Goal: Task Accomplishment & Management: Complete application form

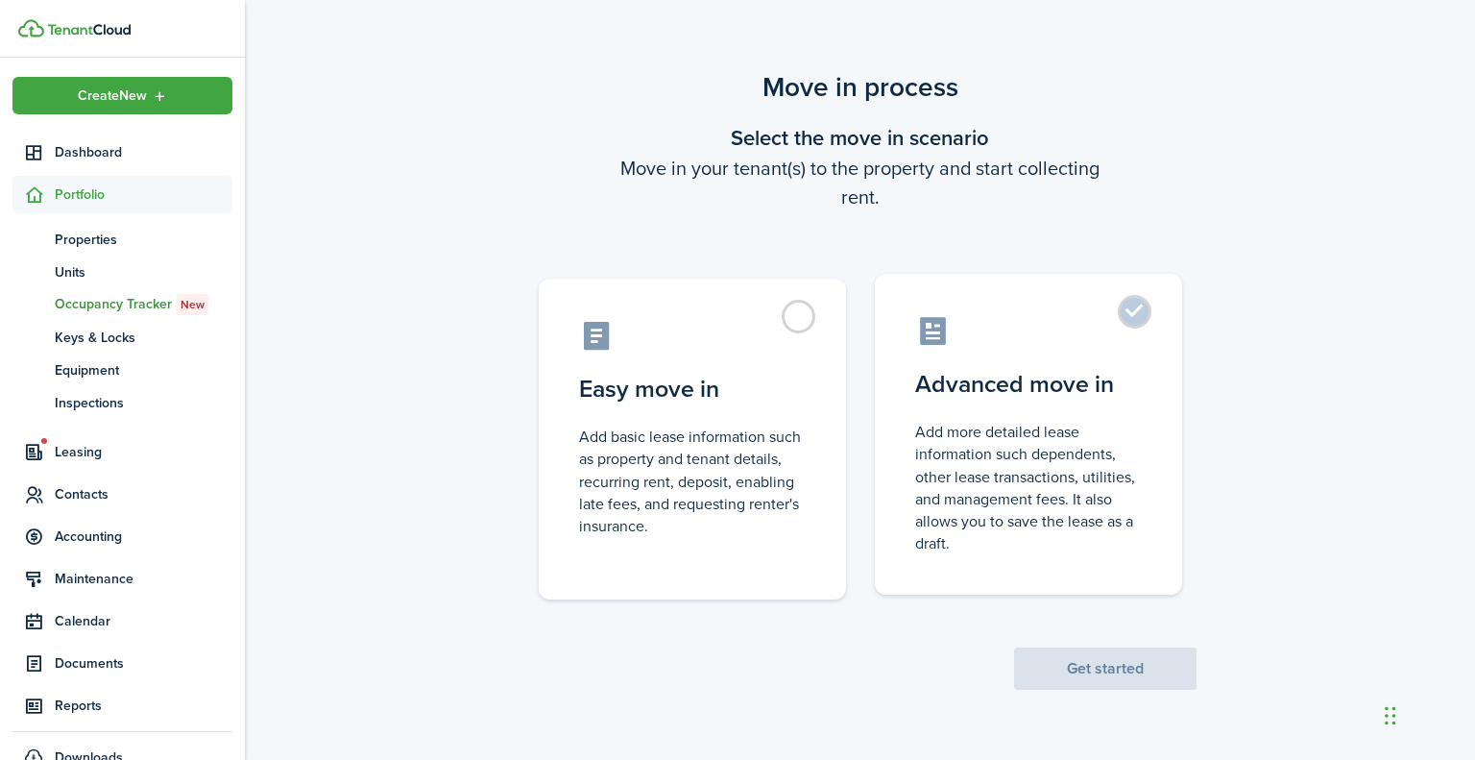
click at [1134, 304] on label "Advanced move in Add more detailed lease information such dependents, other lea…" at bounding box center [1028, 434] width 307 height 321
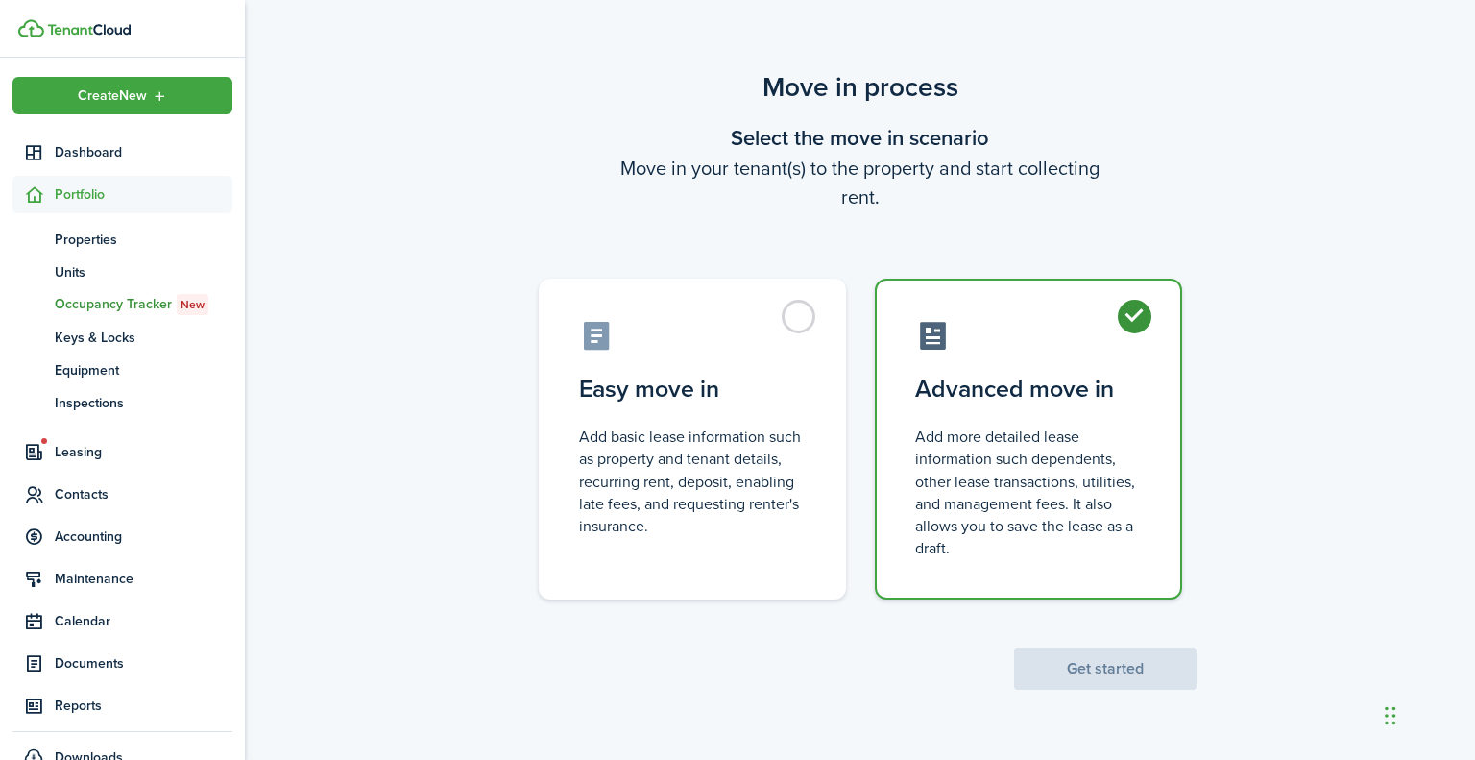
radio input "true"
click at [1085, 664] on button "Get started" at bounding box center [1105, 668] width 182 height 42
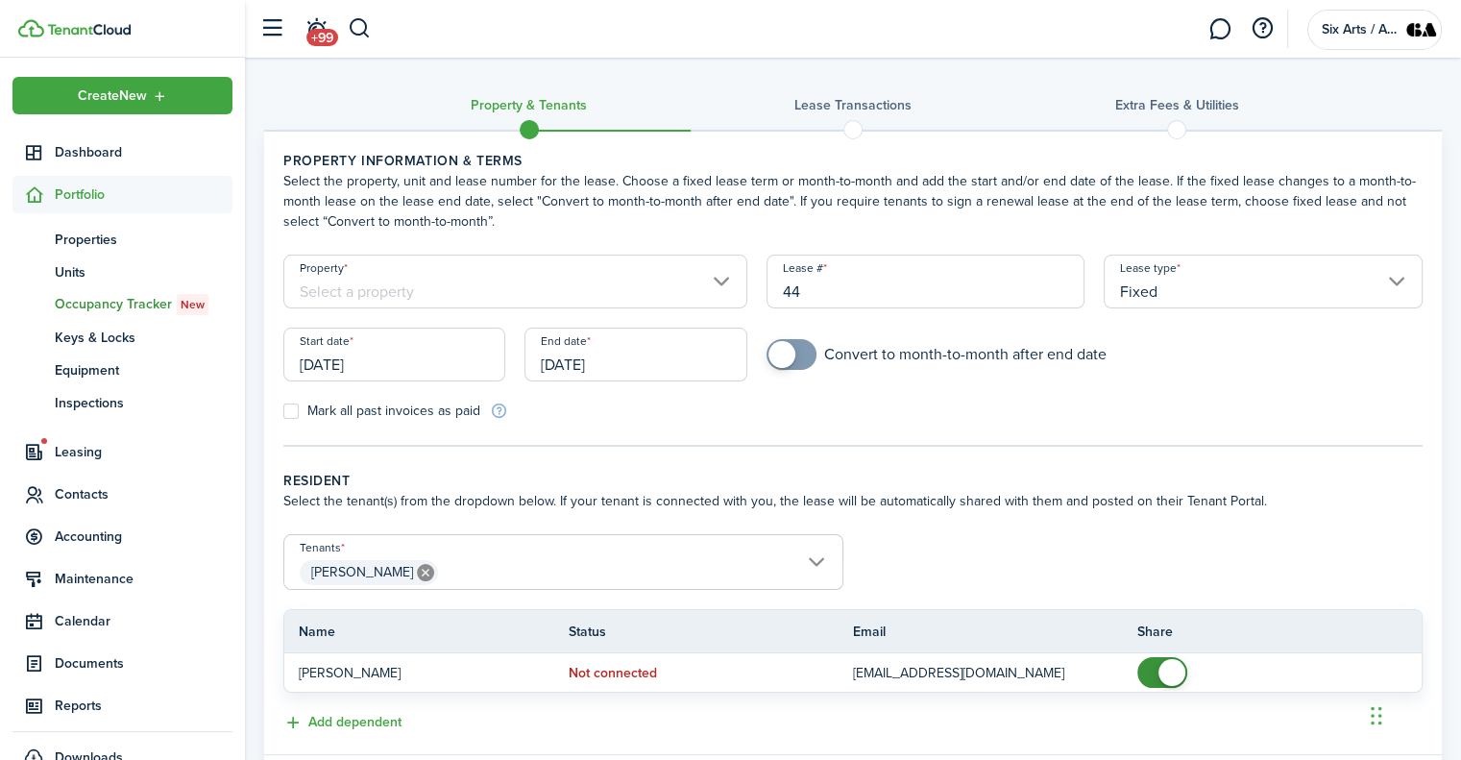
click at [717, 277] on input "Property" at bounding box center [515, 282] width 464 height 54
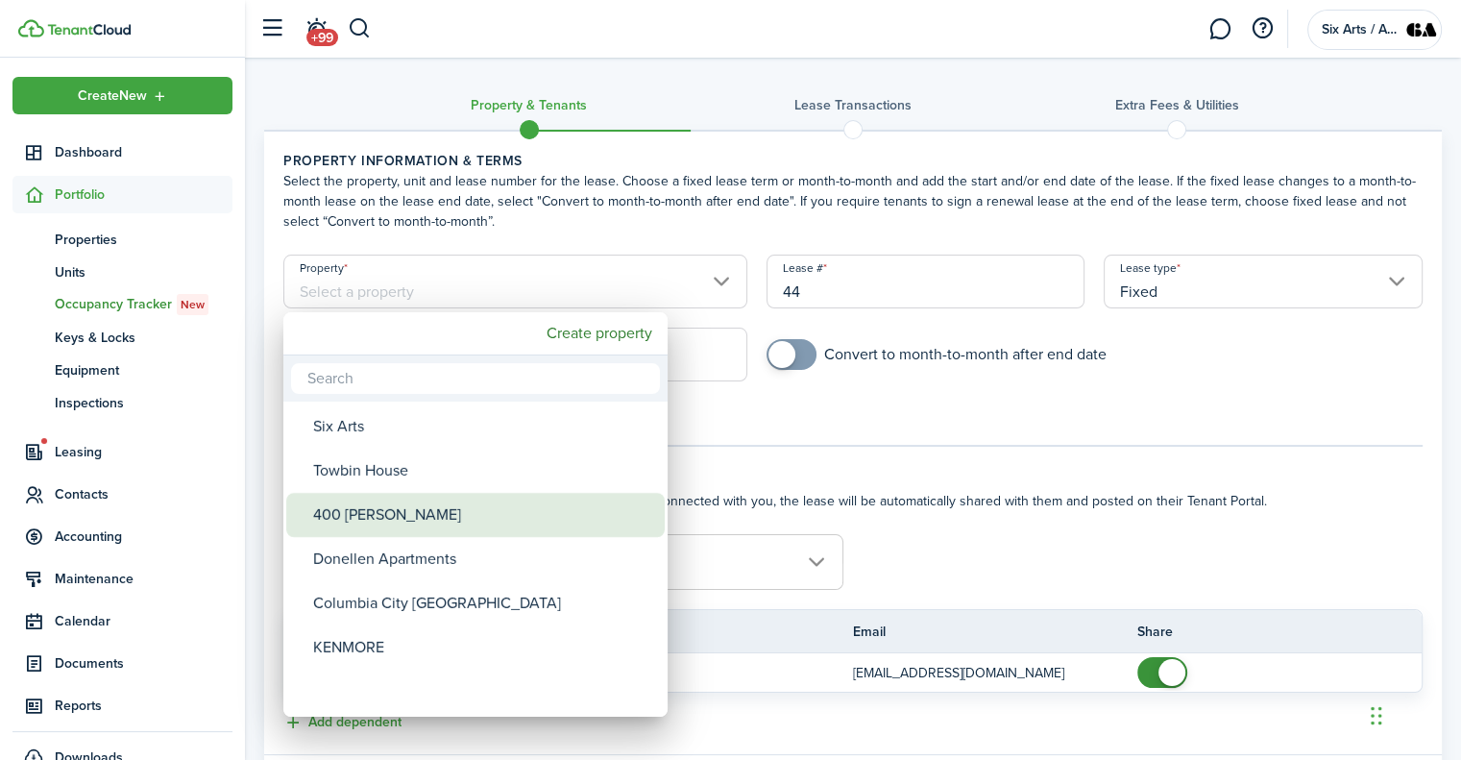
click at [338, 501] on div "400 [PERSON_NAME]" at bounding box center [483, 515] width 340 height 44
type input "400 [PERSON_NAME]"
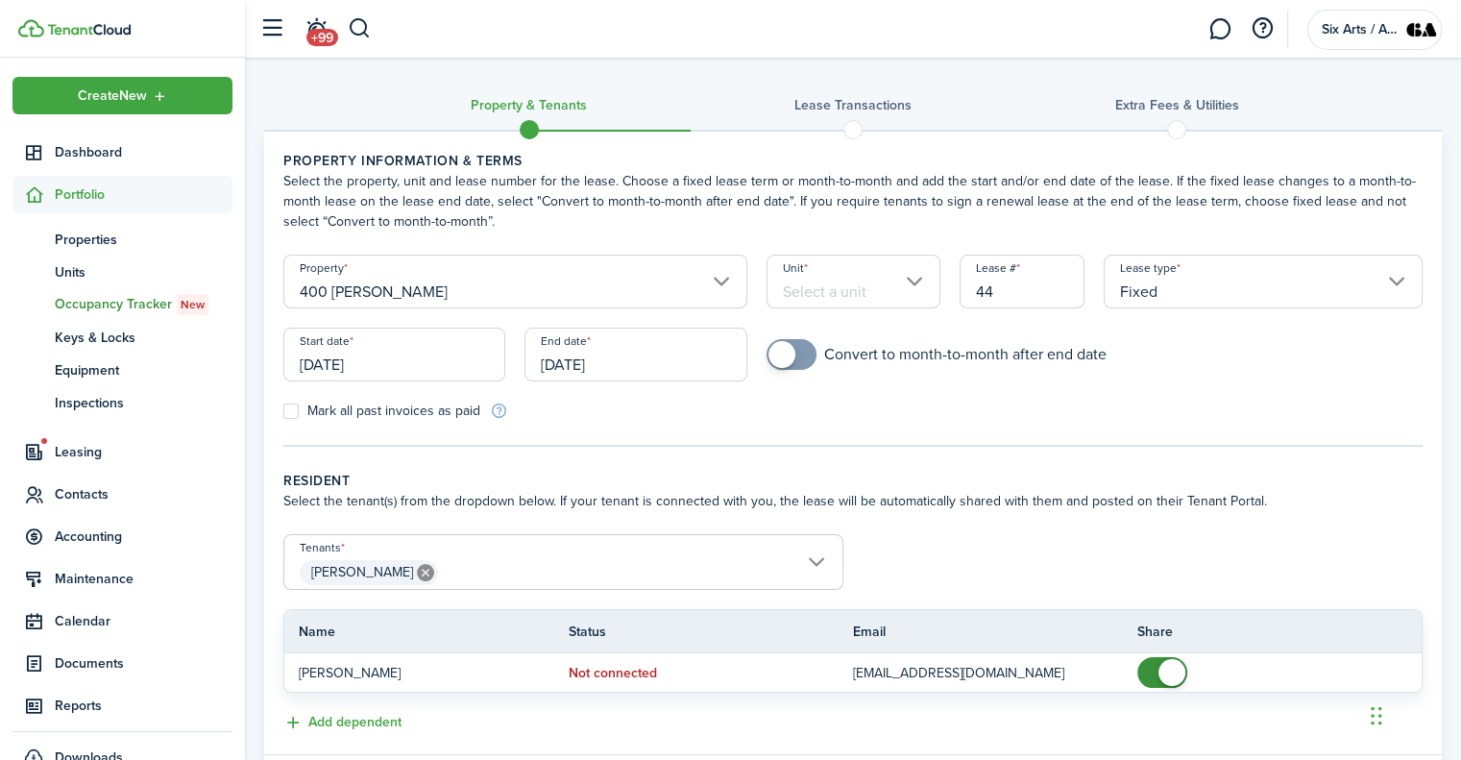
click at [917, 280] on input "Unit" at bounding box center [853, 282] width 174 height 54
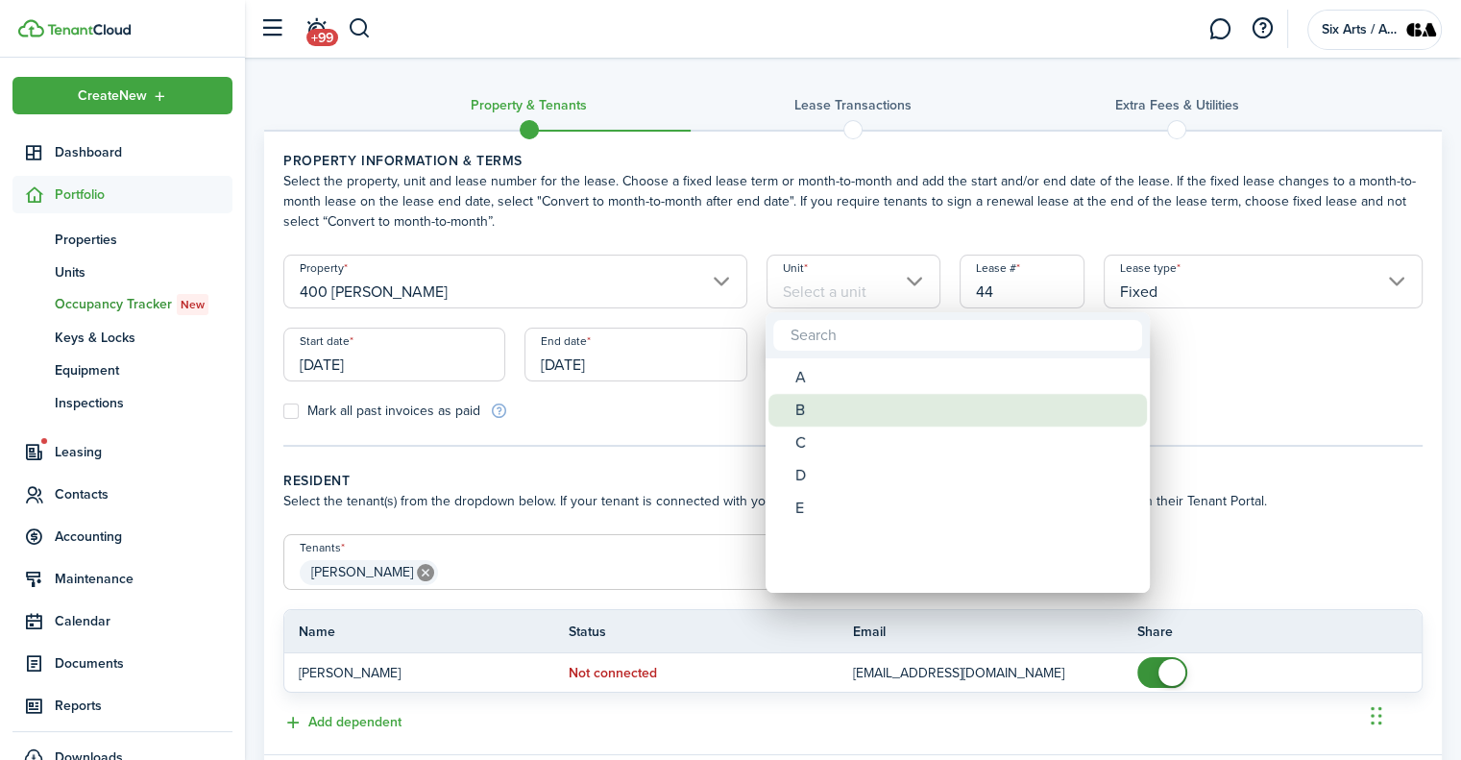
click at [814, 404] on div "B" at bounding box center [965, 410] width 340 height 33
type input "B"
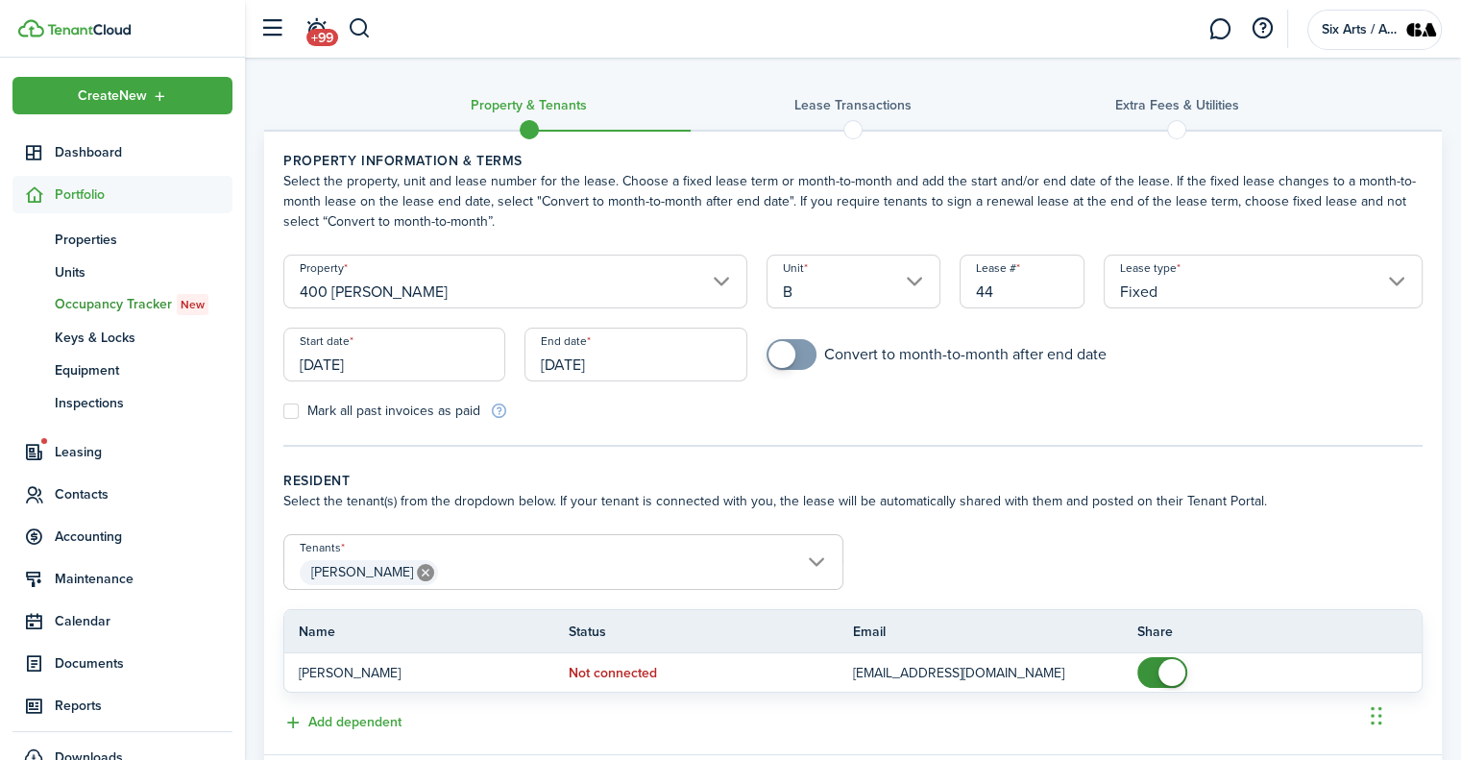
click at [333, 364] on input "[DATE]" at bounding box center [394, 354] width 222 height 54
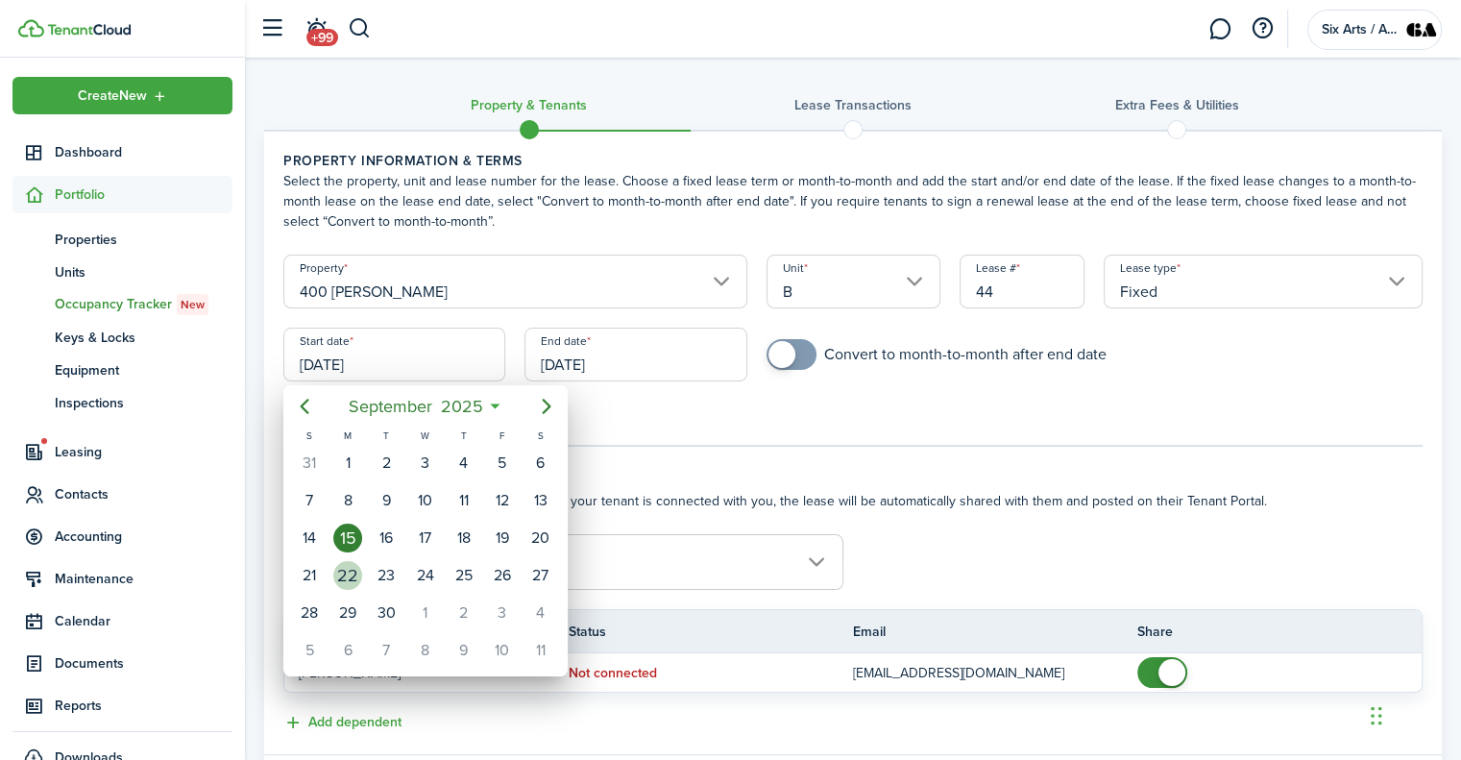
click at [346, 567] on div "22" at bounding box center [347, 575] width 29 height 29
type input "[DATE]"
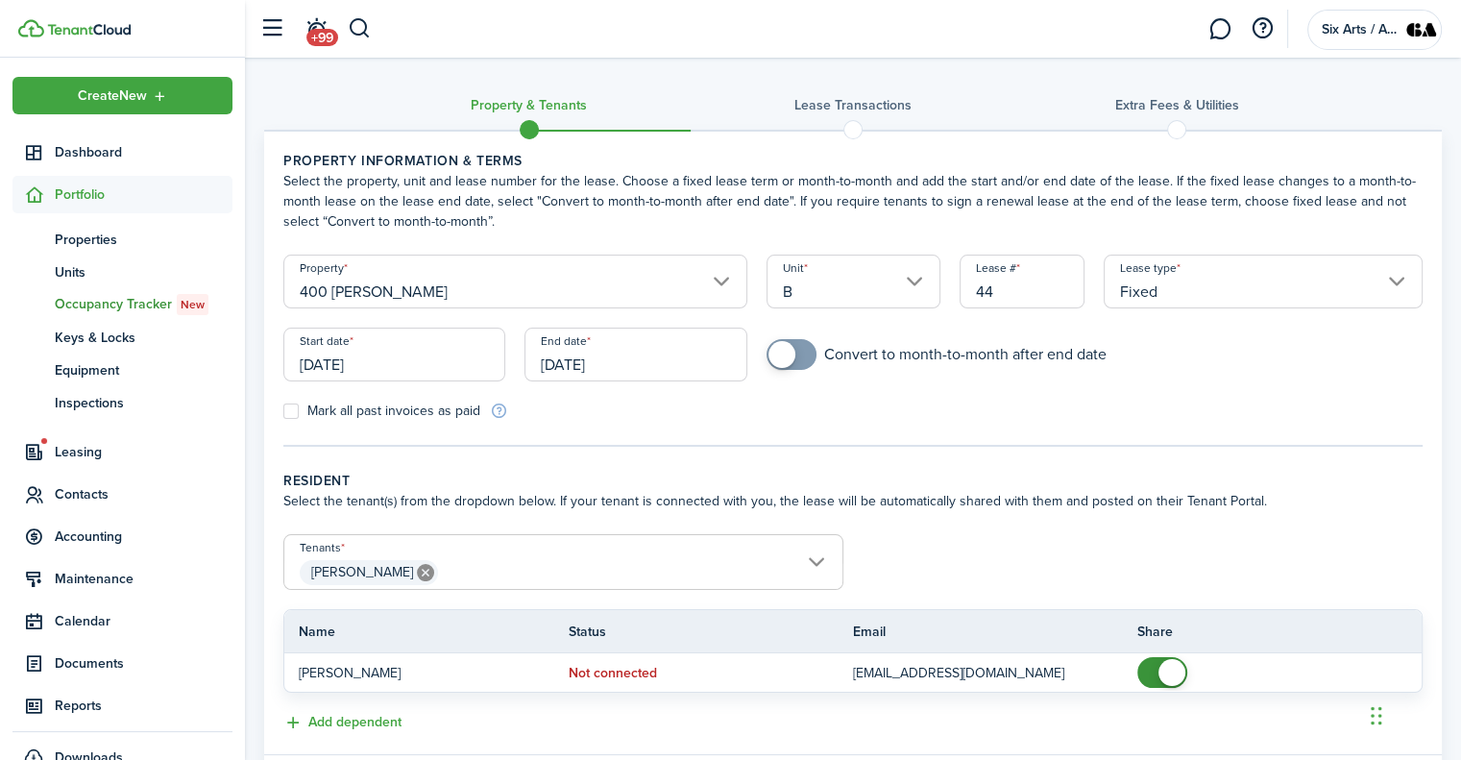
click at [553, 361] on input "[DATE]" at bounding box center [635, 354] width 222 height 54
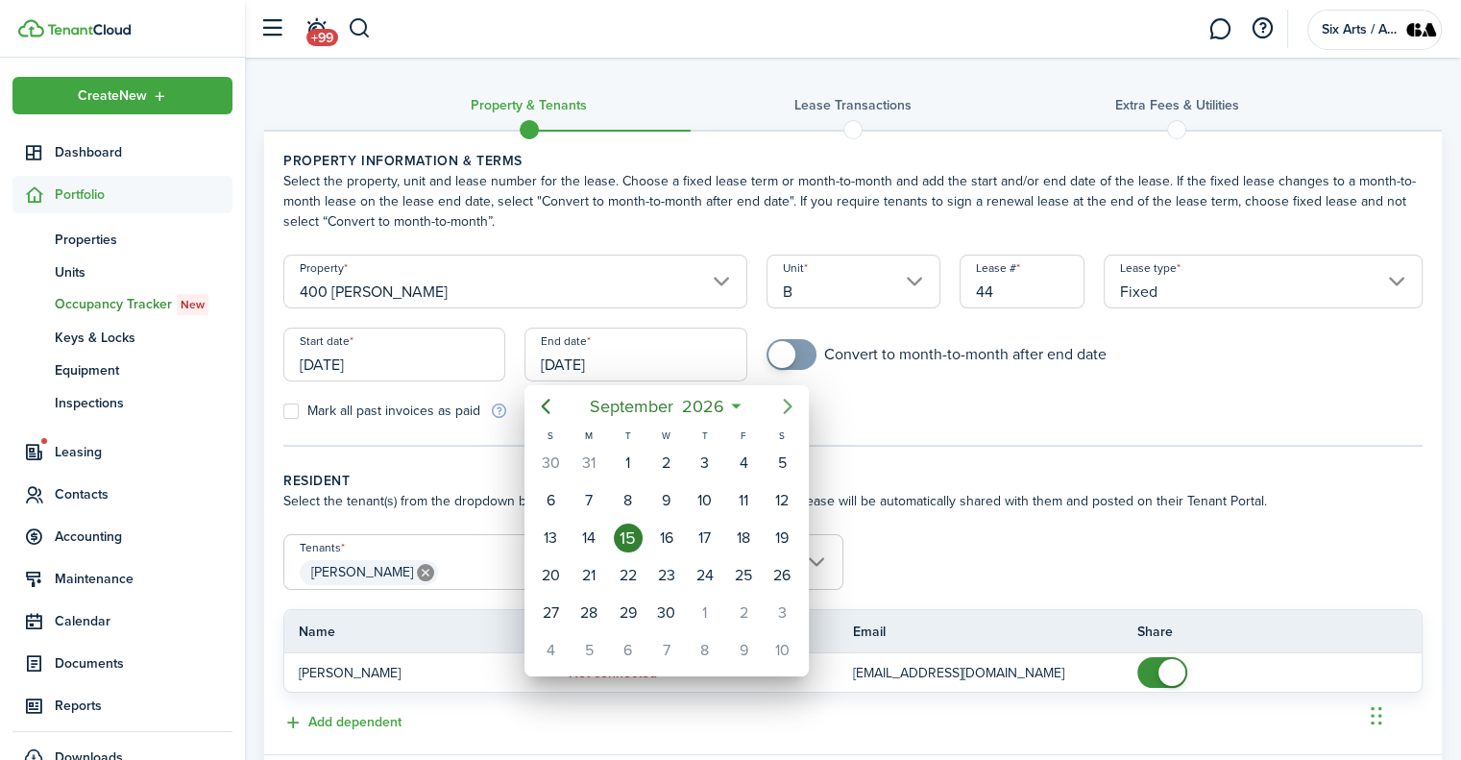
click at [786, 401] on icon "Next page" at bounding box center [788, 406] width 9 height 15
click at [703, 604] on div "31" at bounding box center [705, 612] width 29 height 29
type input "[DATE]"
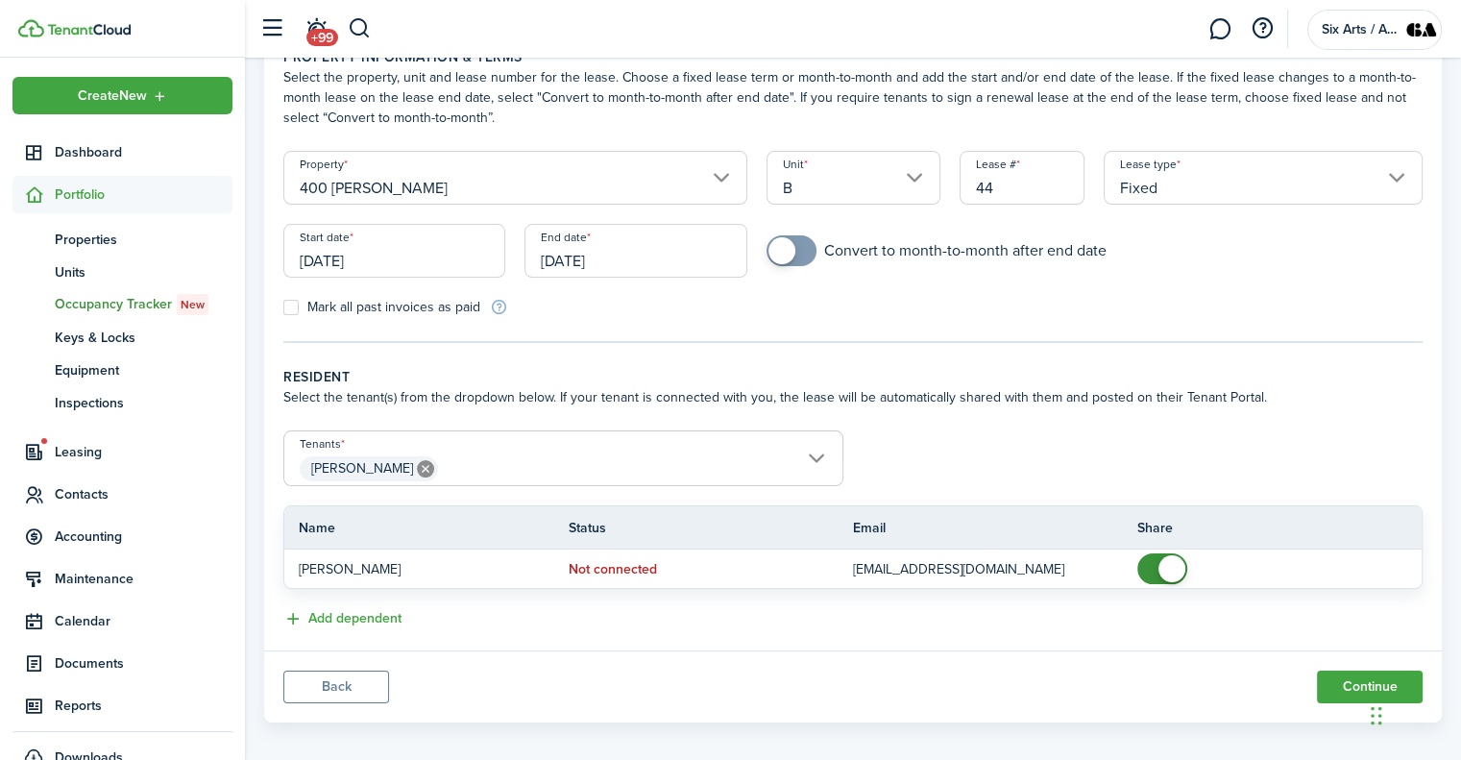
scroll to position [116, 0]
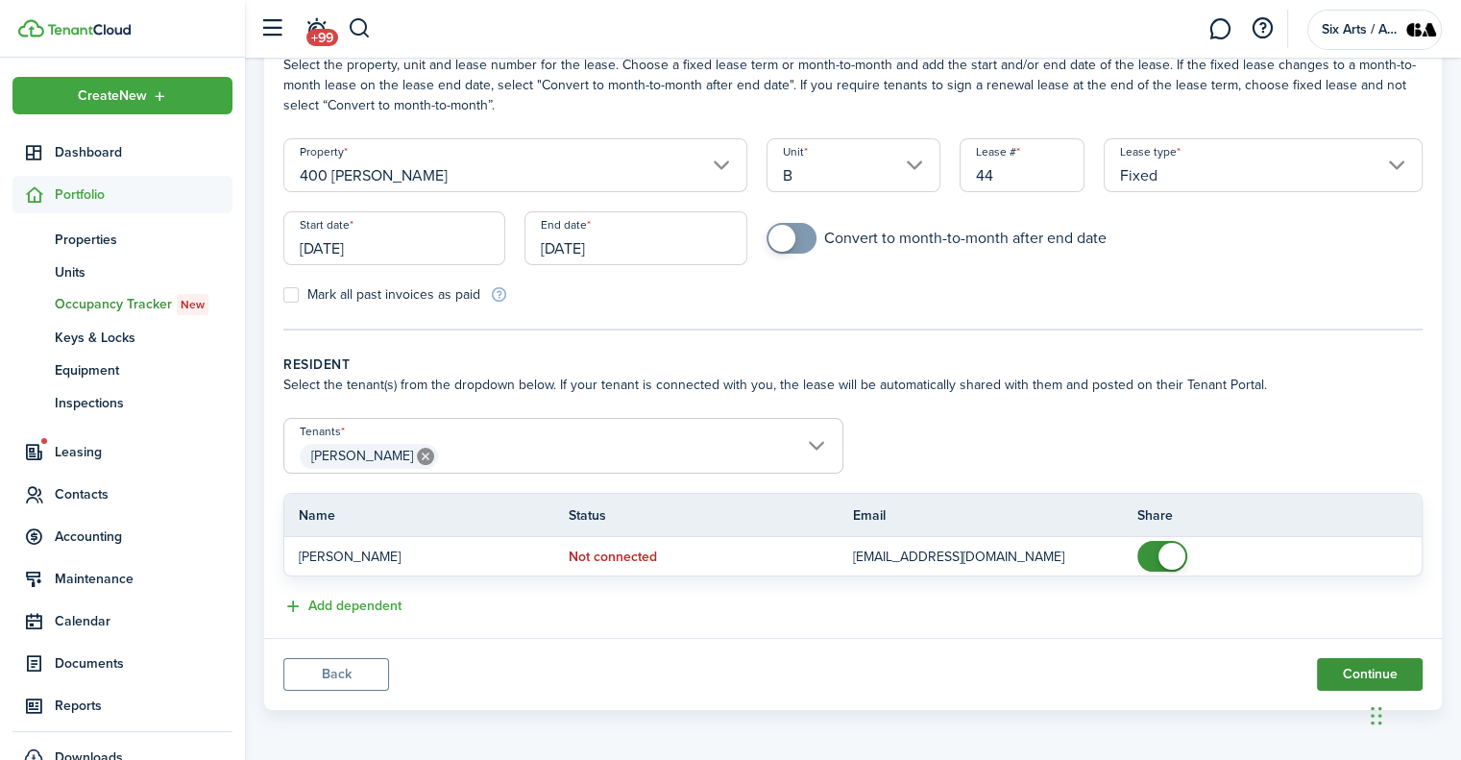
click at [1350, 671] on button "Continue" at bounding box center [1370, 674] width 106 height 33
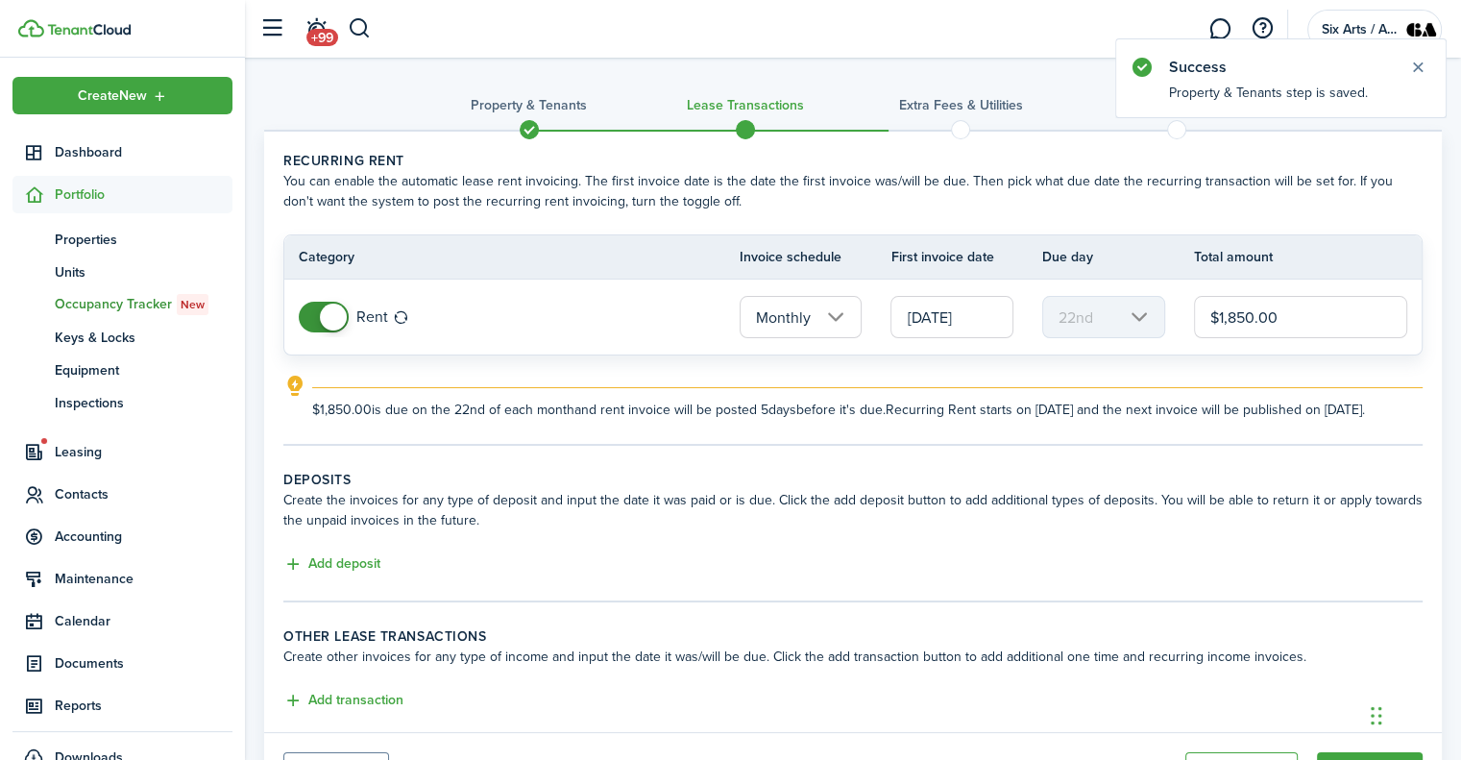
click at [923, 310] on input "[DATE]" at bounding box center [951, 317] width 123 height 42
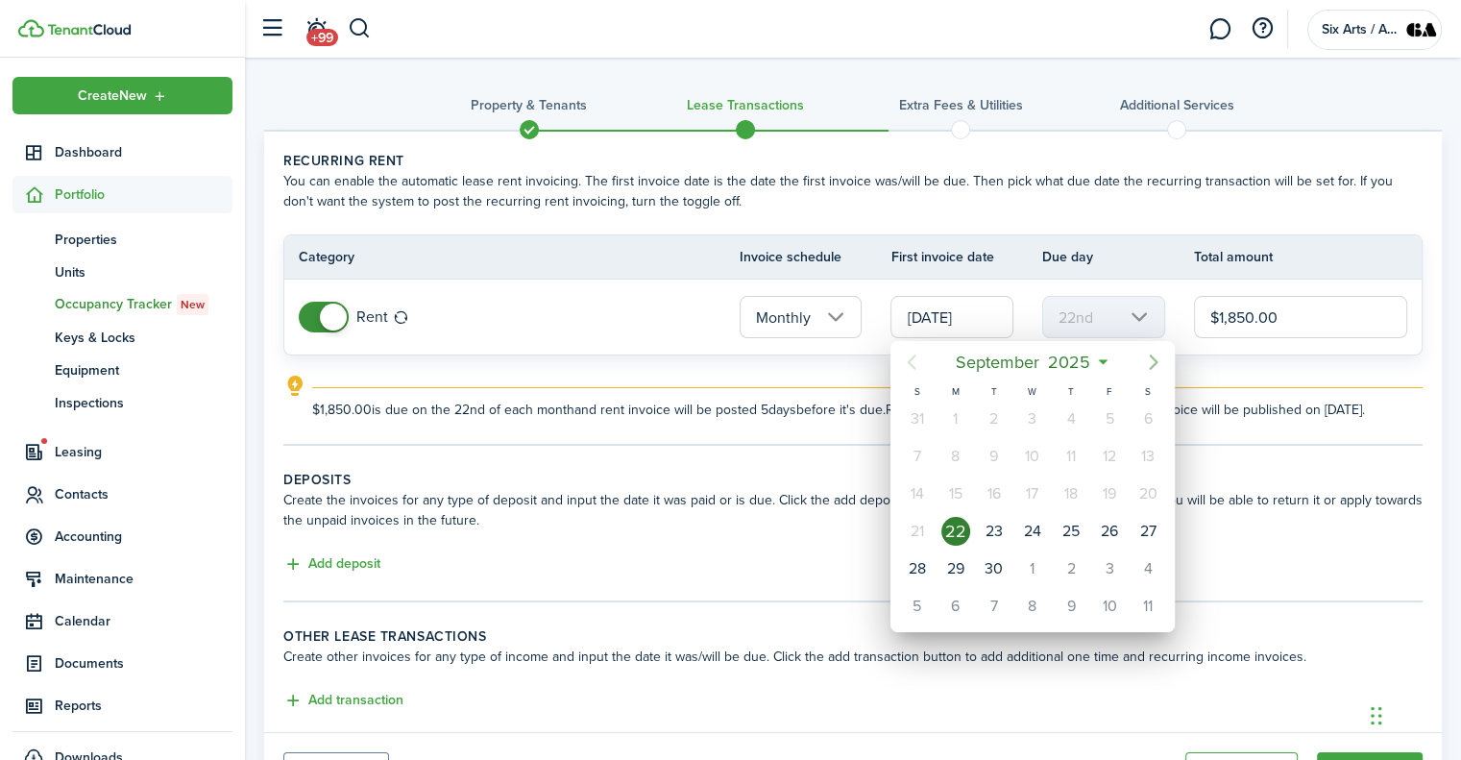
click at [1148, 356] on icon "Next page" at bounding box center [1153, 362] width 23 height 23
click at [1027, 414] on div "1" at bounding box center [1032, 418] width 29 height 29
type input "[DATE]"
type input "1st"
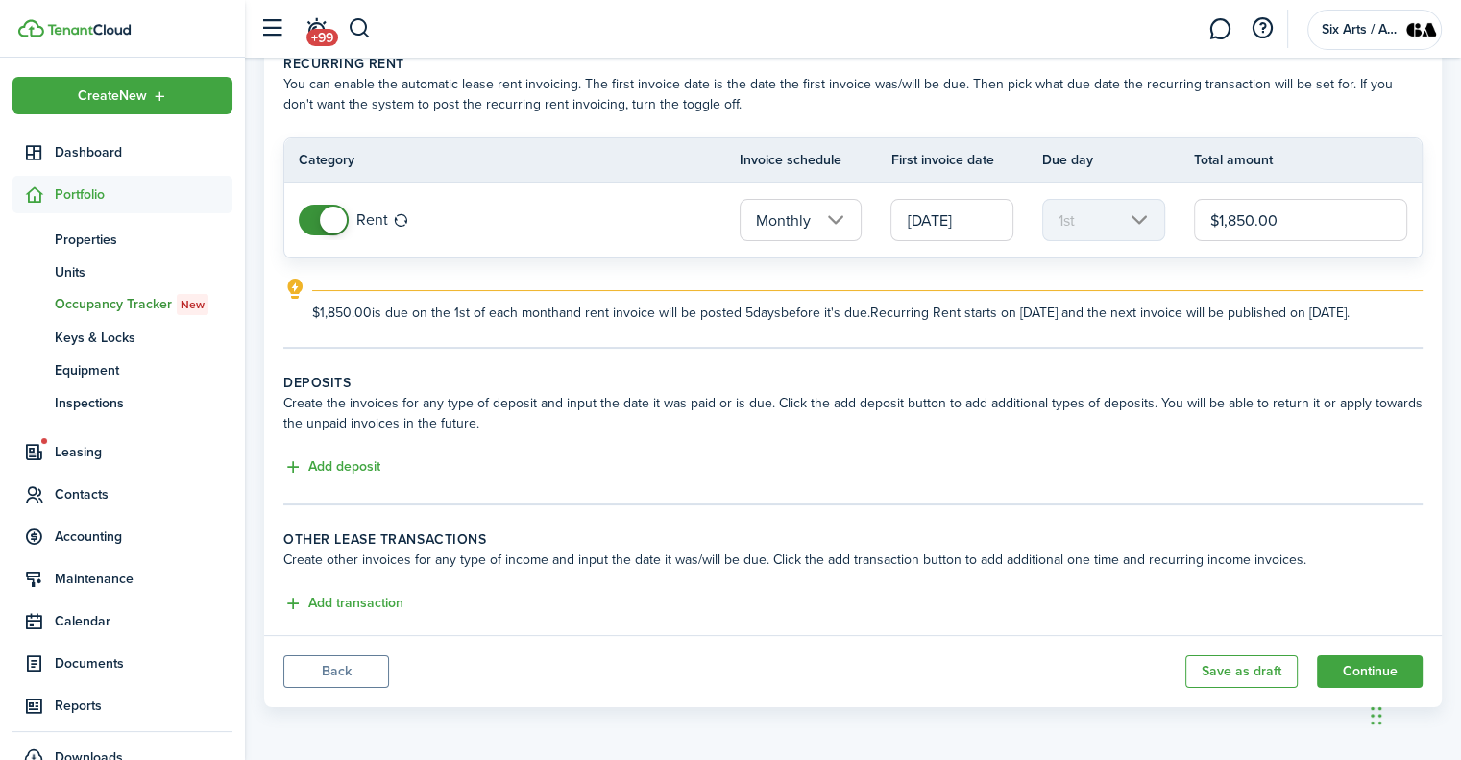
scroll to position [113, 0]
click at [341, 464] on button "Add deposit" at bounding box center [331, 467] width 97 height 22
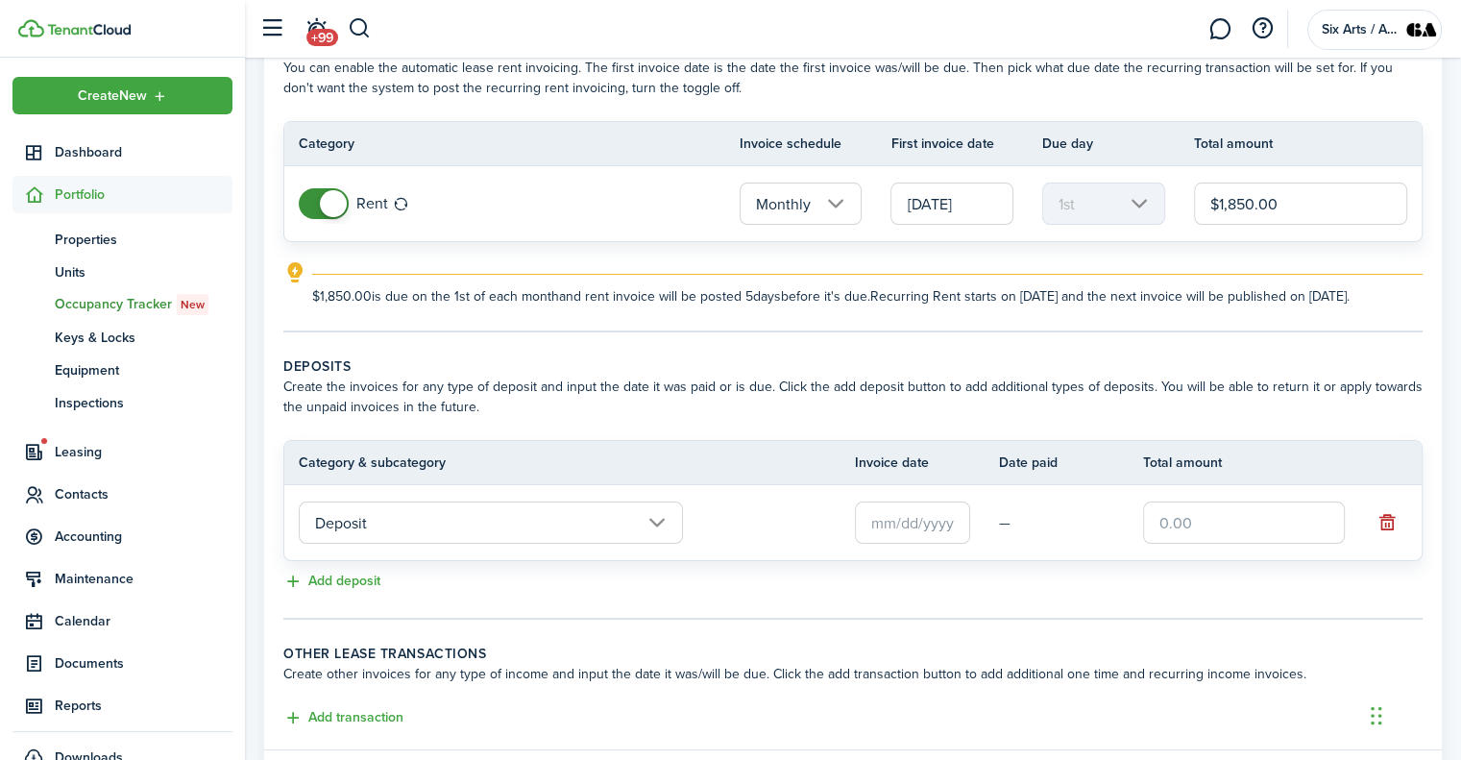
click at [900, 540] on input "text" at bounding box center [912, 522] width 115 height 42
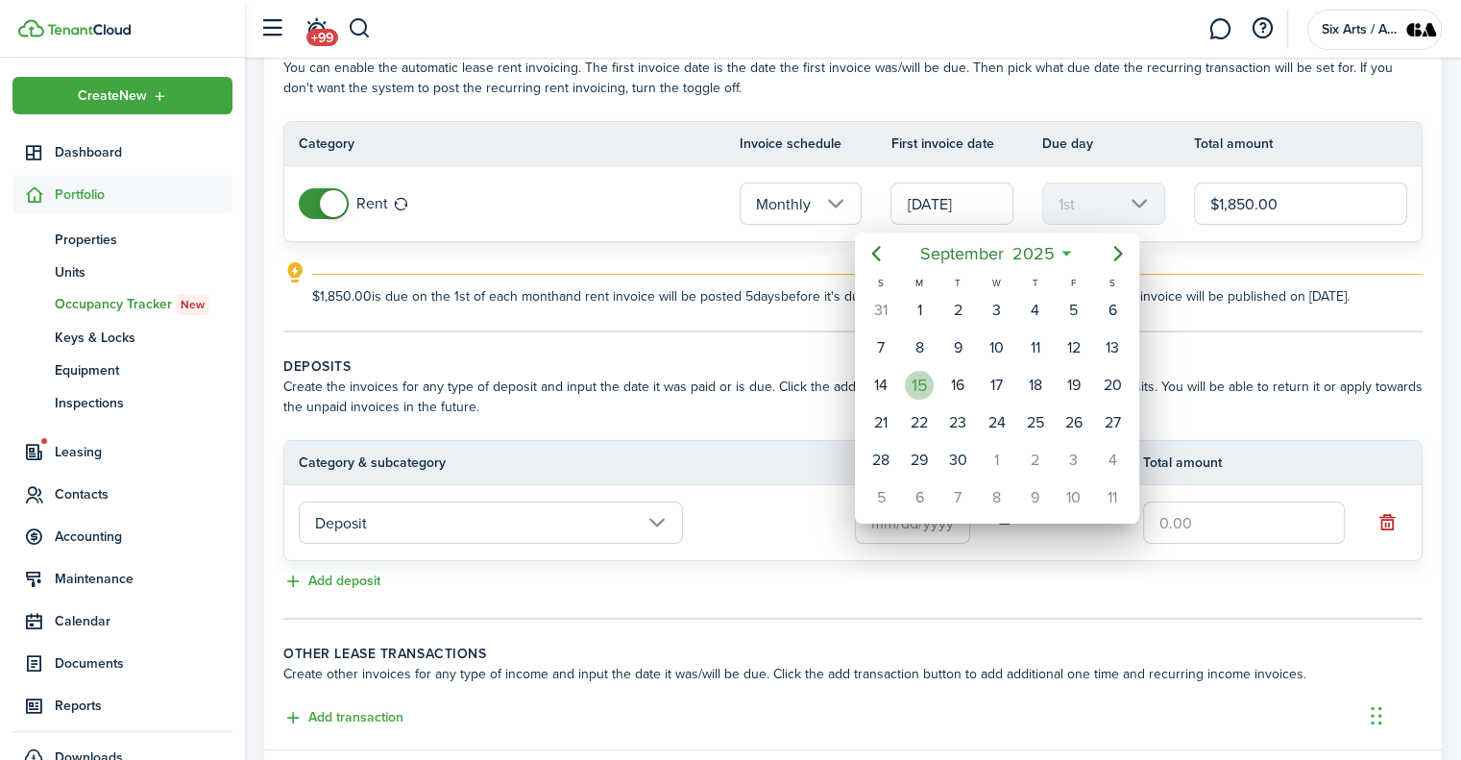
click at [911, 380] on div "15" at bounding box center [919, 385] width 29 height 29
type input "[DATE]"
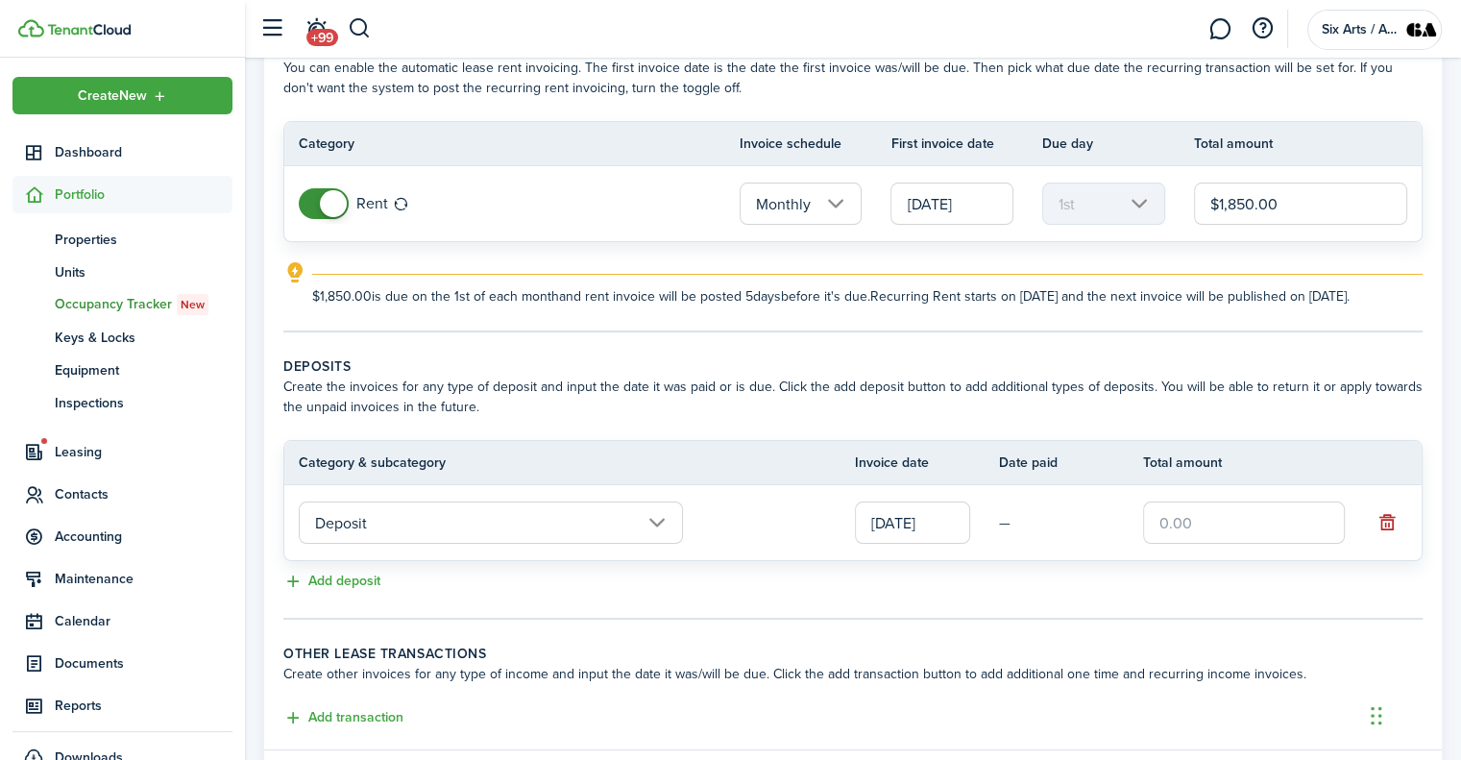
click at [1160, 541] on input "text" at bounding box center [1244, 522] width 202 height 42
click at [655, 544] on input "Deposit" at bounding box center [491, 522] width 384 height 42
type input "$400.00"
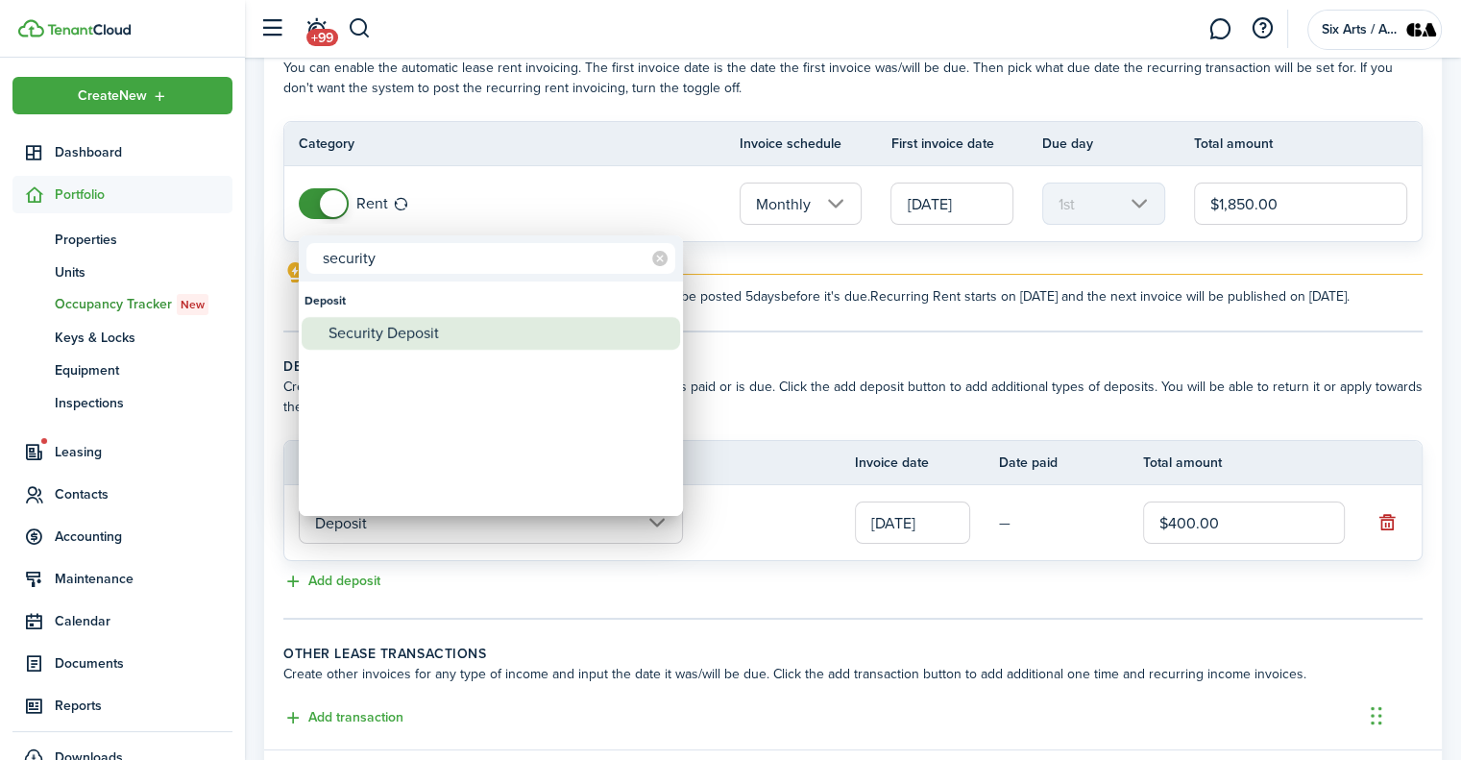
type input "security"
click at [340, 331] on div "Security Deposit" at bounding box center [498, 333] width 340 height 33
type input "Deposit / Security Deposit"
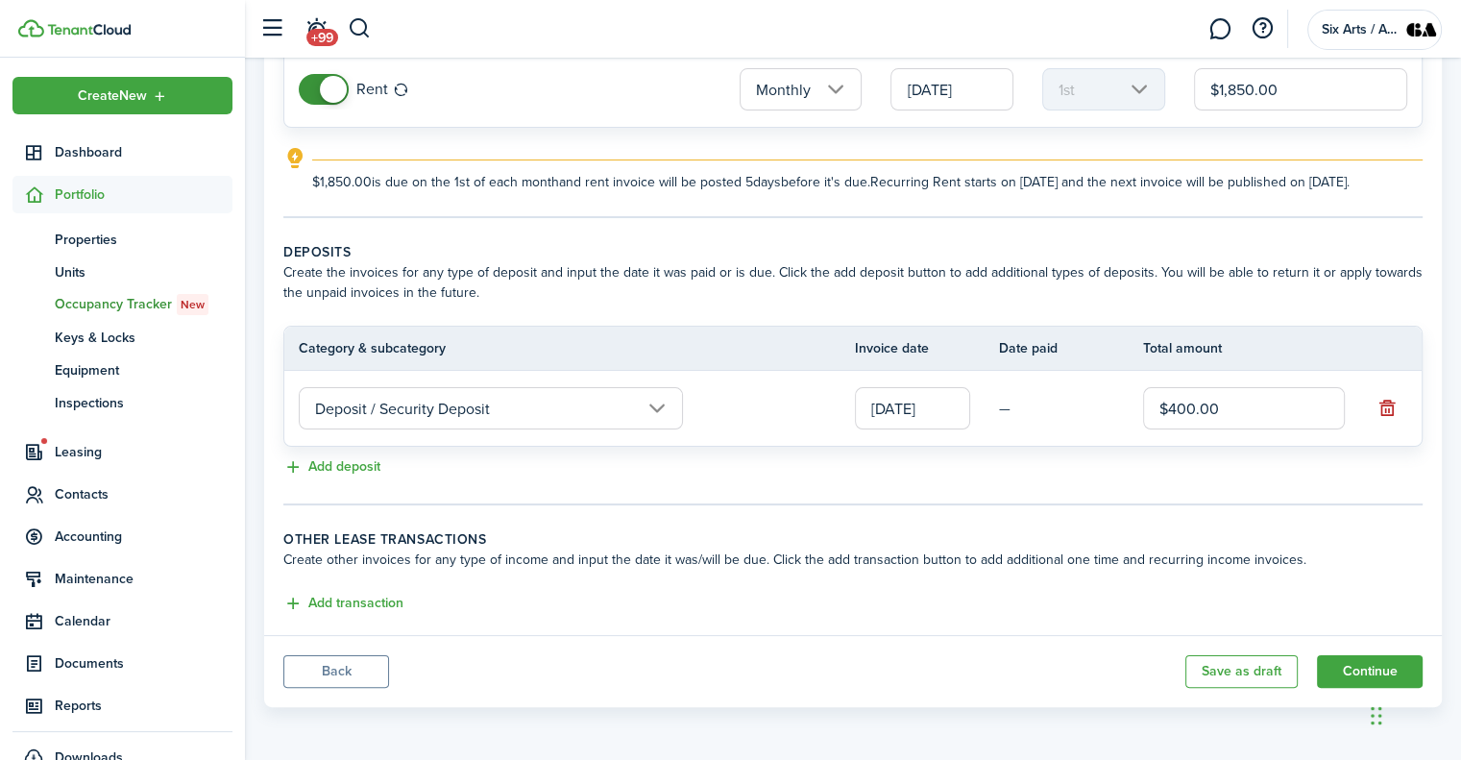
scroll to position [243, 0]
click at [337, 467] on button "Add deposit" at bounding box center [331, 467] width 97 height 22
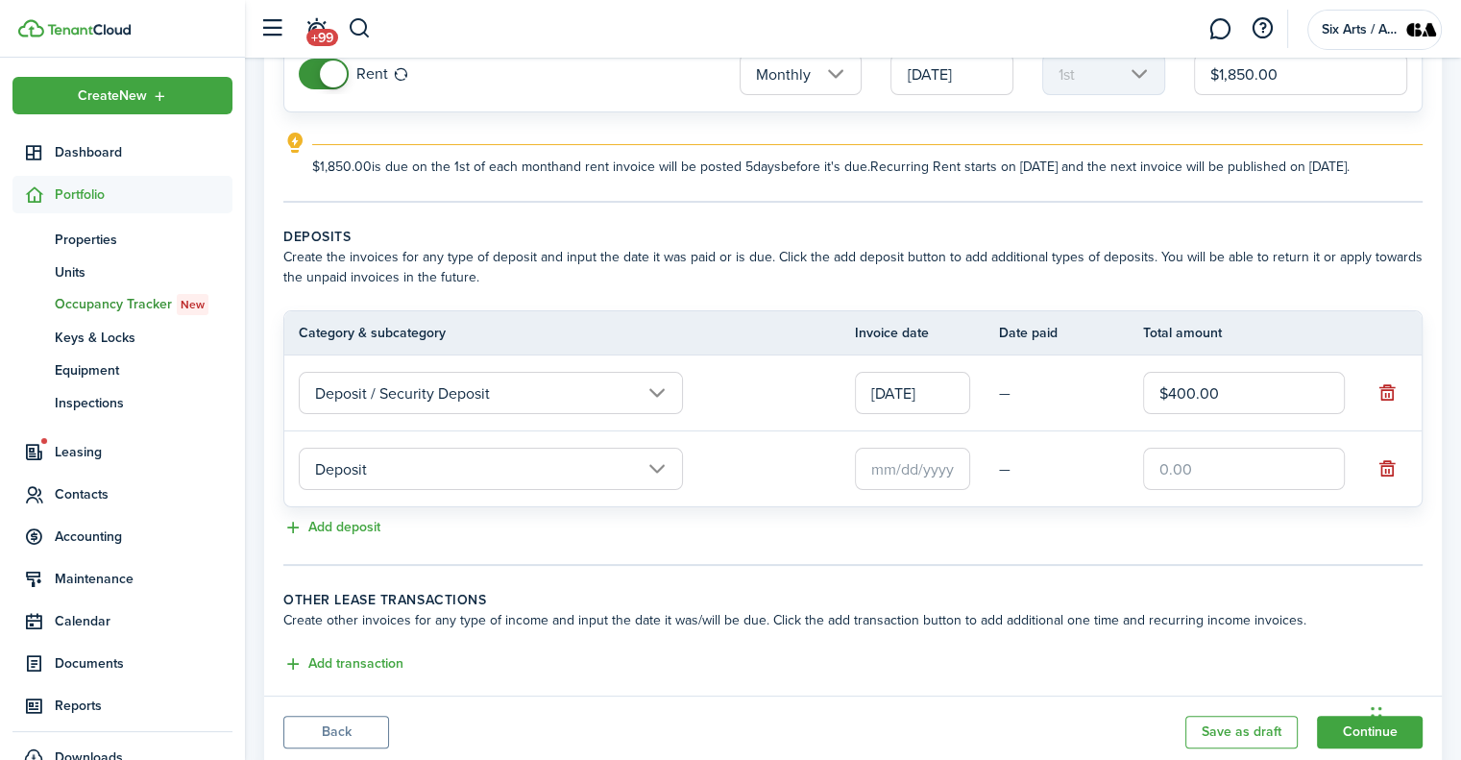
click at [657, 483] on input "Deposit" at bounding box center [491, 469] width 384 height 42
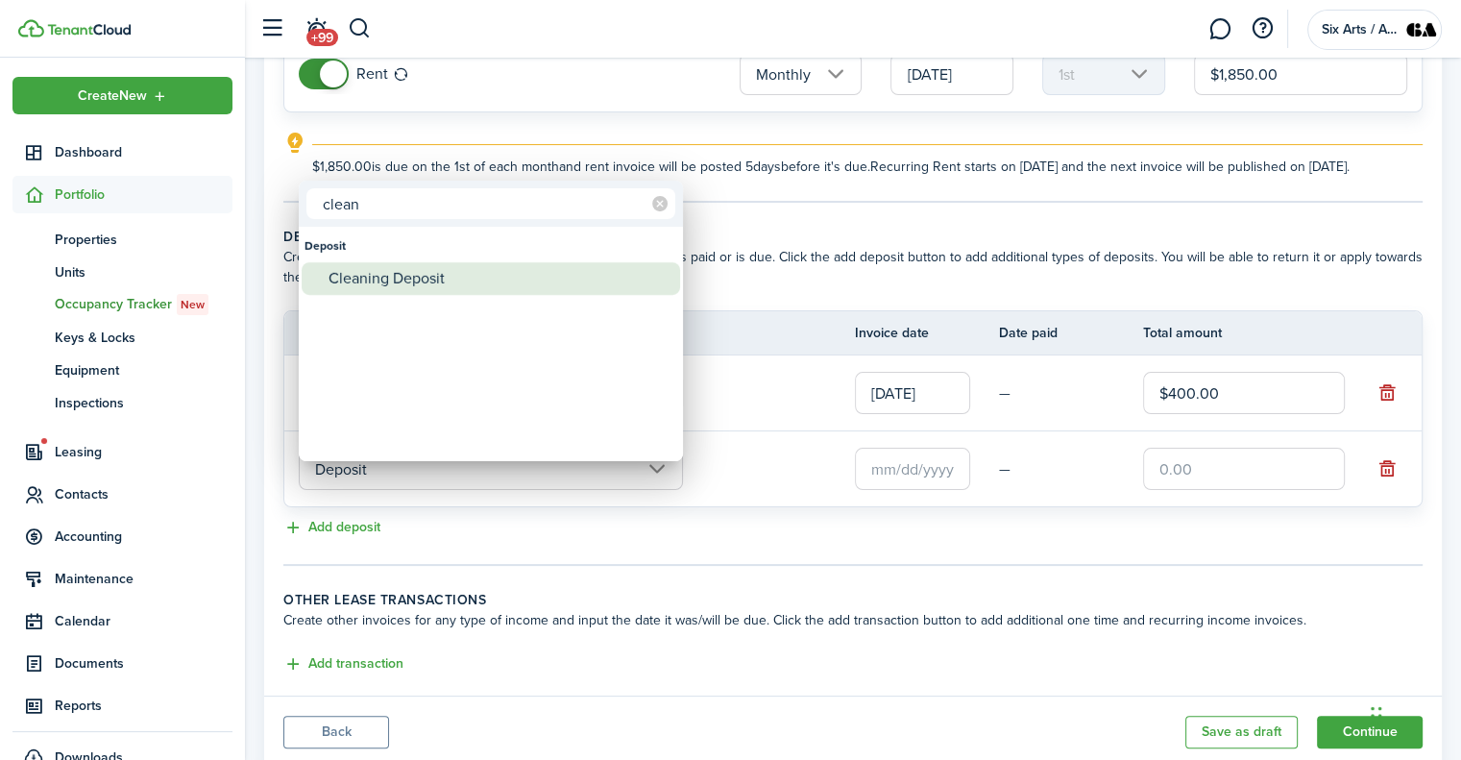
type input "clean"
click at [401, 277] on div "Cleaning Deposit" at bounding box center [498, 278] width 340 height 33
type input "Deposit / Cleaning Deposit"
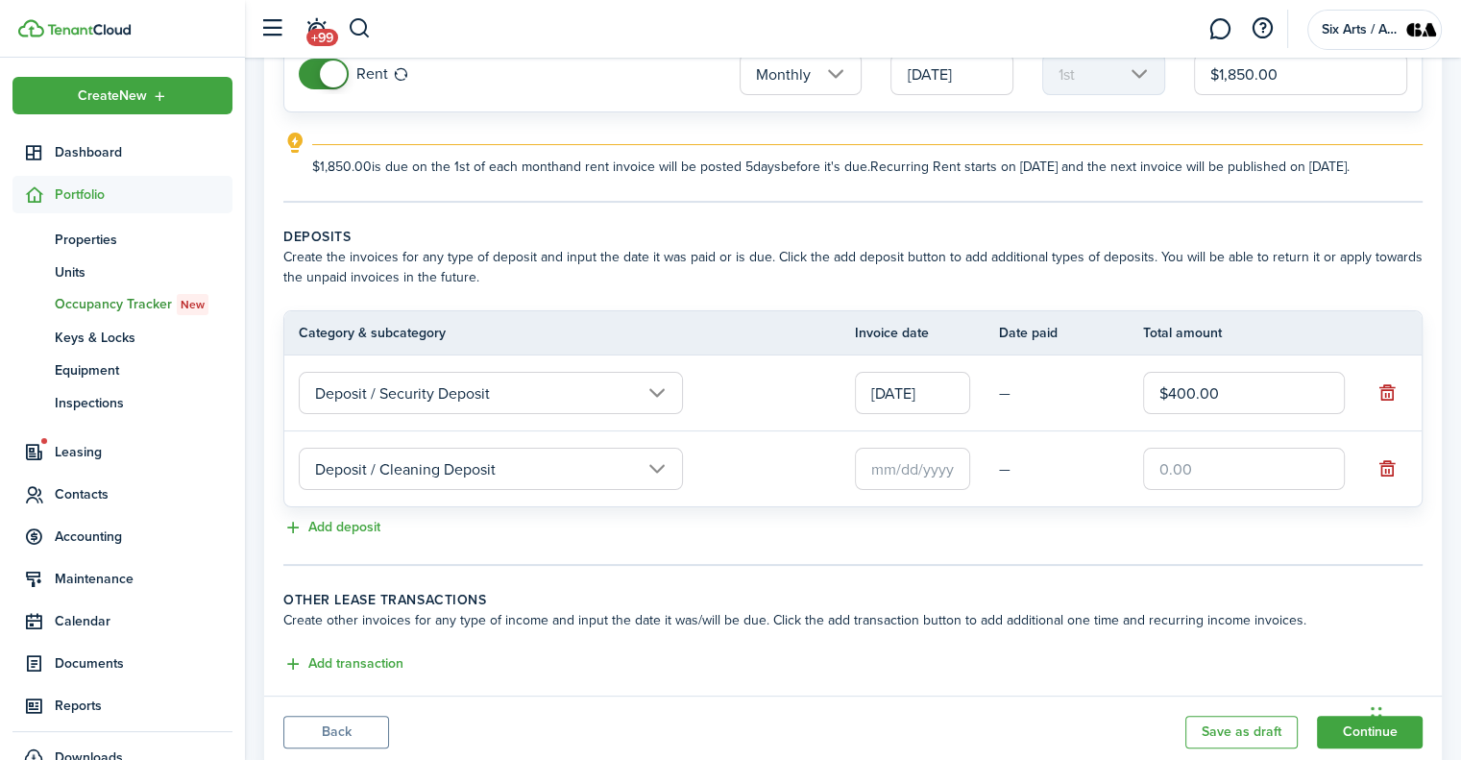
click at [870, 487] on input "text" at bounding box center [912, 469] width 115 height 42
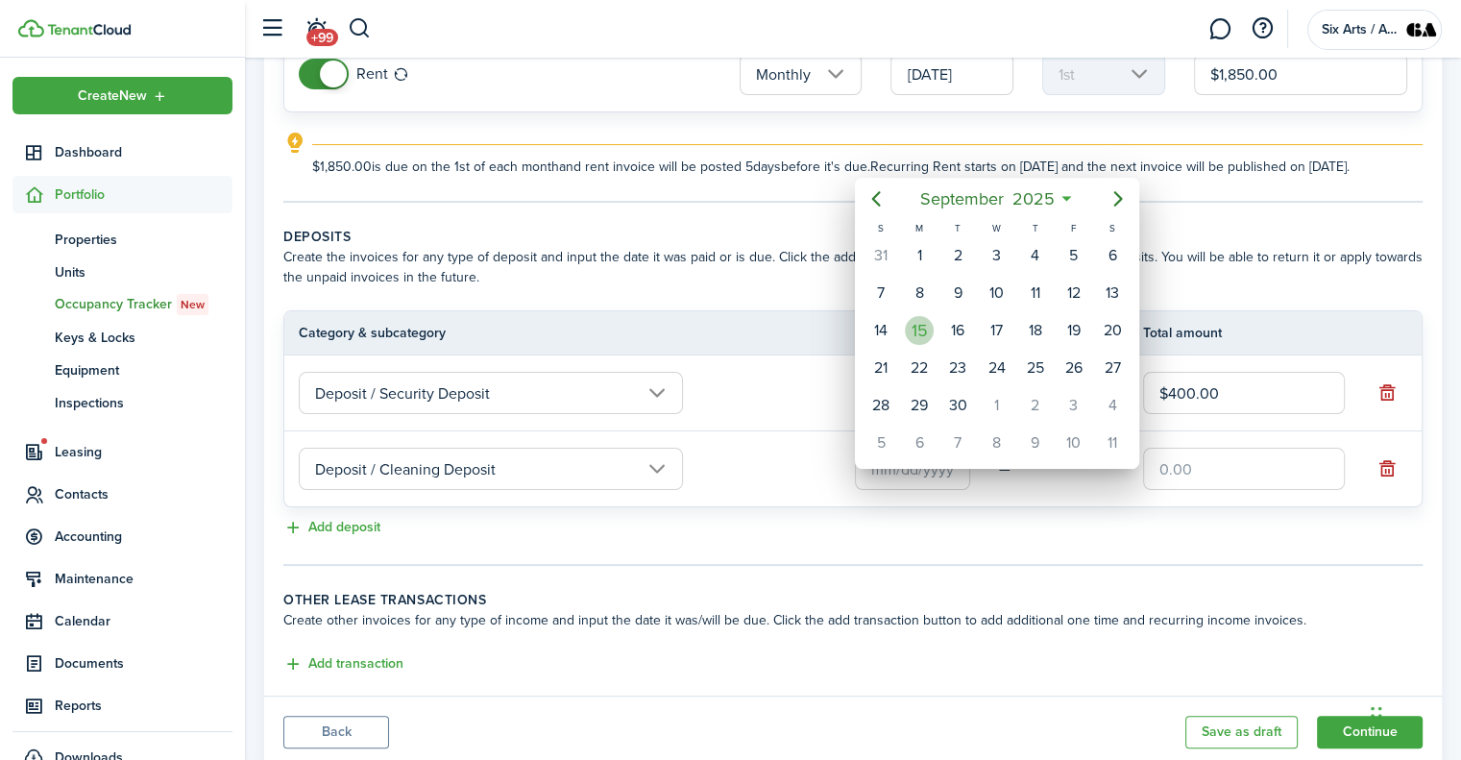
drag, startPoint x: 913, startPoint y: 311, endPoint x: 910, endPoint y: 327, distance: 15.6
click at [910, 327] on div "15" at bounding box center [919, 330] width 29 height 29
type input "[DATE]"
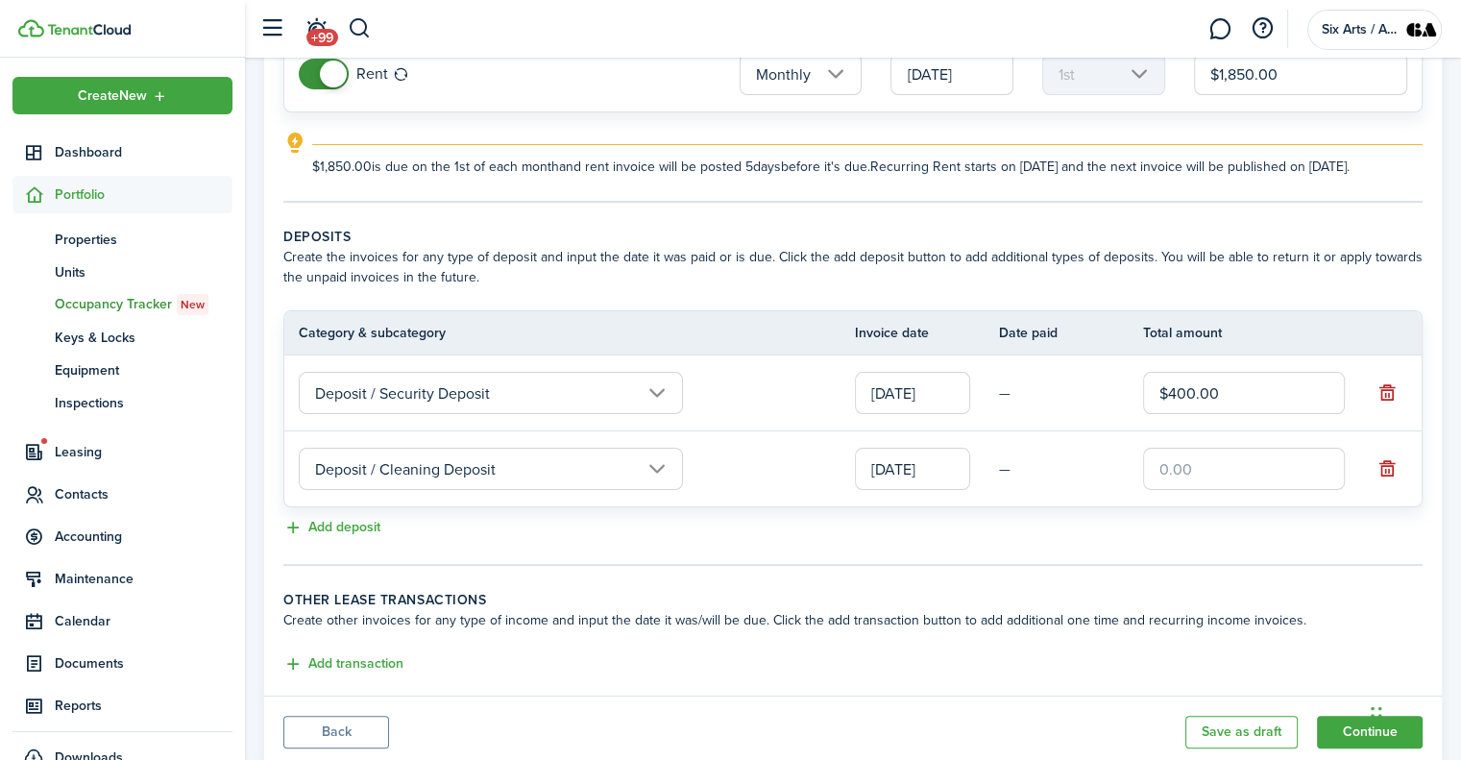
click at [1158, 486] on input "text" at bounding box center [1244, 469] width 202 height 42
click at [1102, 540] on div "Add deposit" at bounding box center [852, 528] width 1139 height 23
click at [1155, 483] on input "text" at bounding box center [1244, 469] width 202 height 42
type input "$250.00"
click at [1092, 566] on tc-wizard-step "Deposits Create the invoices for any type of deposit and input the date it was …" at bounding box center [852, 396] width 1139 height 339
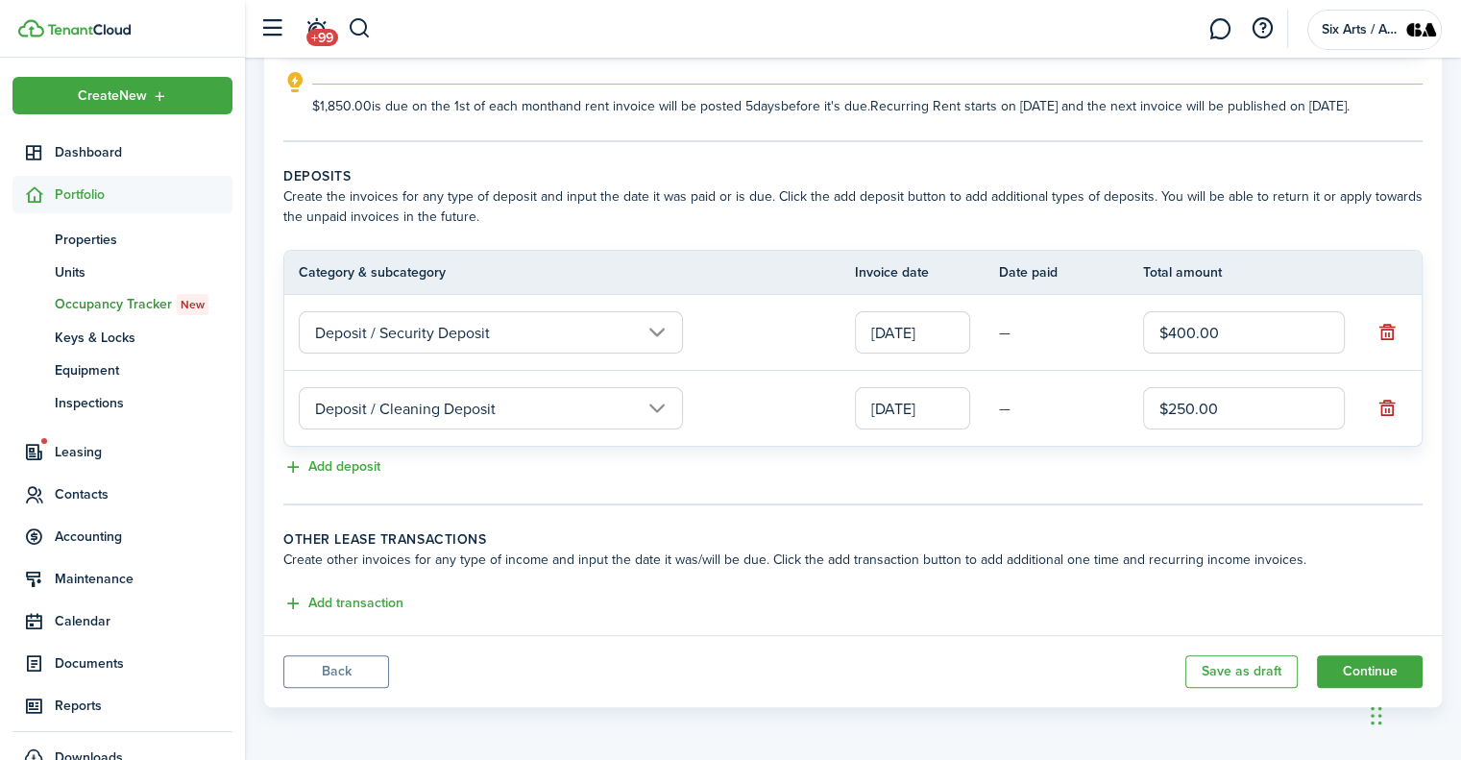
scroll to position [319, 0]
click at [353, 602] on button "Add transaction" at bounding box center [343, 604] width 120 height 22
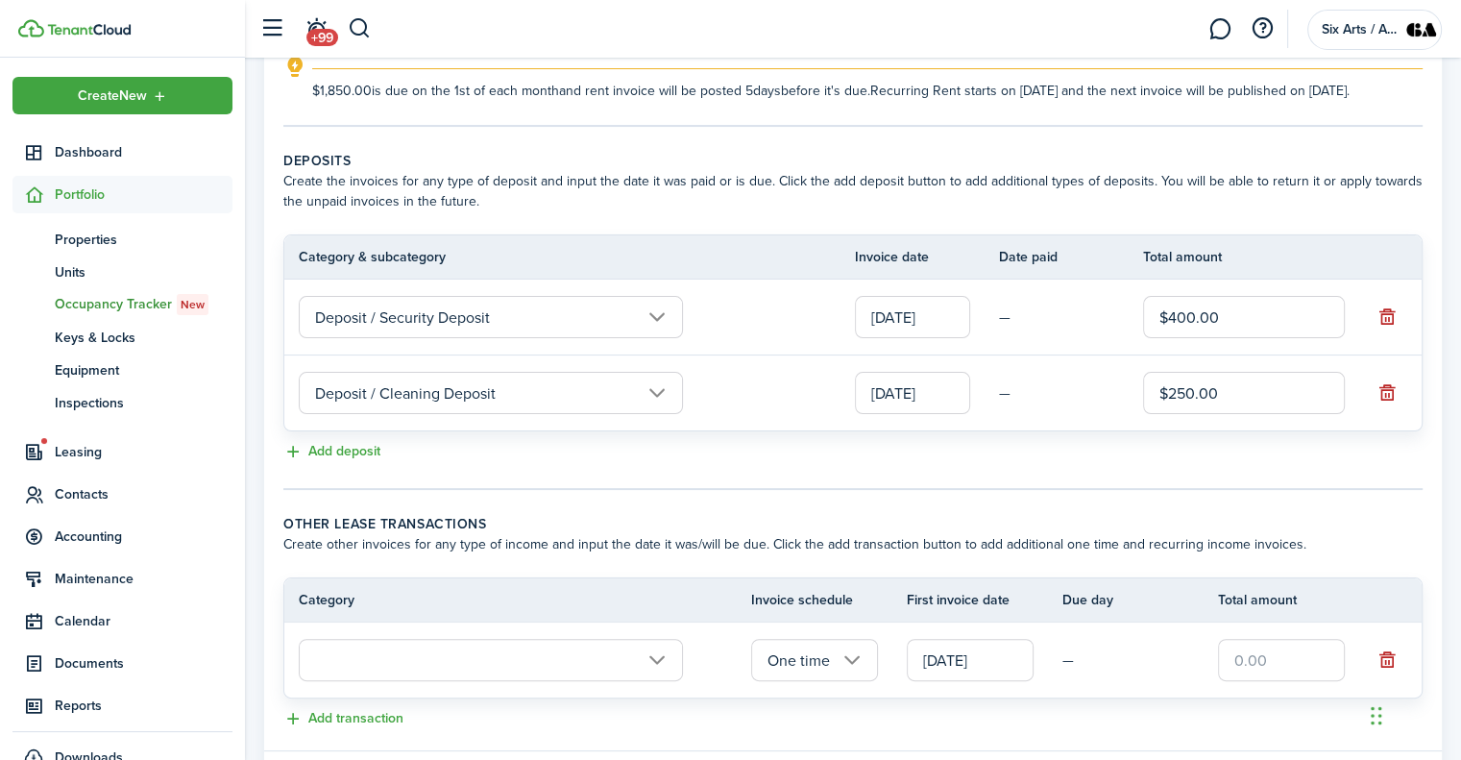
click at [650, 672] on input "text" at bounding box center [491, 660] width 384 height 42
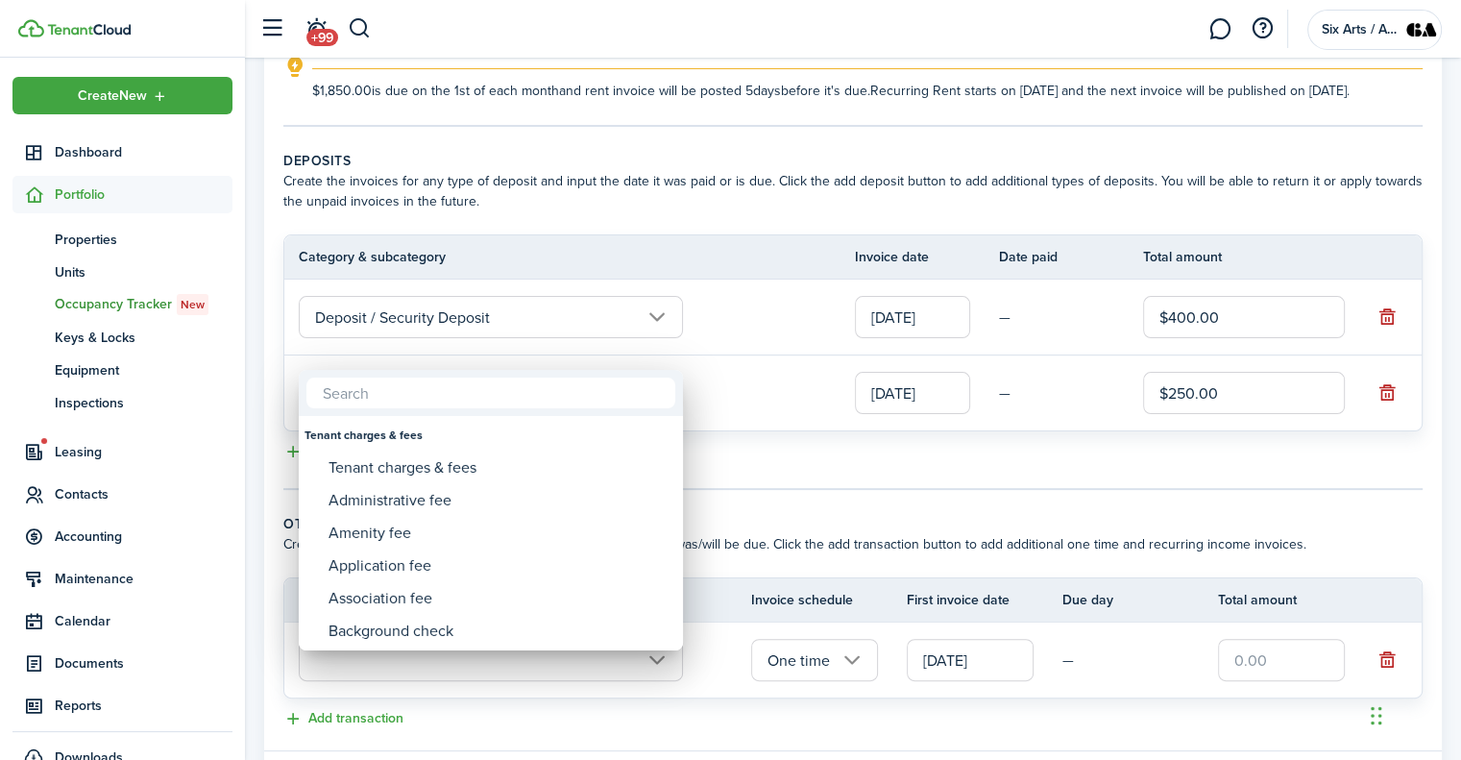
click at [347, 393] on input "text" at bounding box center [490, 392] width 369 height 31
type input "rent"
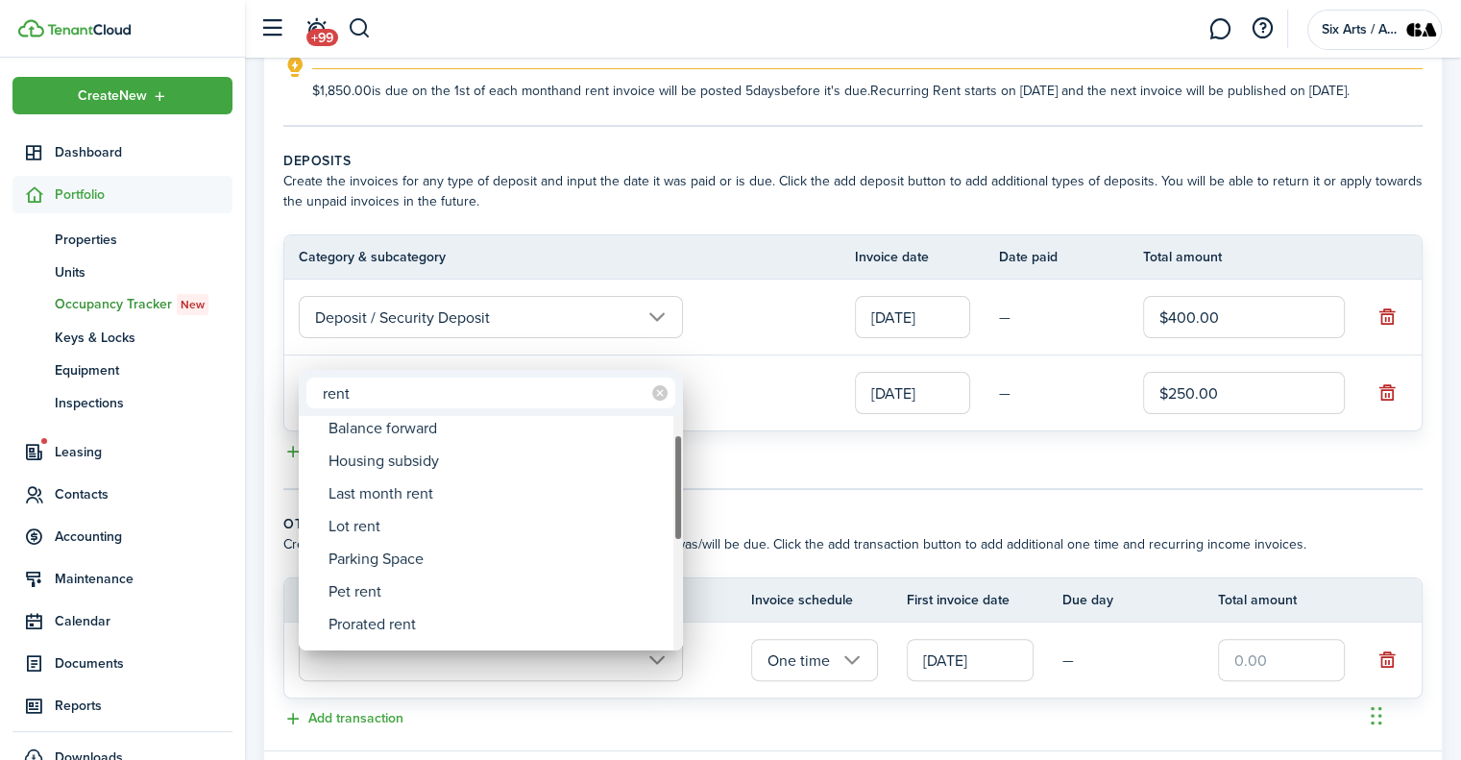
drag, startPoint x: 672, startPoint y: 485, endPoint x: 675, endPoint y: 504, distance: 19.4
click at [675, 504] on div at bounding box center [678, 487] width 10 height 107
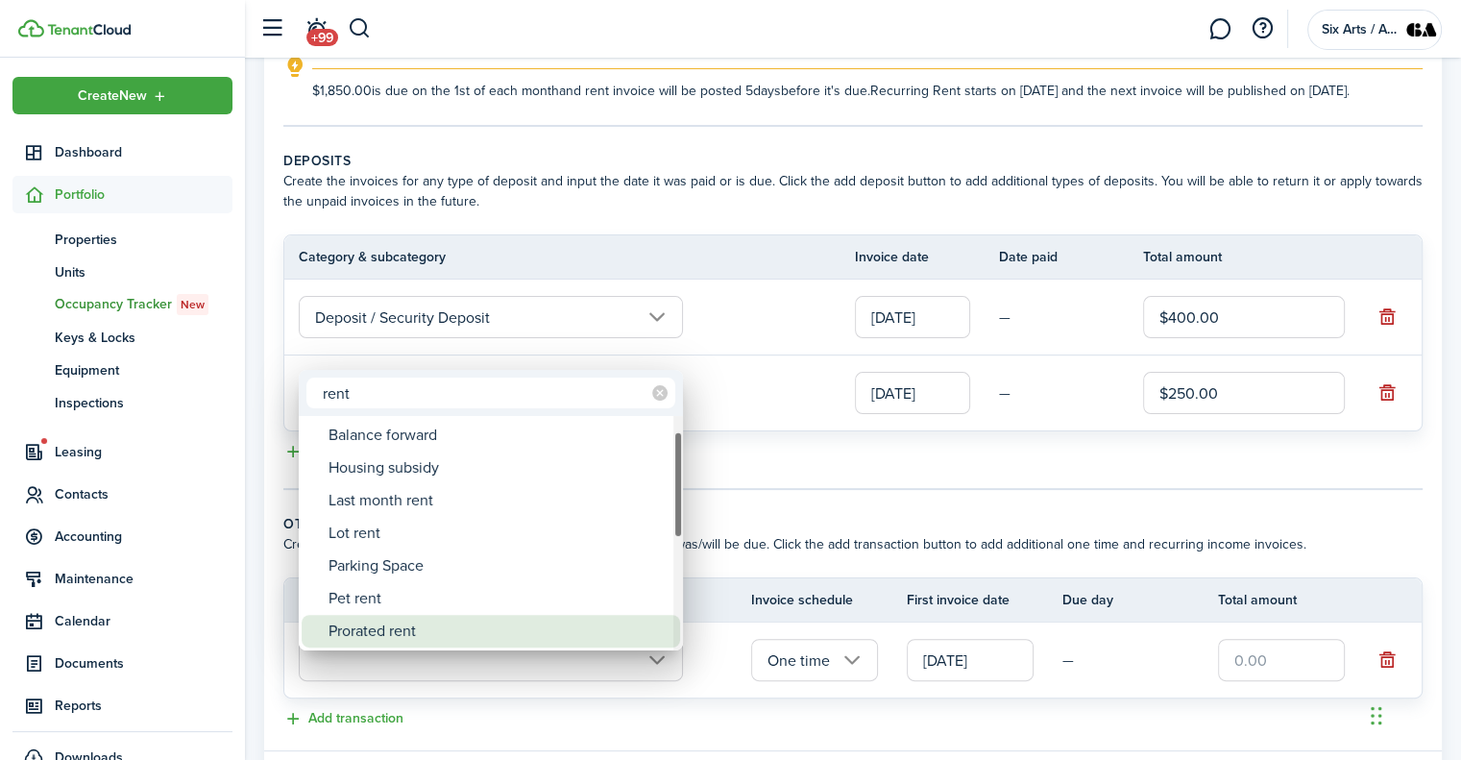
click at [344, 631] on div "Prorated rent" at bounding box center [498, 631] width 340 height 33
type input "Rent / Prorated rent"
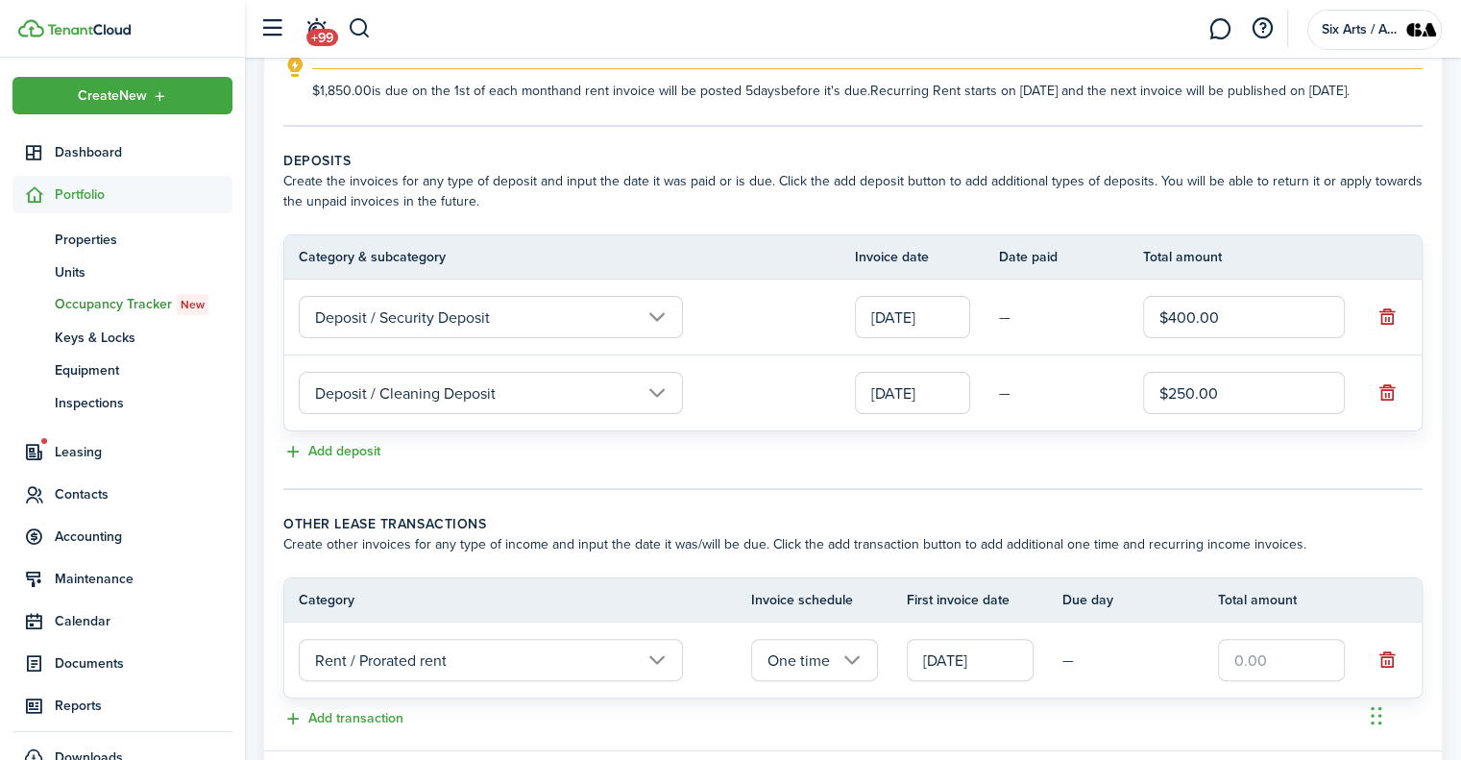
click at [961, 674] on input "[DATE]" at bounding box center [970, 660] width 127 height 42
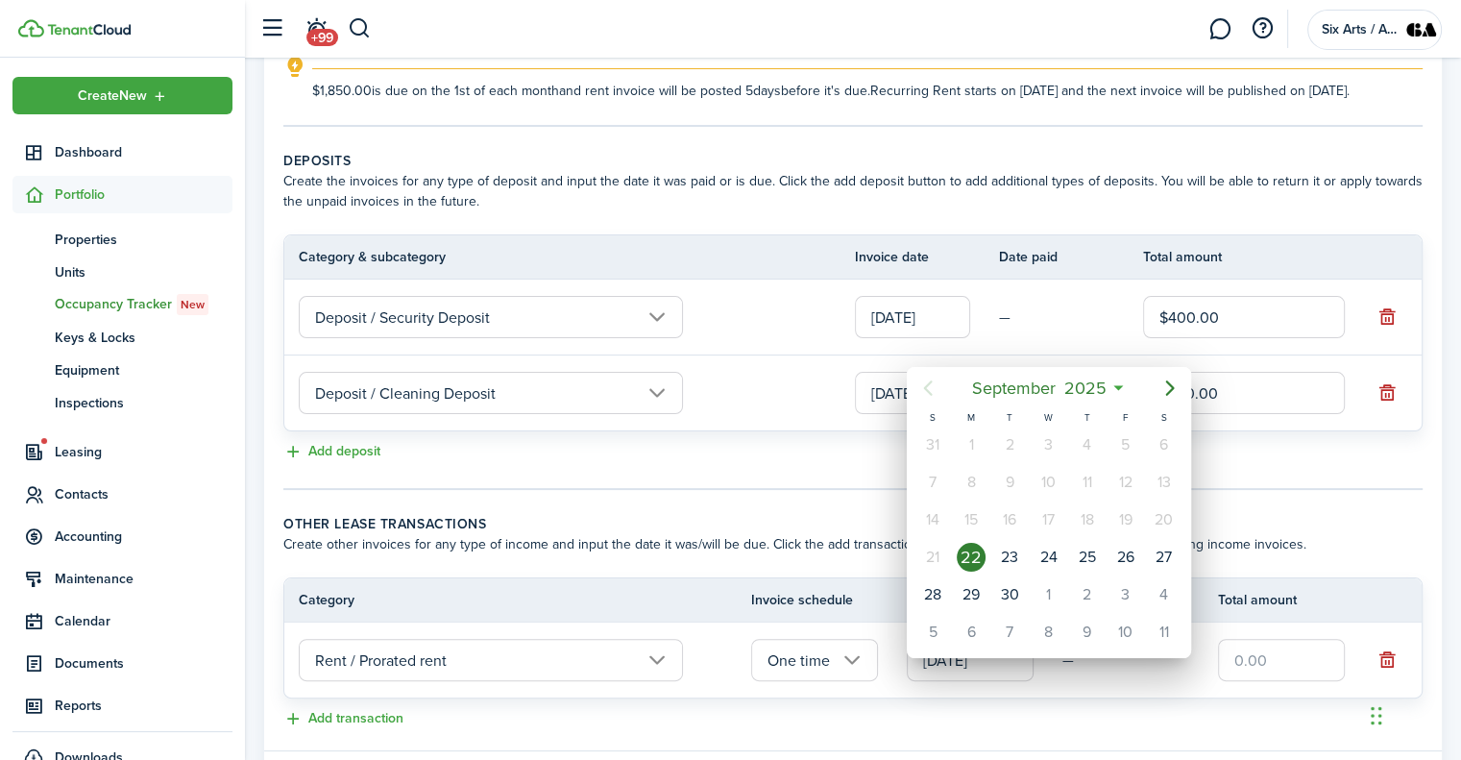
click at [973, 521] on div "15" at bounding box center [971, 519] width 29 height 29
click at [970, 551] on div "22" at bounding box center [971, 557] width 29 height 29
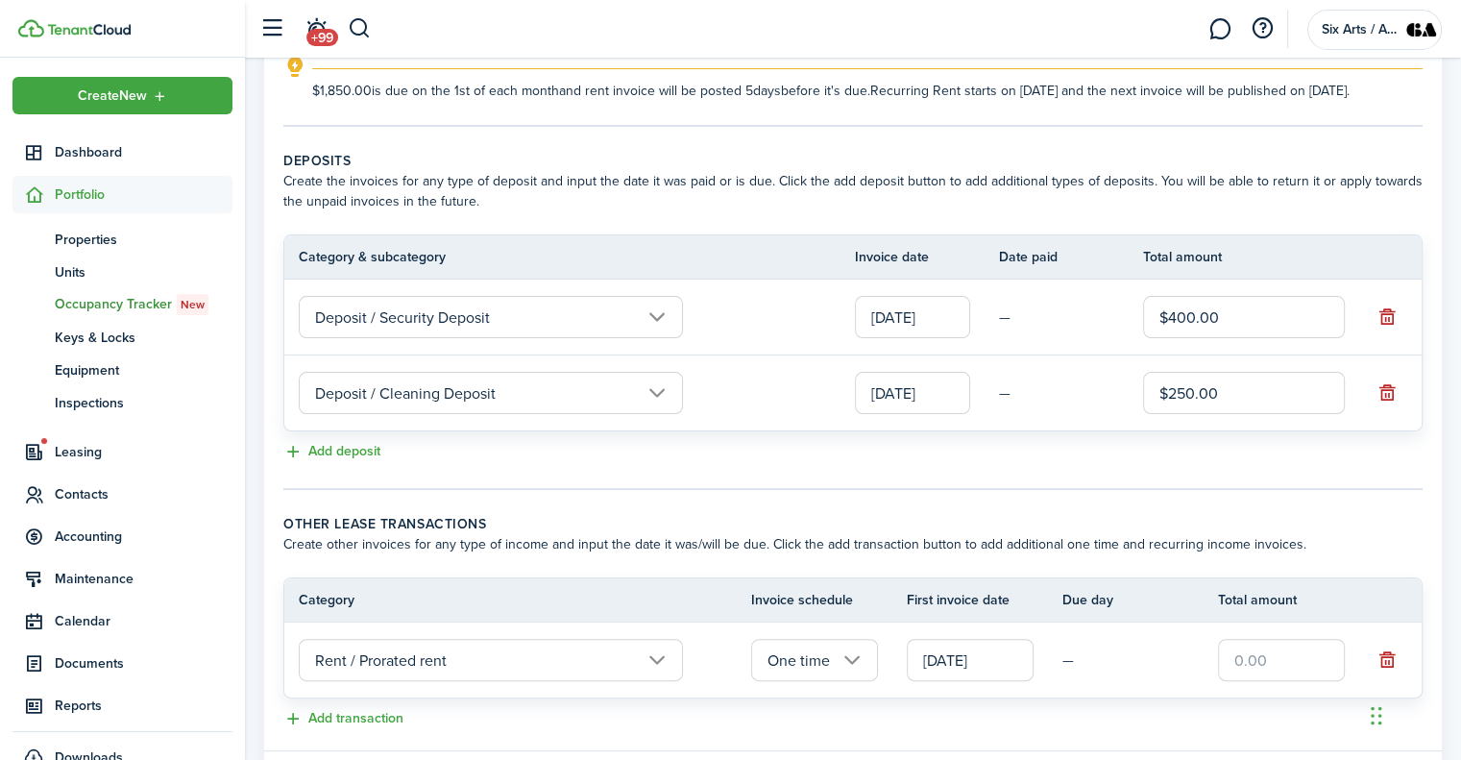
click at [1238, 675] on input "text" at bounding box center [1281, 660] width 127 height 42
click at [1230, 673] on input "text" at bounding box center [1281, 660] width 127 height 42
click at [1293, 675] on input "$547.00" at bounding box center [1281, 660] width 127 height 42
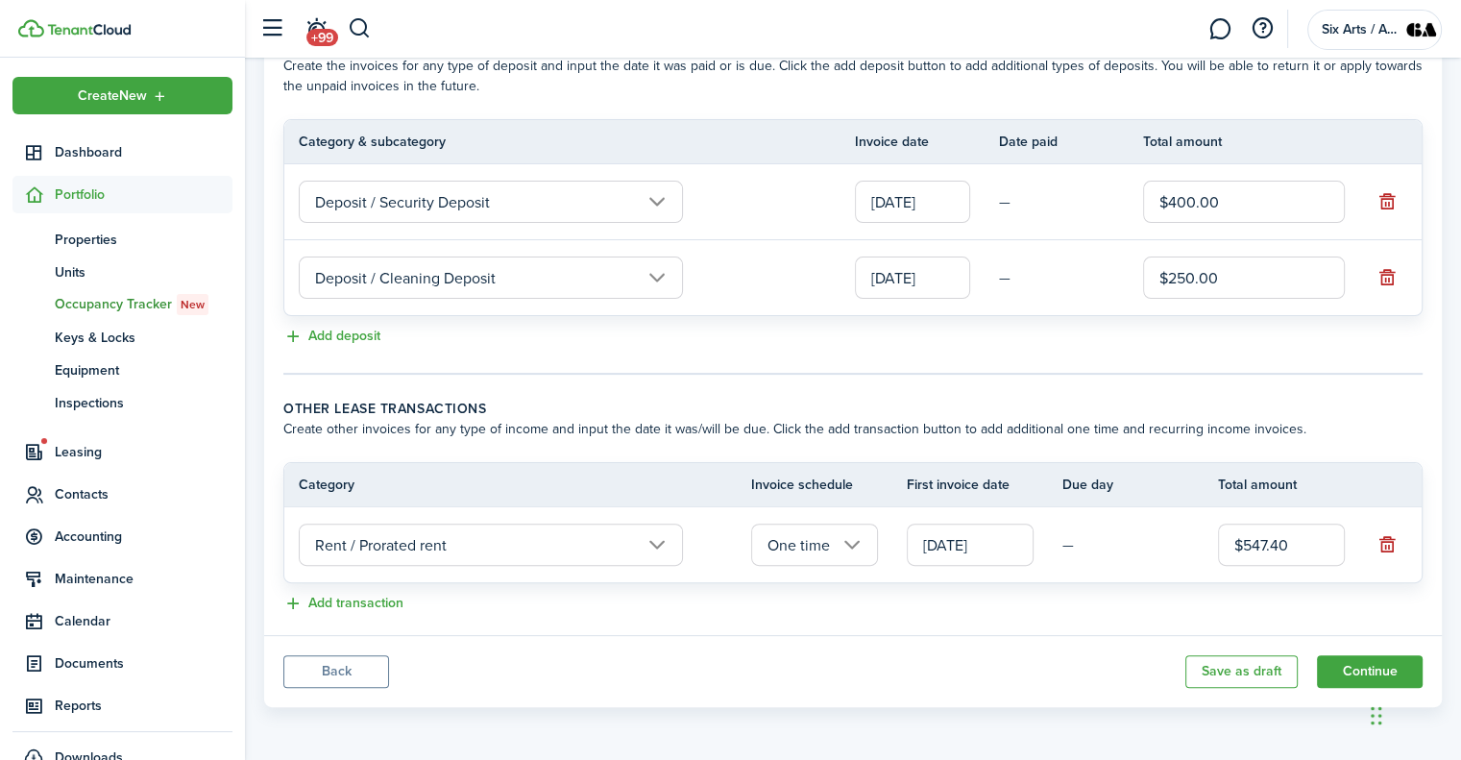
click at [1280, 546] on input "$547.40" at bounding box center [1281, 544] width 127 height 42
type input "$547.00"
click at [1350, 665] on button "Continue" at bounding box center [1370, 671] width 106 height 33
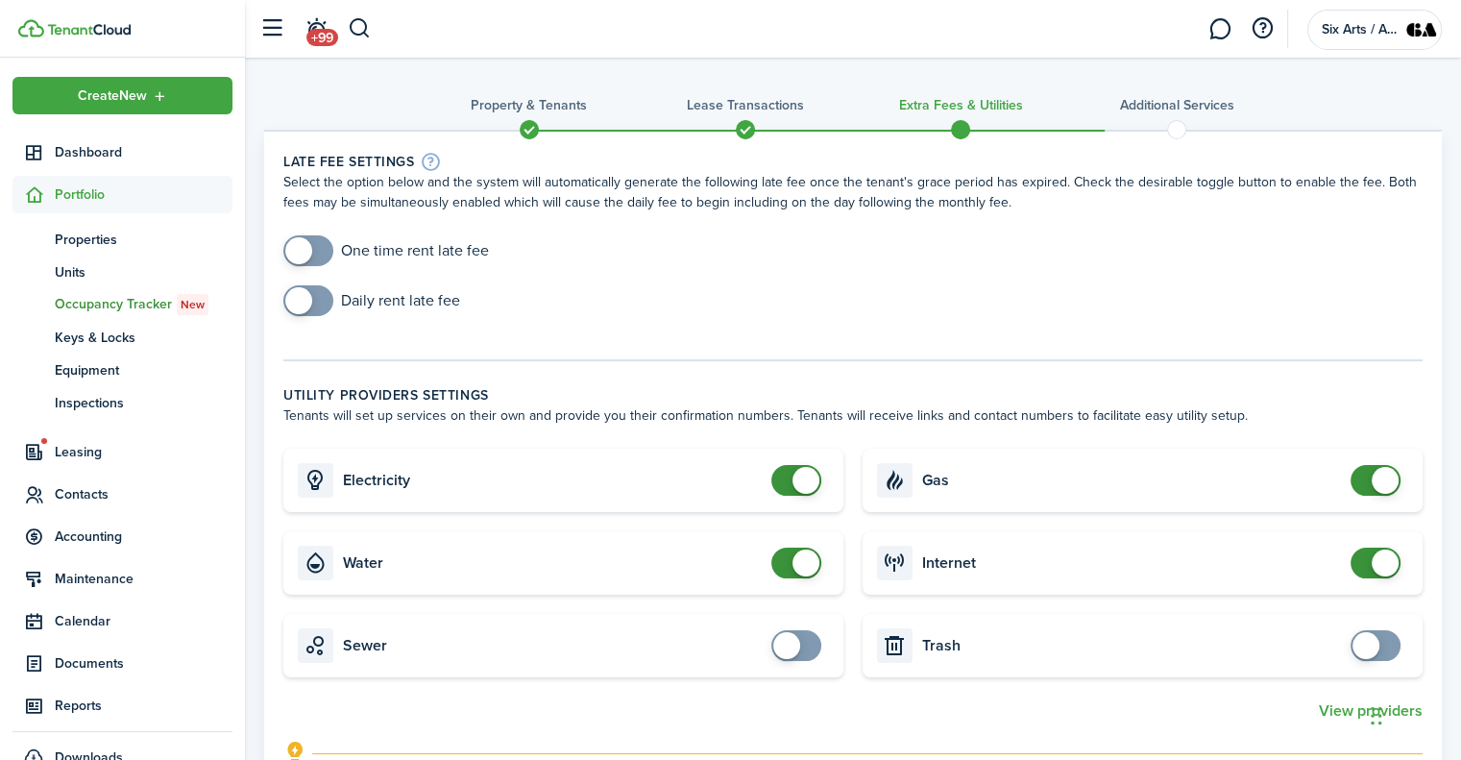
click at [1373, 558] on span at bounding box center [1384, 562] width 27 height 27
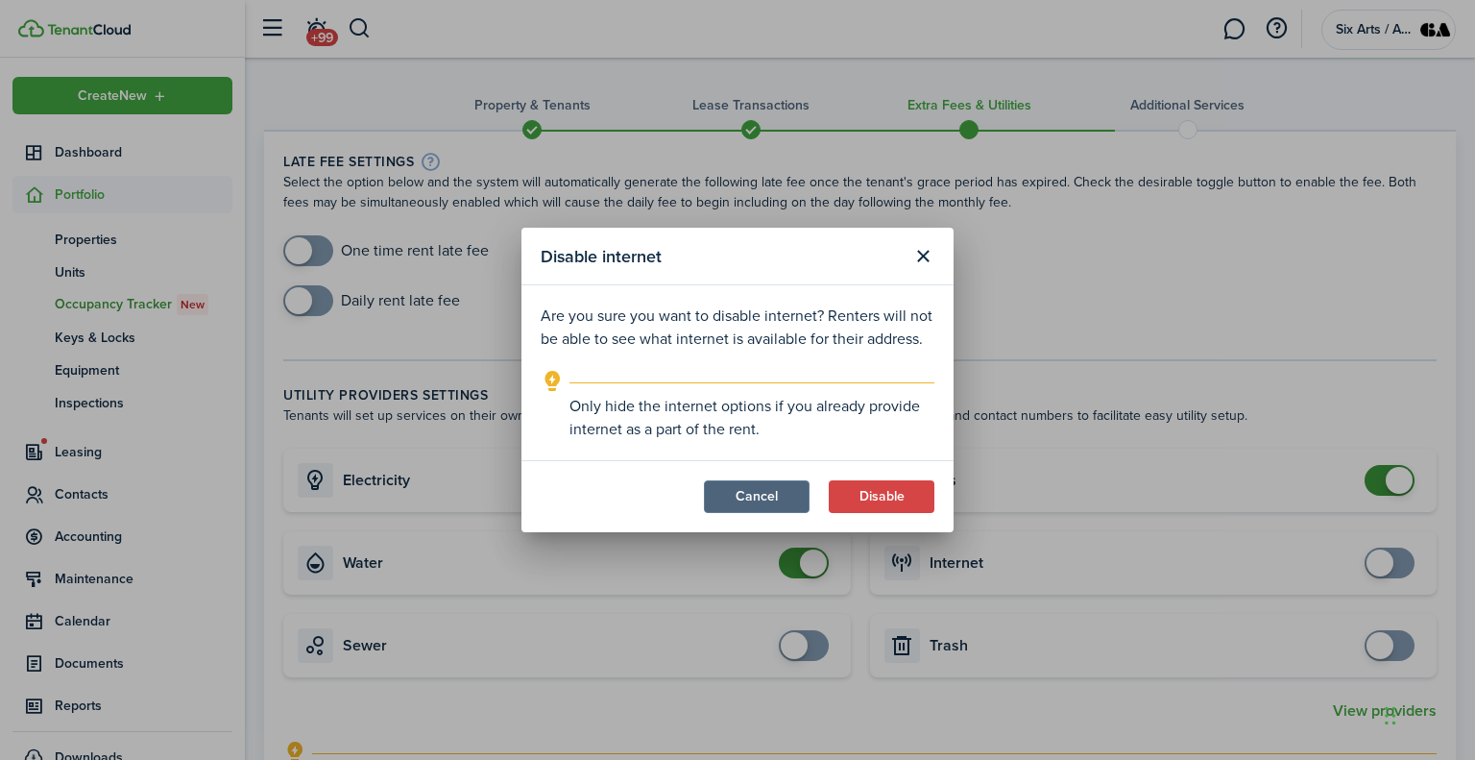
click at [739, 498] on button "Cancel" at bounding box center [757, 496] width 106 height 33
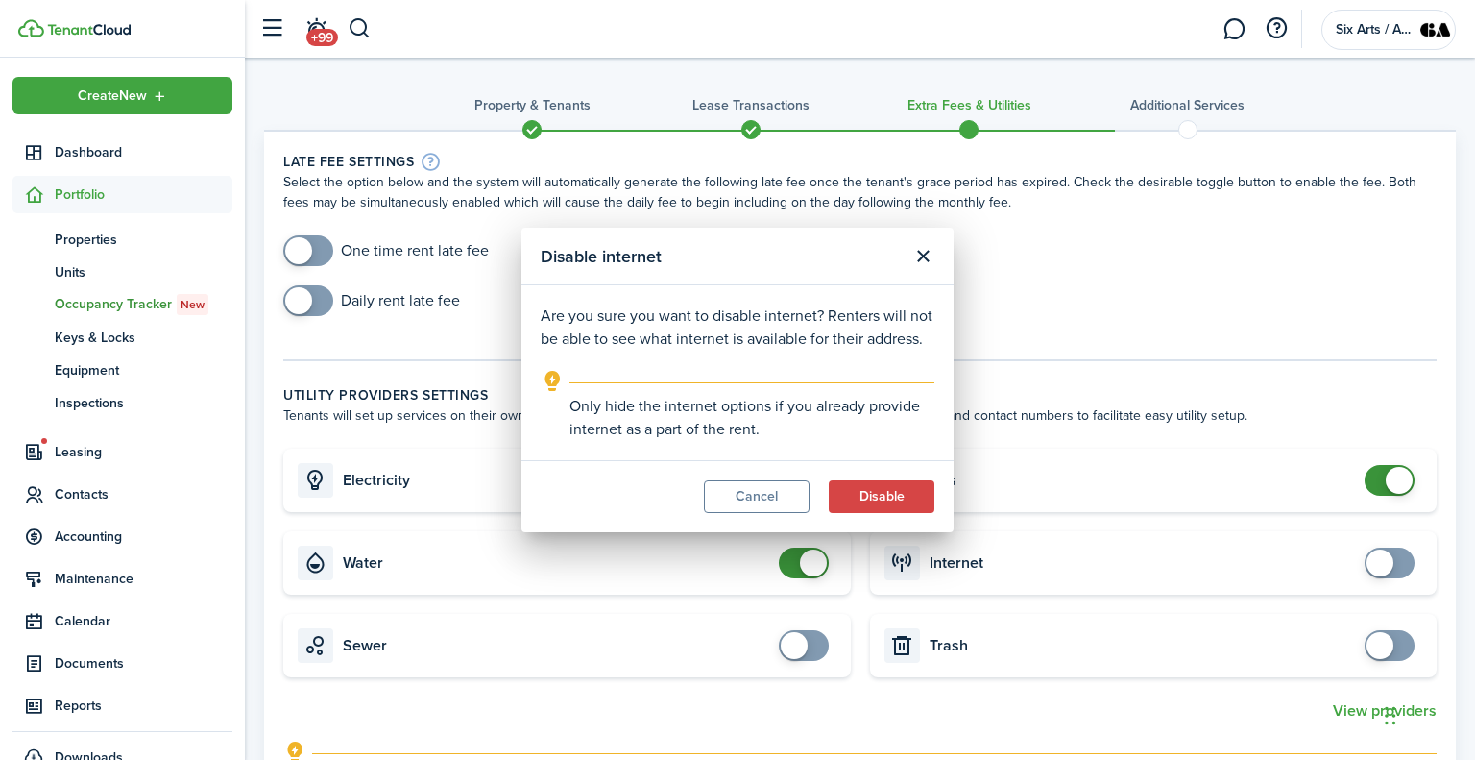
checkbox input "true"
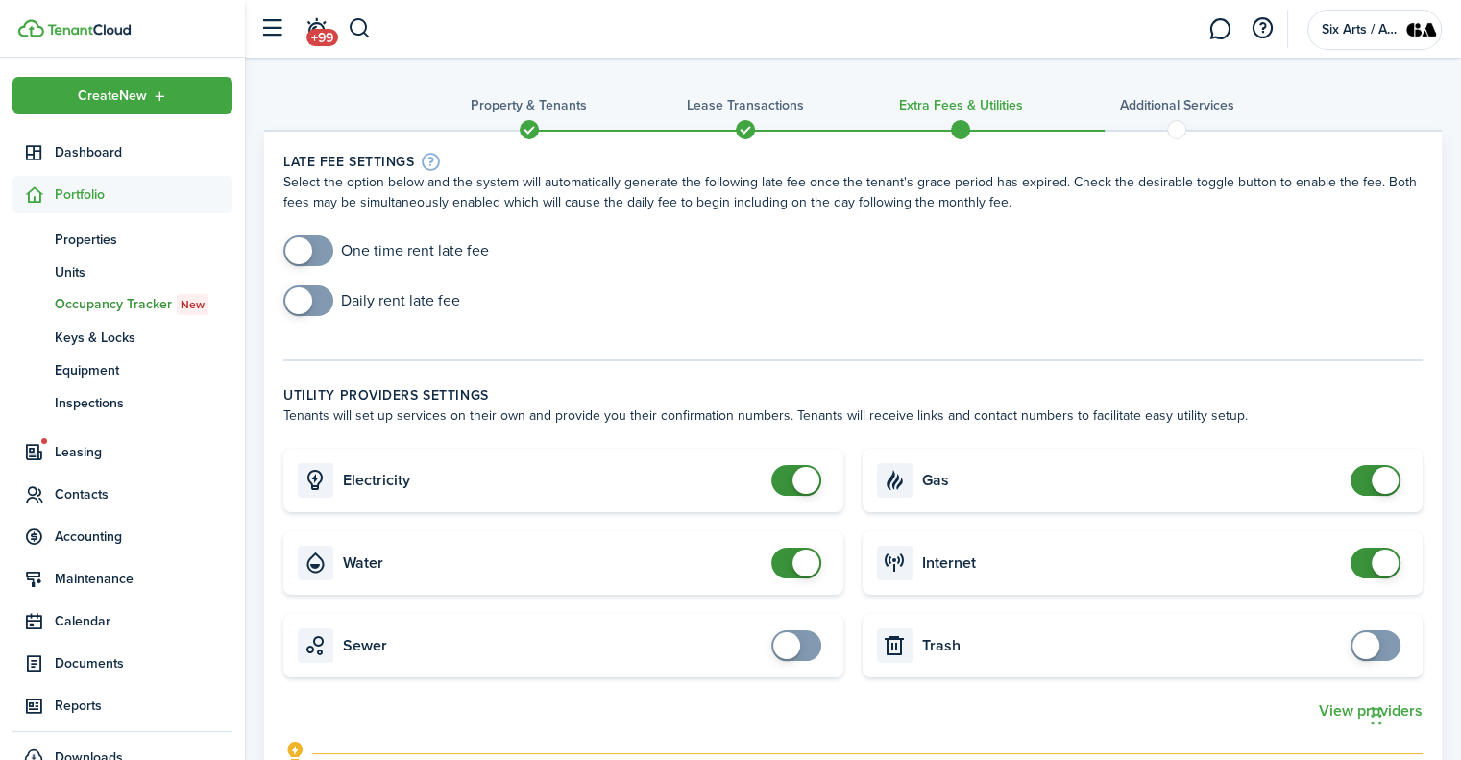
checkbox input "false"
click at [1372, 465] on span at bounding box center [1375, 480] width 19 height 31
checkbox input "false"
click at [795, 474] on span at bounding box center [805, 480] width 27 height 27
checkbox input "false"
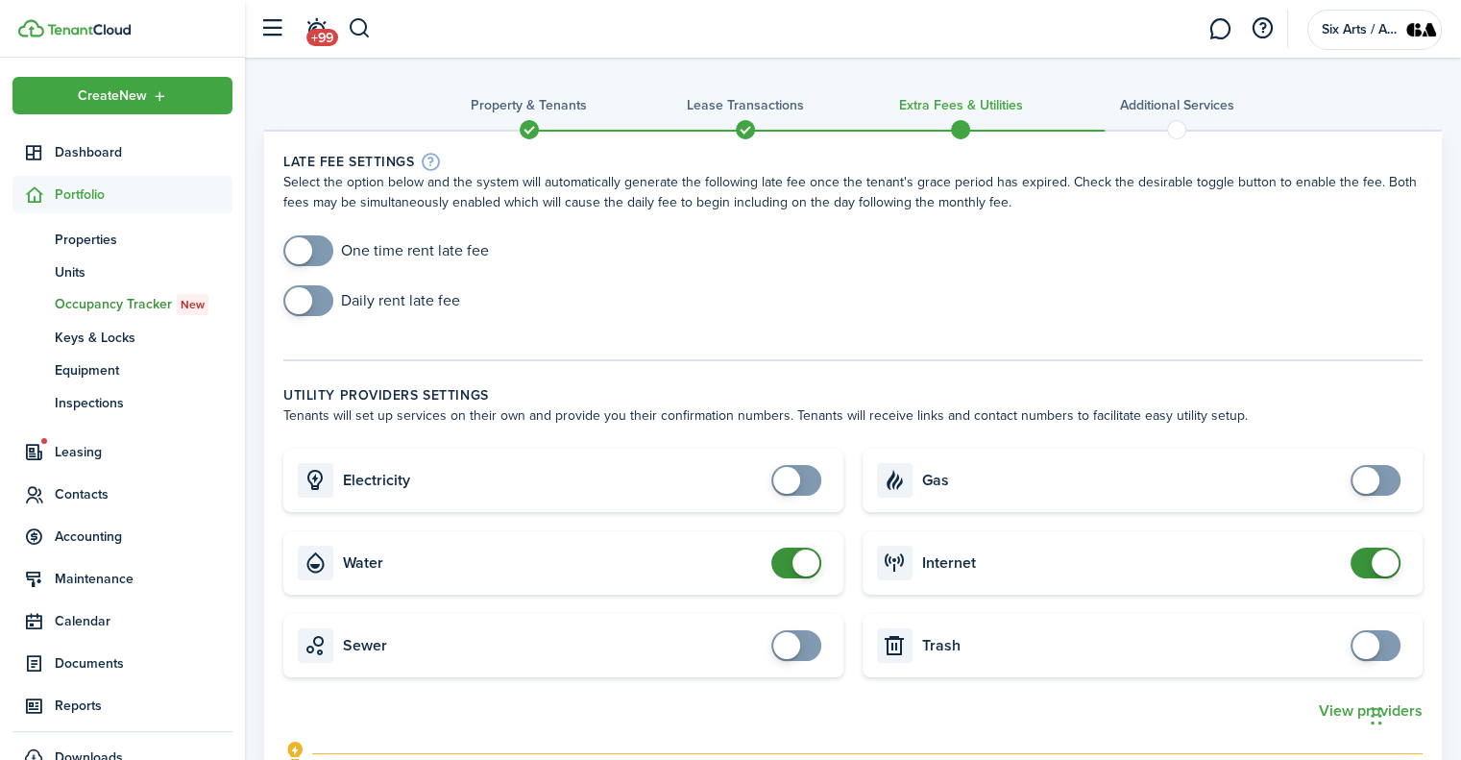
click at [790, 561] on span at bounding box center [796, 562] width 19 height 31
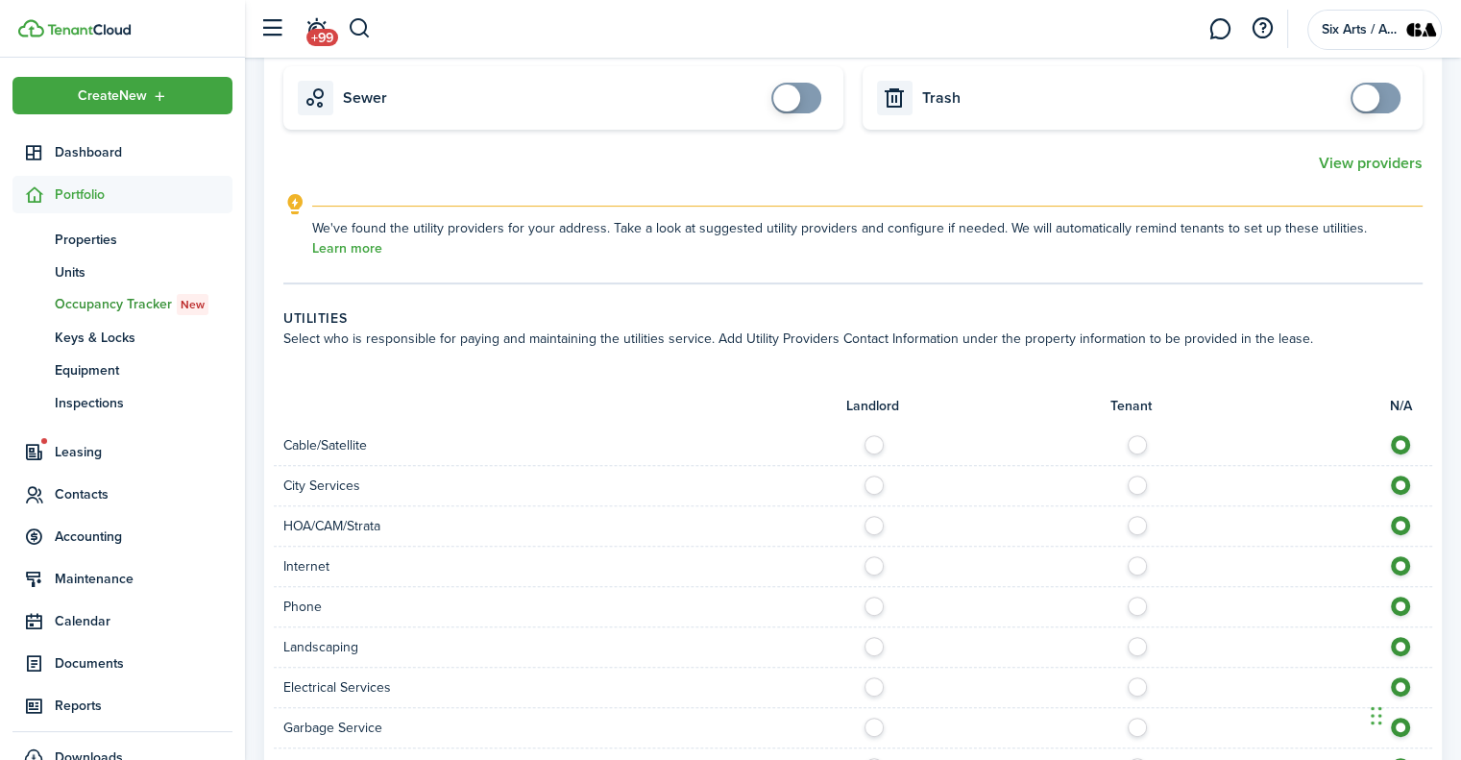
scroll to position [592, 0]
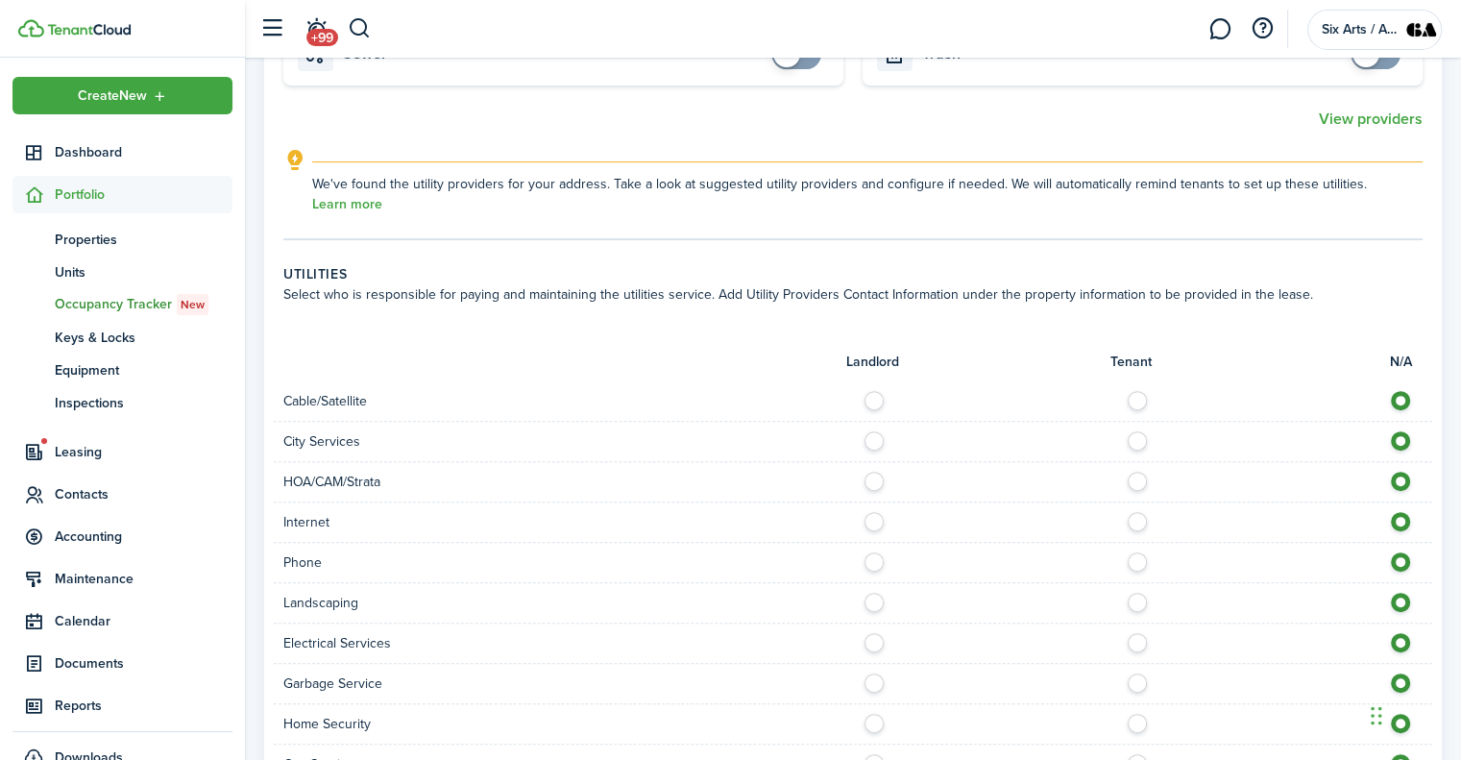
click at [874, 399] on label at bounding box center [879, 396] width 34 height 10
radio input "true"
click at [872, 441] on label at bounding box center [879, 436] width 34 height 10
radio input "true"
click at [874, 478] on label at bounding box center [879, 477] width 34 height 10
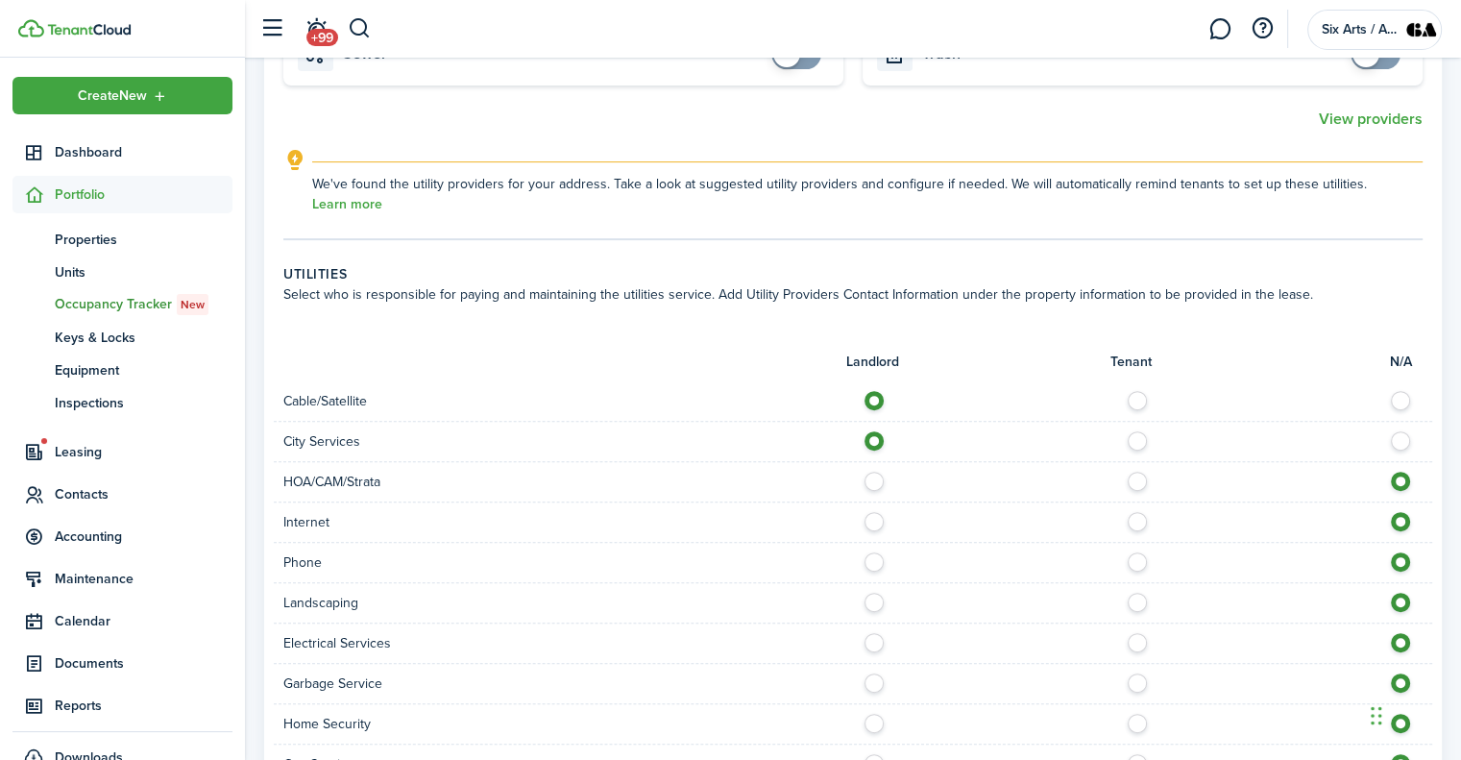
radio input "true"
click at [869, 515] on label at bounding box center [879, 517] width 34 height 10
radio input "true"
click at [870, 562] on label at bounding box center [879, 557] width 34 height 10
radio input "true"
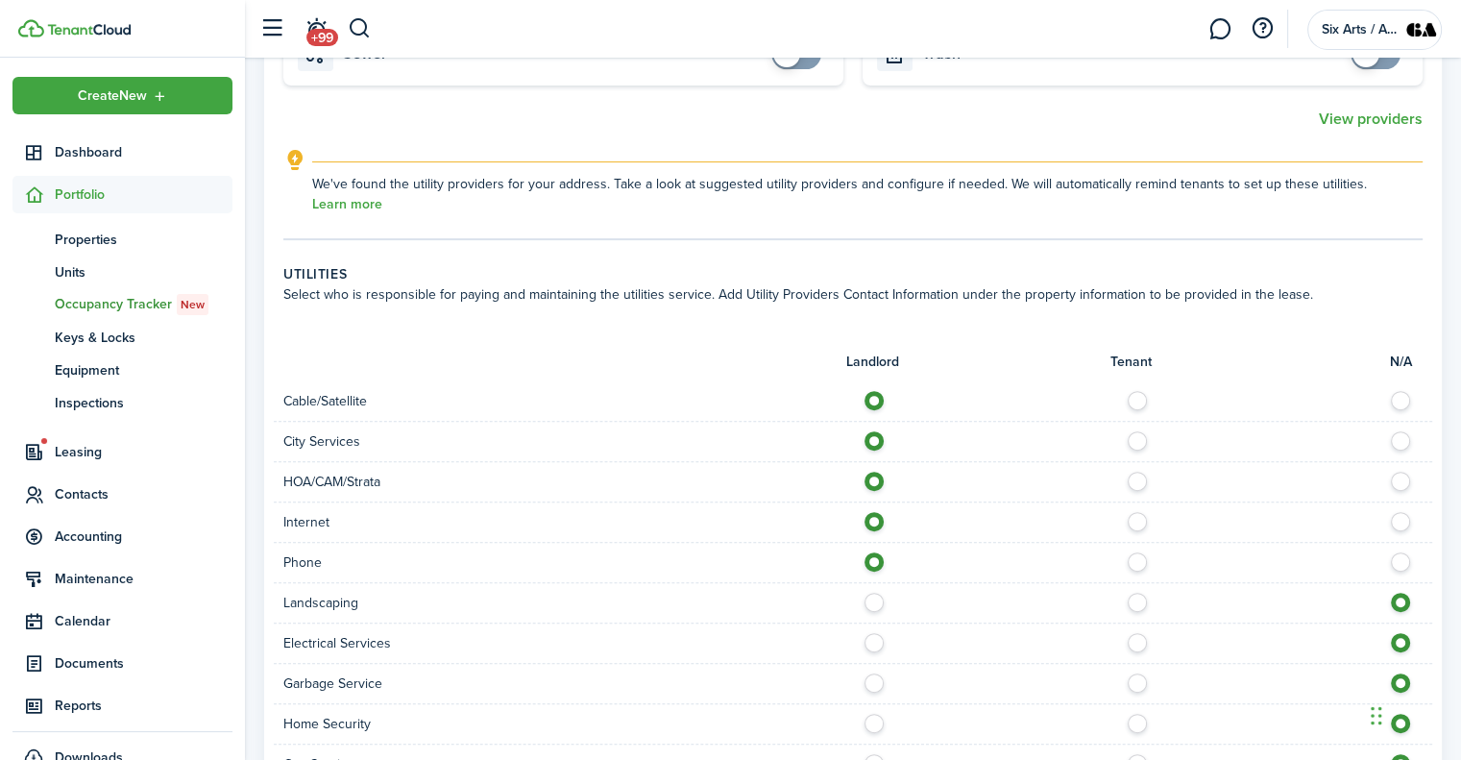
click at [871, 602] on label at bounding box center [879, 598] width 34 height 10
radio input "true"
click at [875, 633] on label at bounding box center [879, 638] width 34 height 10
radio input "true"
click at [872, 674] on label at bounding box center [879, 678] width 34 height 10
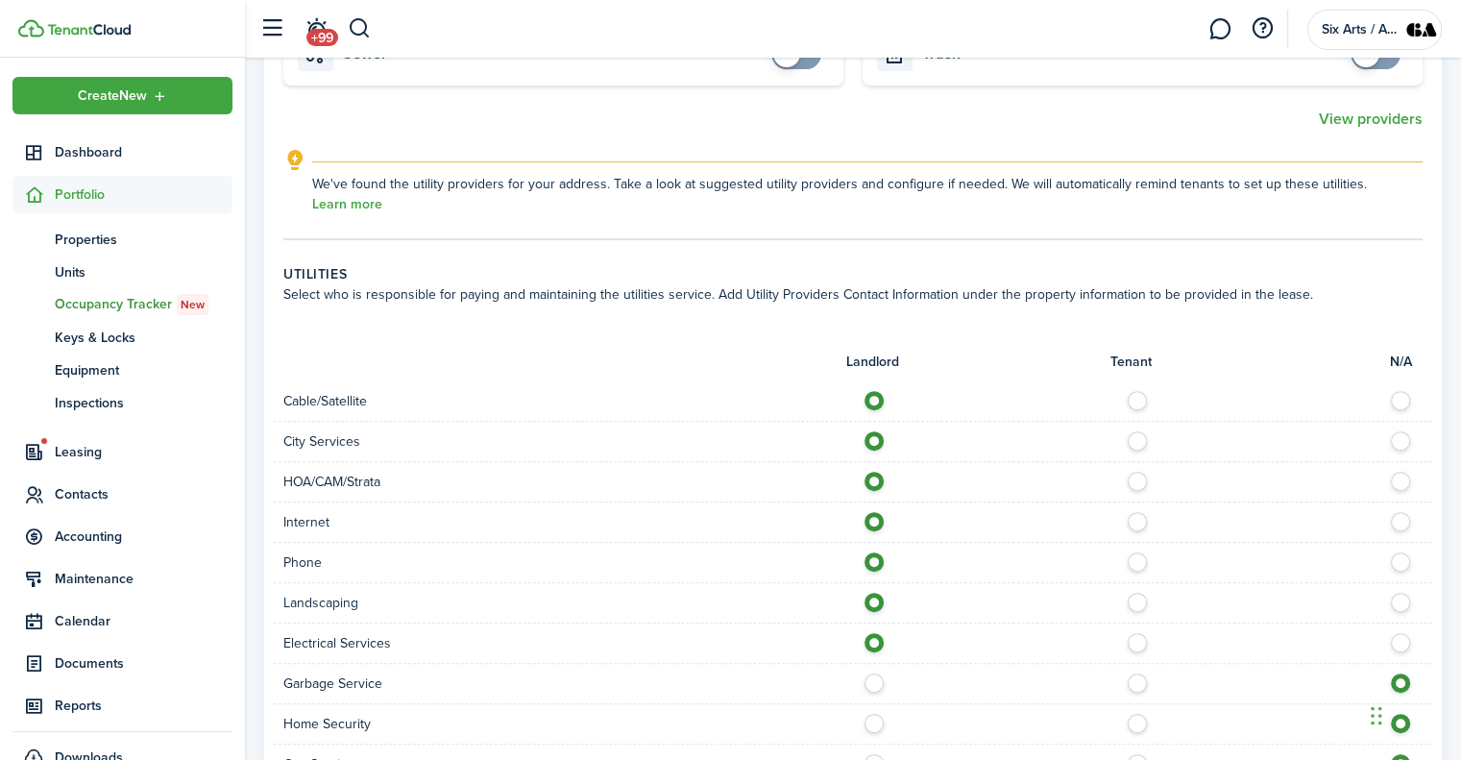
radio input "true"
click at [870, 723] on label at bounding box center [879, 719] width 34 height 10
radio input "true"
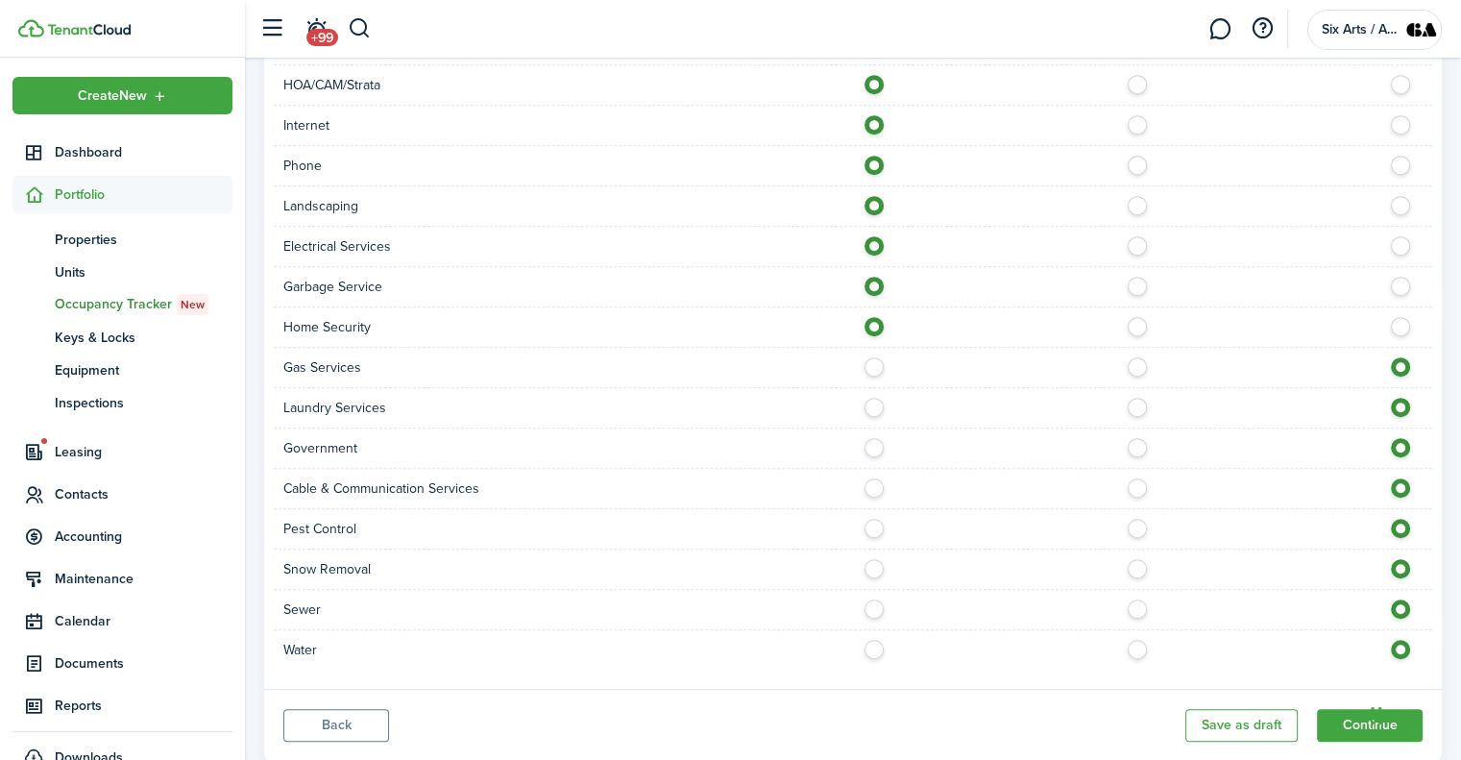
scroll to position [1023, 0]
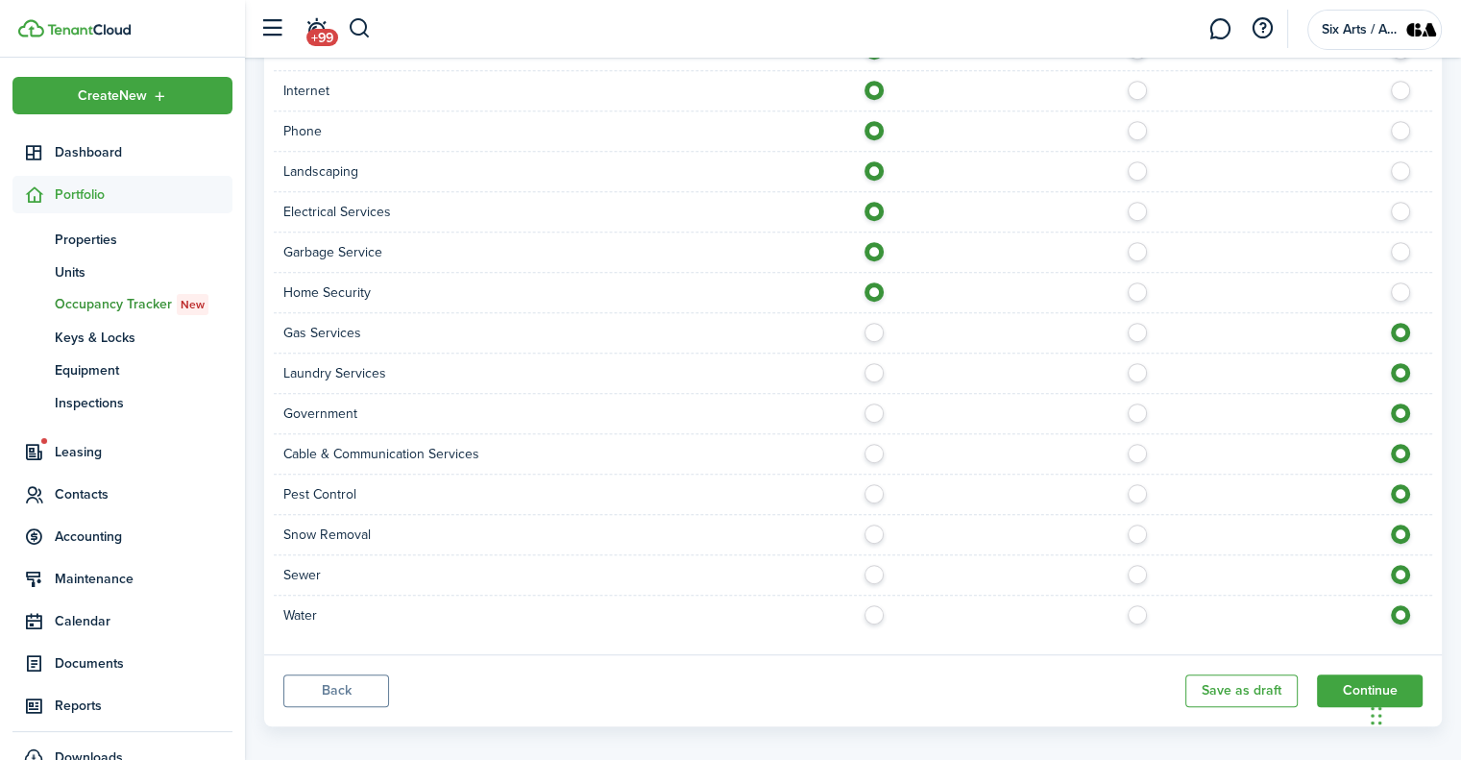
click at [878, 327] on label at bounding box center [879, 328] width 34 height 10
radio input "true"
click at [1139, 368] on label at bounding box center [1143, 368] width 34 height 10
radio input "true"
click at [868, 413] on label at bounding box center [879, 408] width 34 height 10
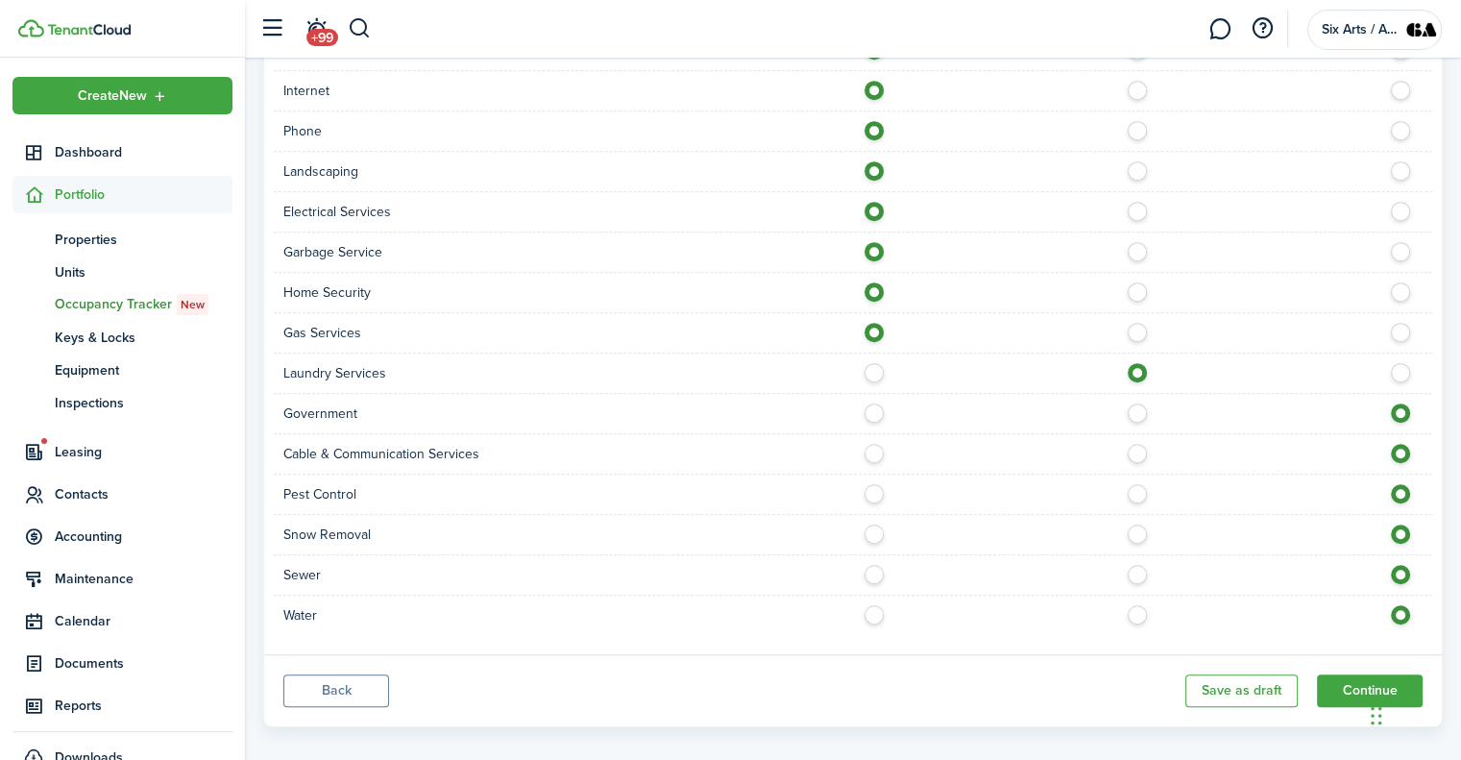
radio input "true"
click at [874, 452] on label at bounding box center [879, 449] width 34 height 10
radio input "true"
click at [881, 484] on label at bounding box center [879, 489] width 34 height 10
radio input "true"
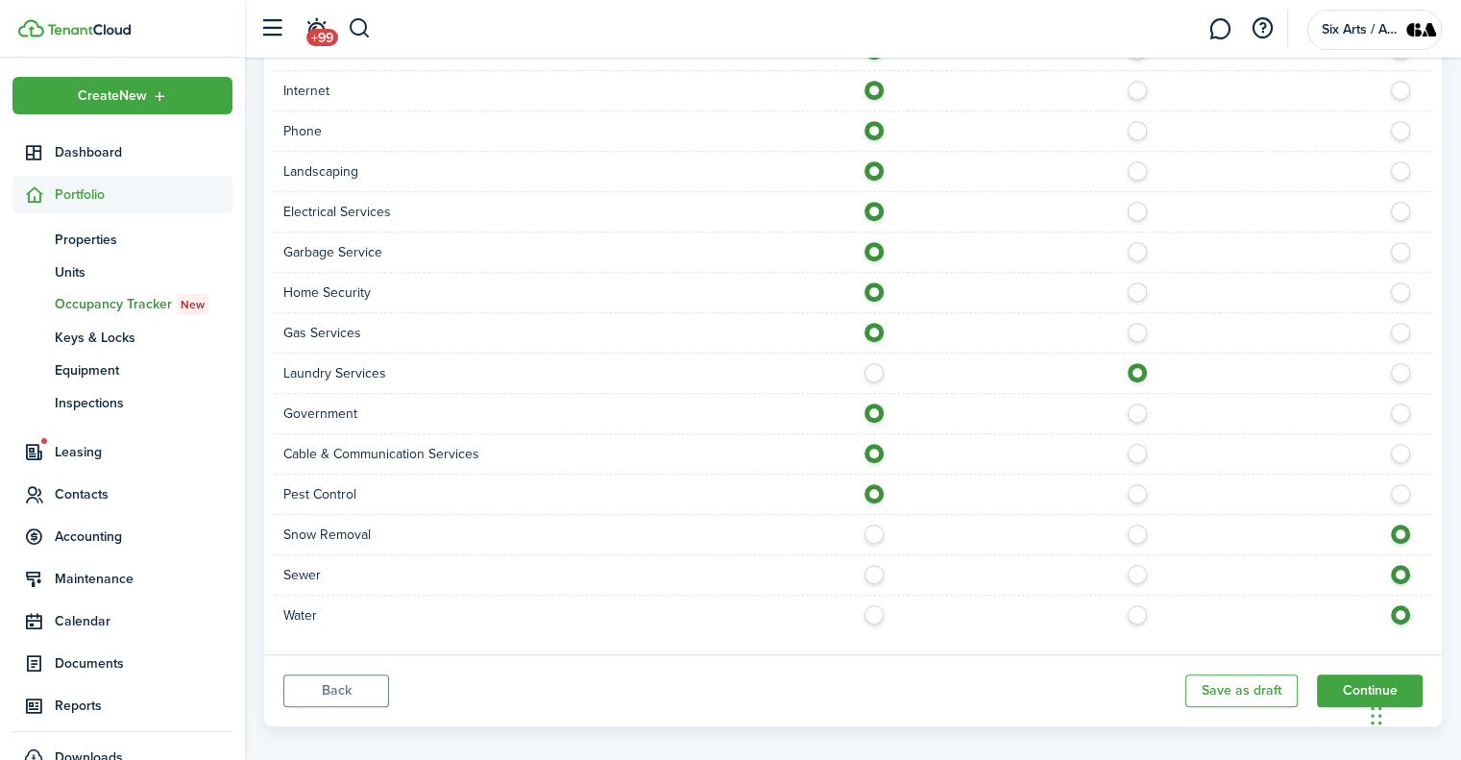
drag, startPoint x: 876, startPoint y: 517, endPoint x: 869, endPoint y: 529, distance: 14.2
click at [869, 529] on label at bounding box center [879, 529] width 34 height 10
radio input "true"
click at [875, 572] on label at bounding box center [879, 570] width 34 height 10
radio input "true"
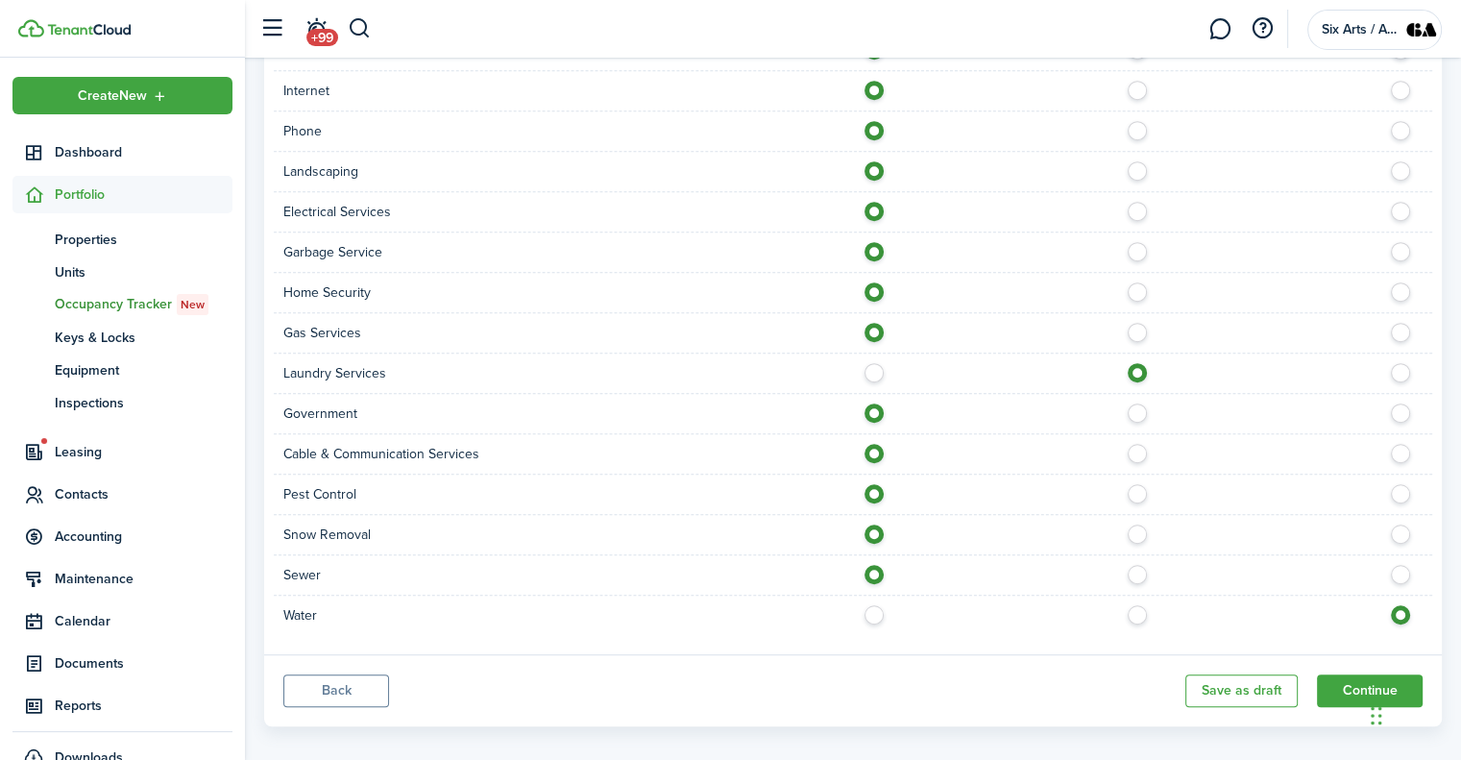
click at [876, 609] on label at bounding box center [879, 610] width 34 height 10
radio input "true"
click at [1359, 687] on button "Continue" at bounding box center [1370, 690] width 106 height 33
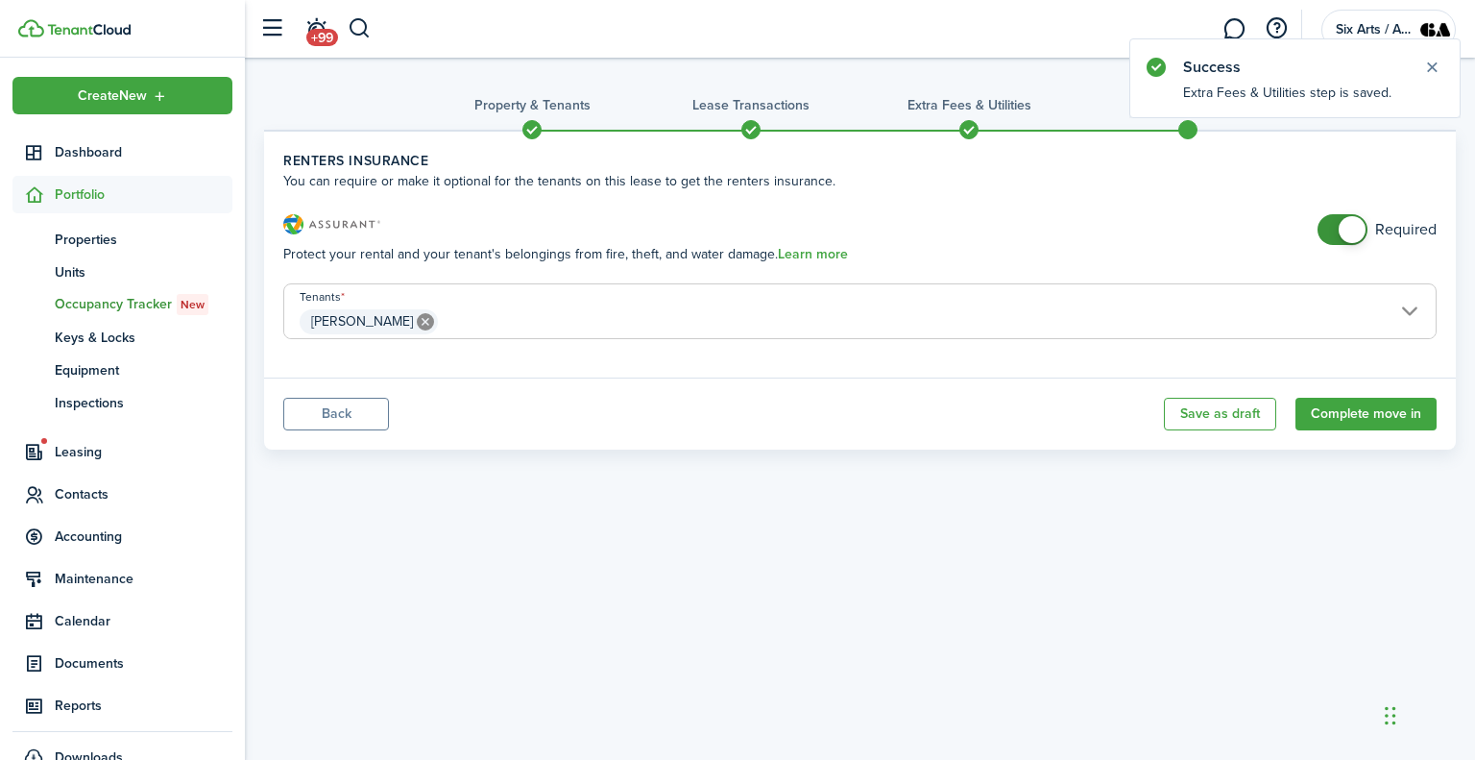
checkbox input "false"
click at [1350, 226] on span at bounding box center [1352, 229] width 27 height 27
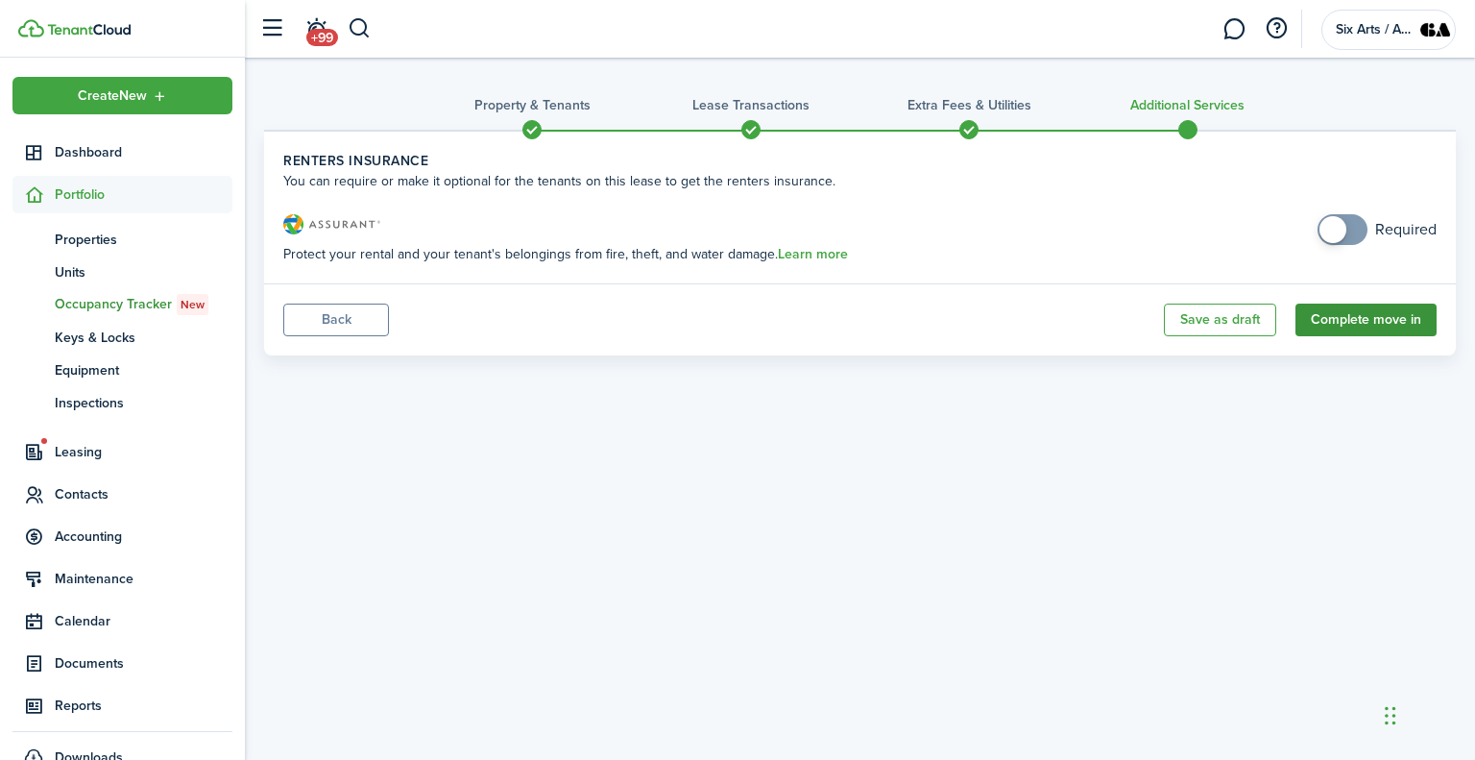
click at [1358, 315] on button "Complete move in" at bounding box center [1366, 319] width 141 height 33
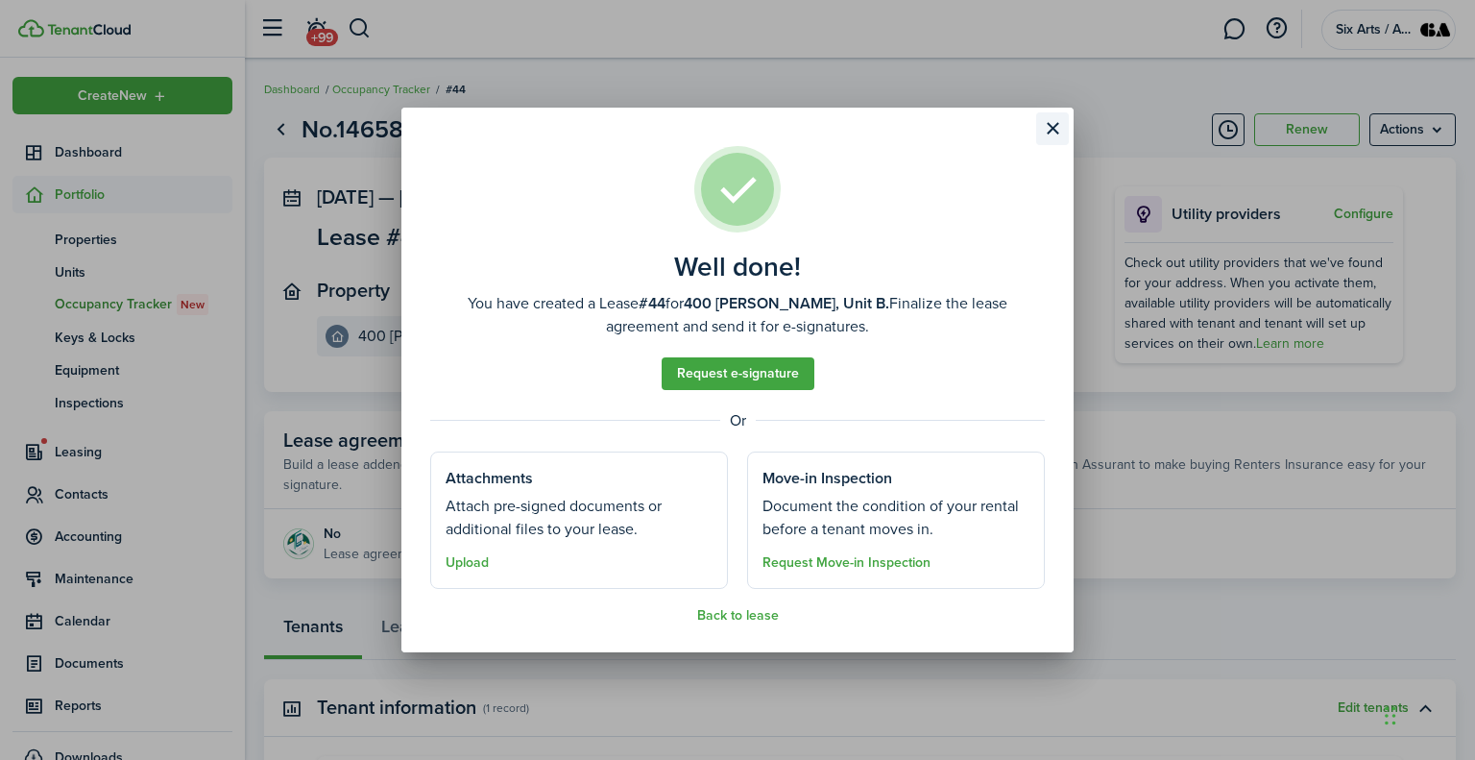
click at [1051, 126] on button "Close modal" at bounding box center [1052, 128] width 33 height 33
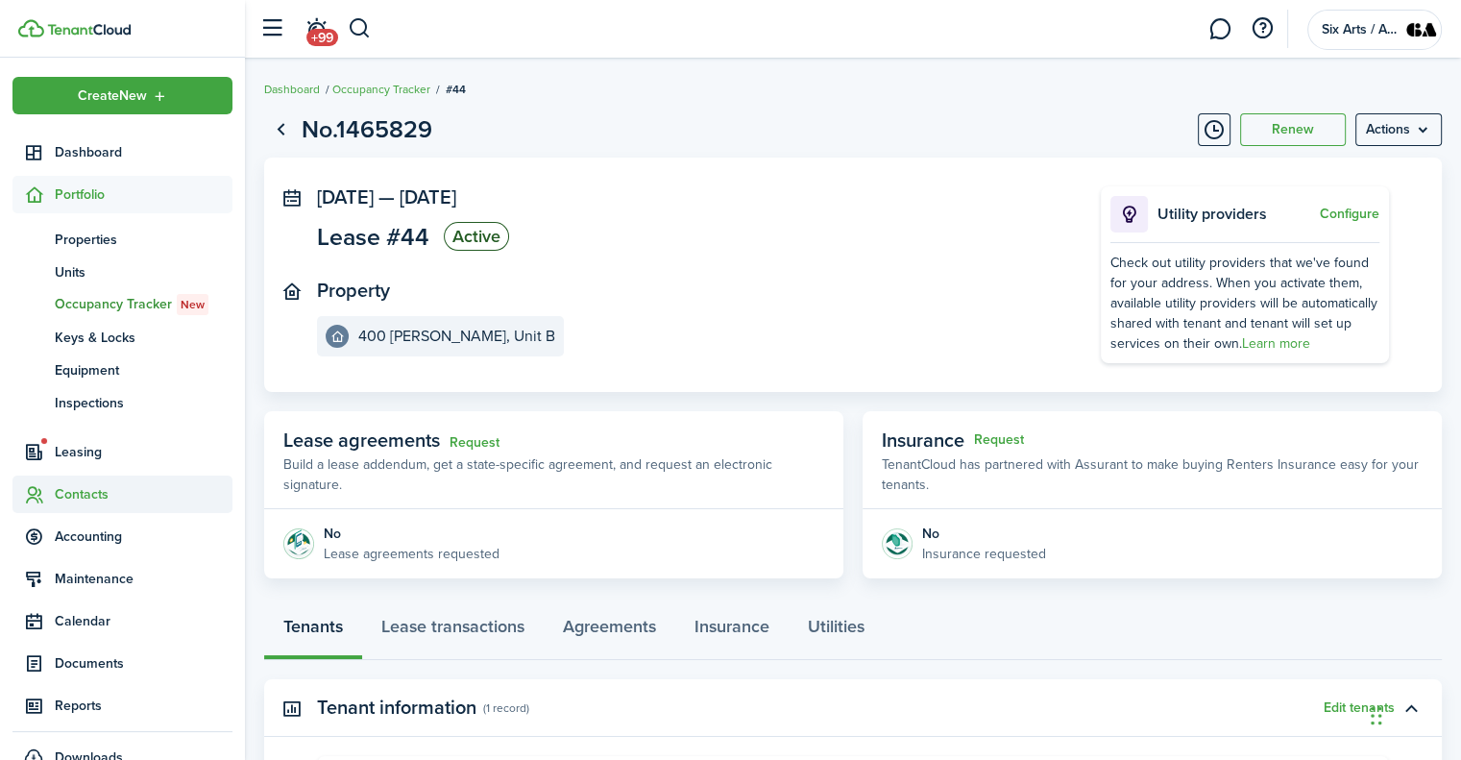
click at [83, 480] on span "Contacts" at bounding box center [122, 493] width 220 height 37
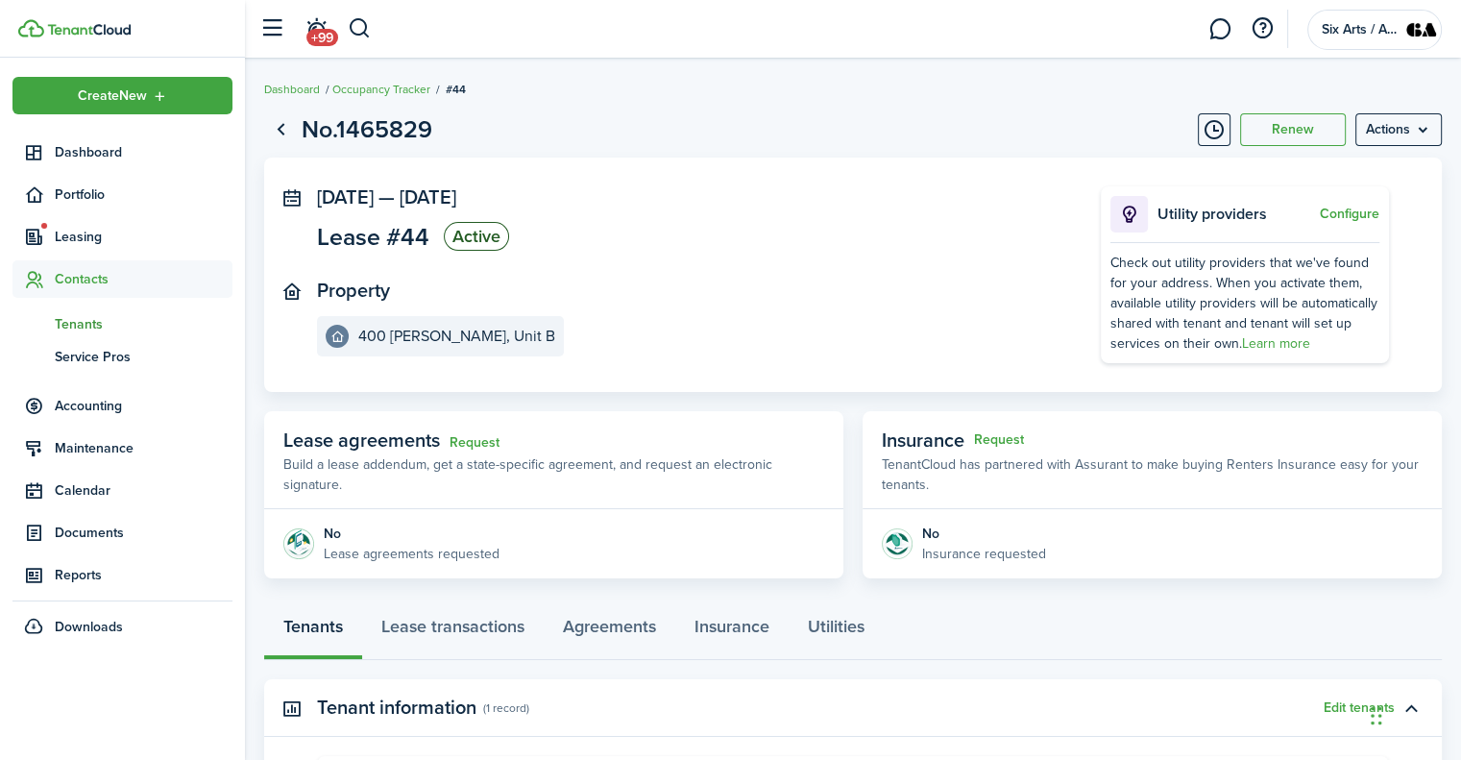
click at [87, 327] on span "Tenants" at bounding box center [144, 324] width 178 height 20
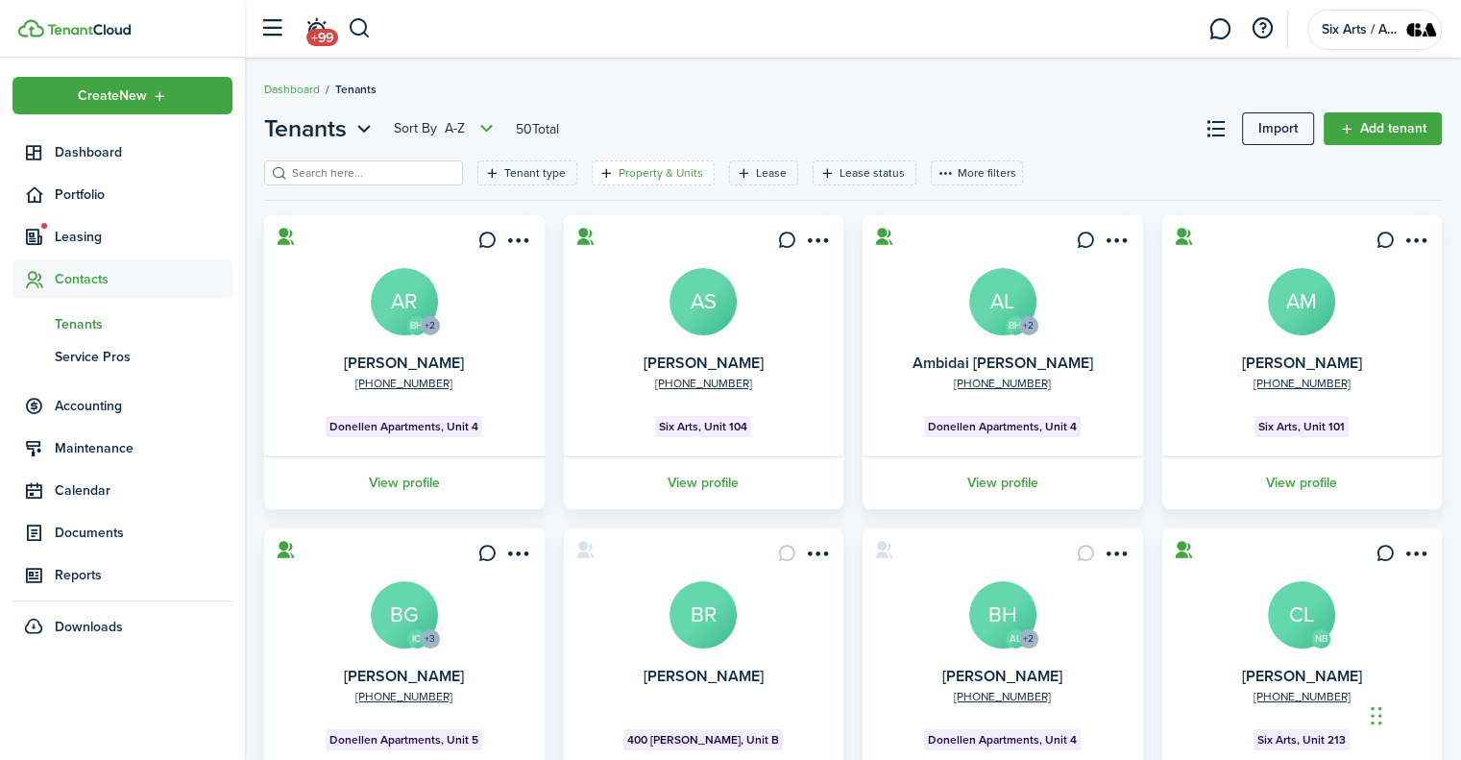
click at [618, 171] on filter-tag-label "Property & Units" at bounding box center [660, 172] width 85 height 17
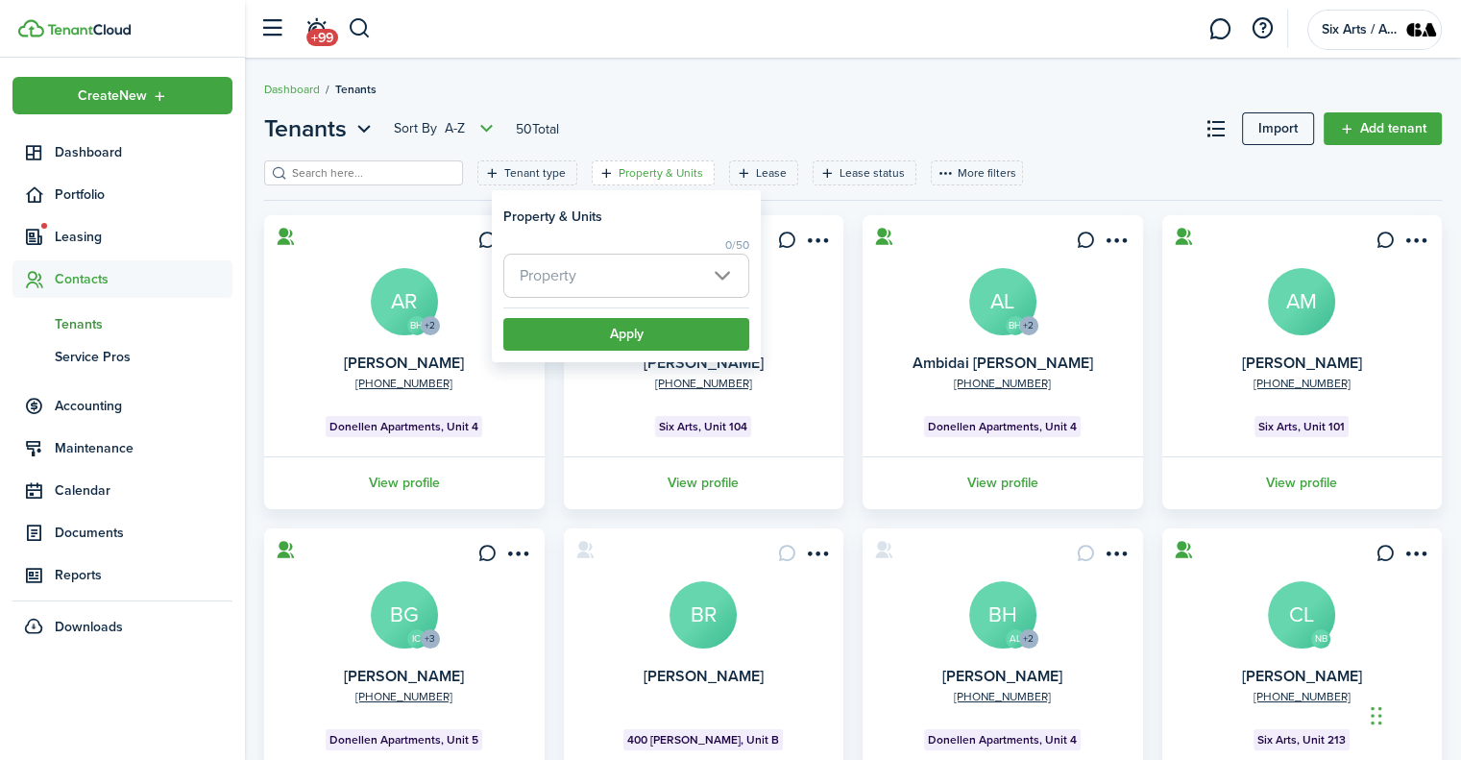
click at [723, 278] on span "Property" at bounding box center [626, 276] width 244 height 42
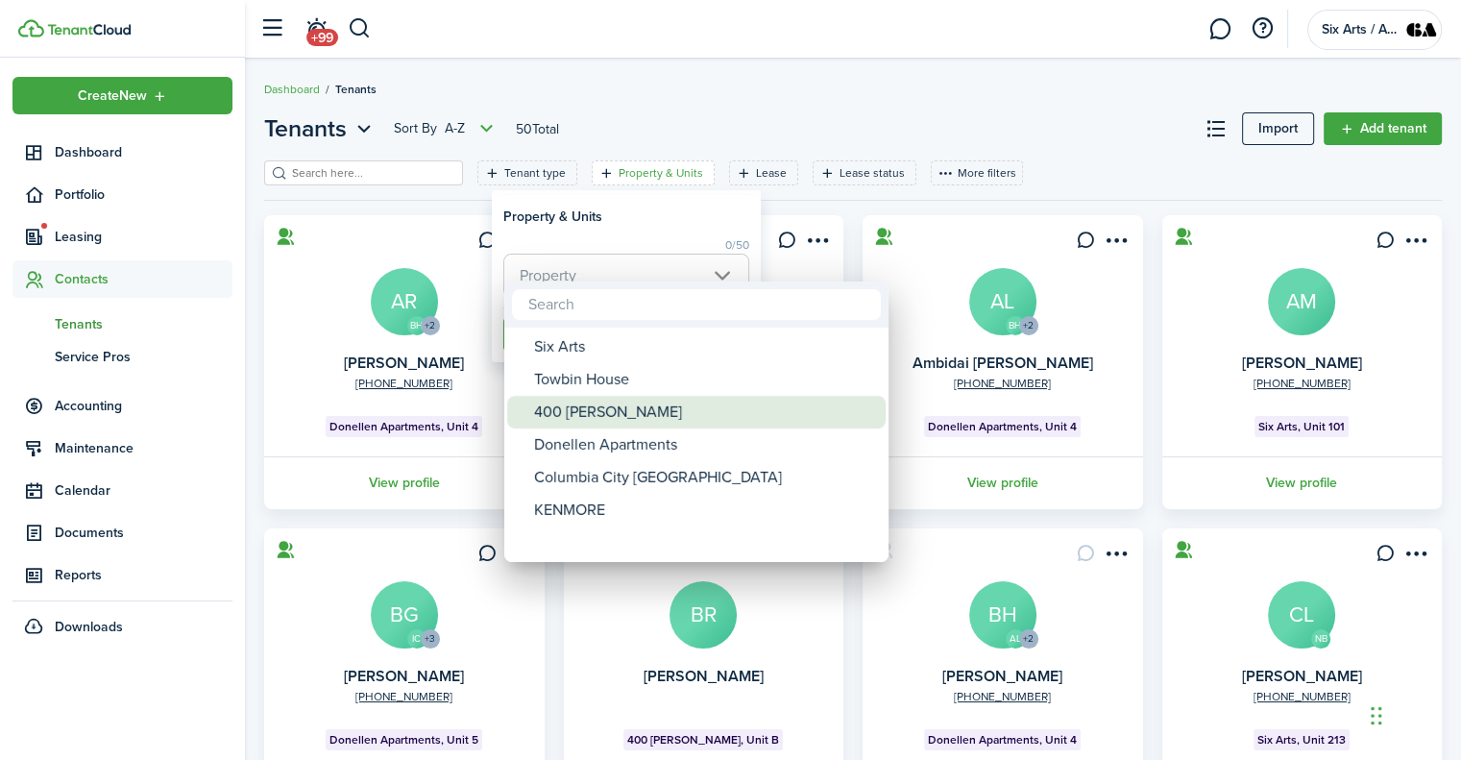
click at [572, 414] on div "400 [PERSON_NAME]" at bounding box center [704, 412] width 340 height 33
type input "400 [PERSON_NAME]"
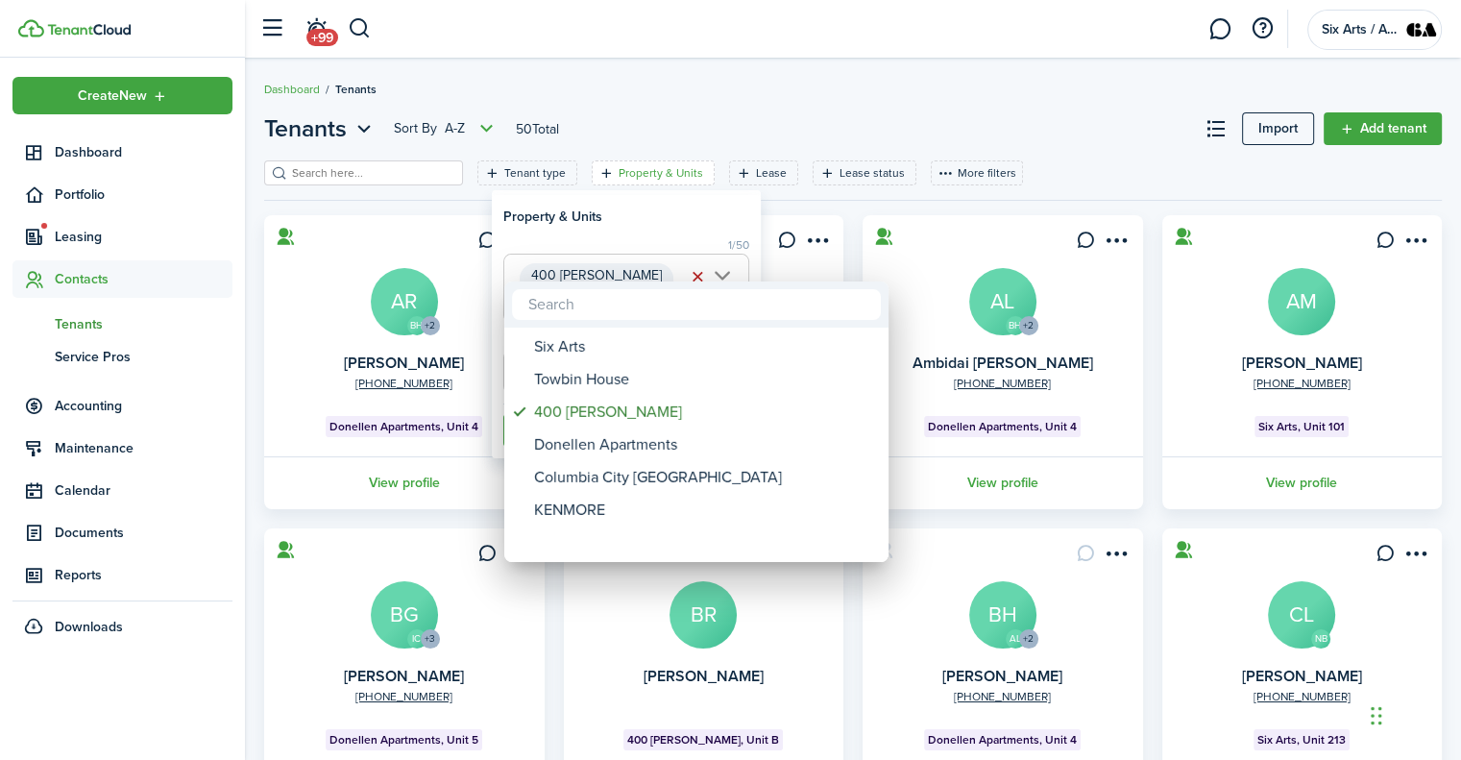
click at [649, 209] on div at bounding box center [730, 379] width 1768 height 1067
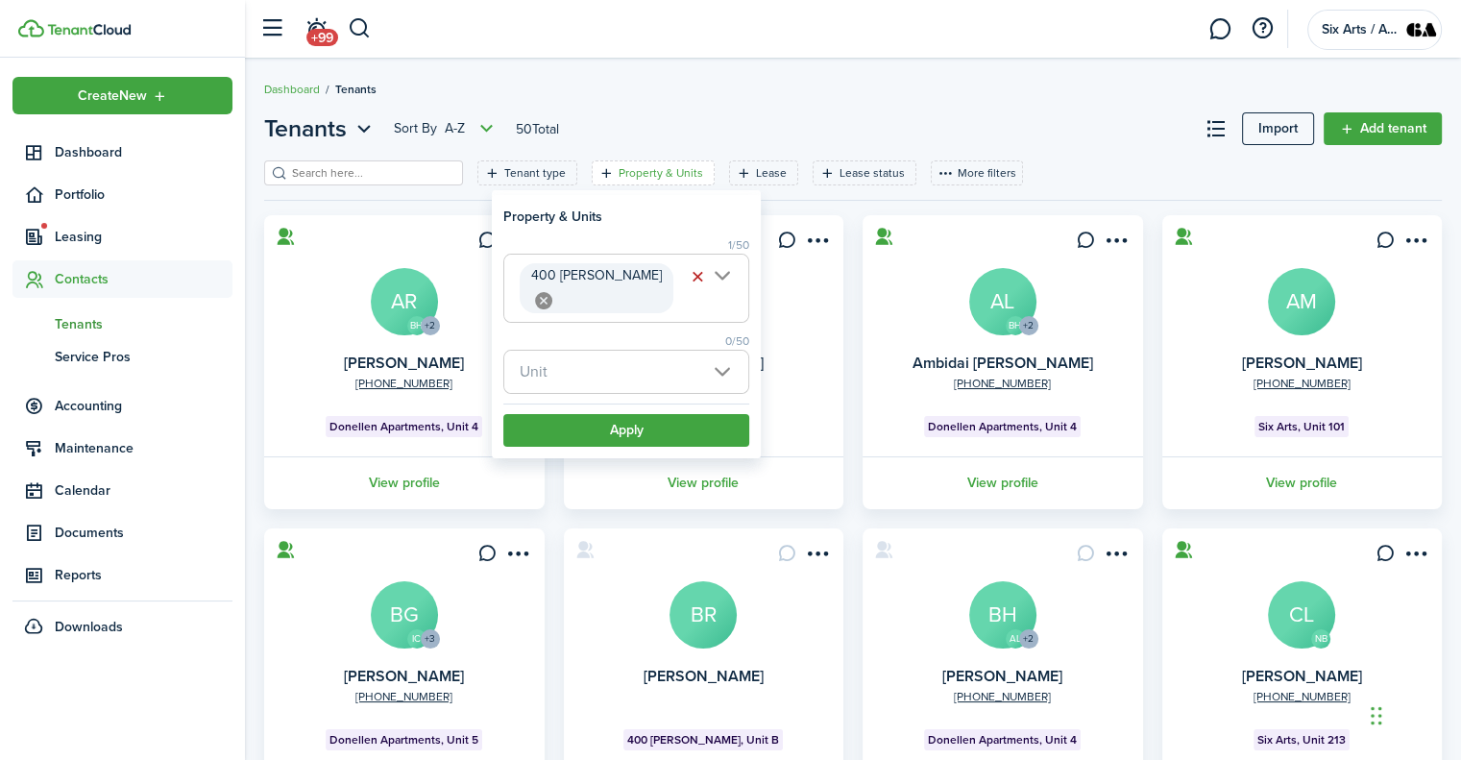
click at [715, 351] on span "Unit" at bounding box center [626, 372] width 244 height 42
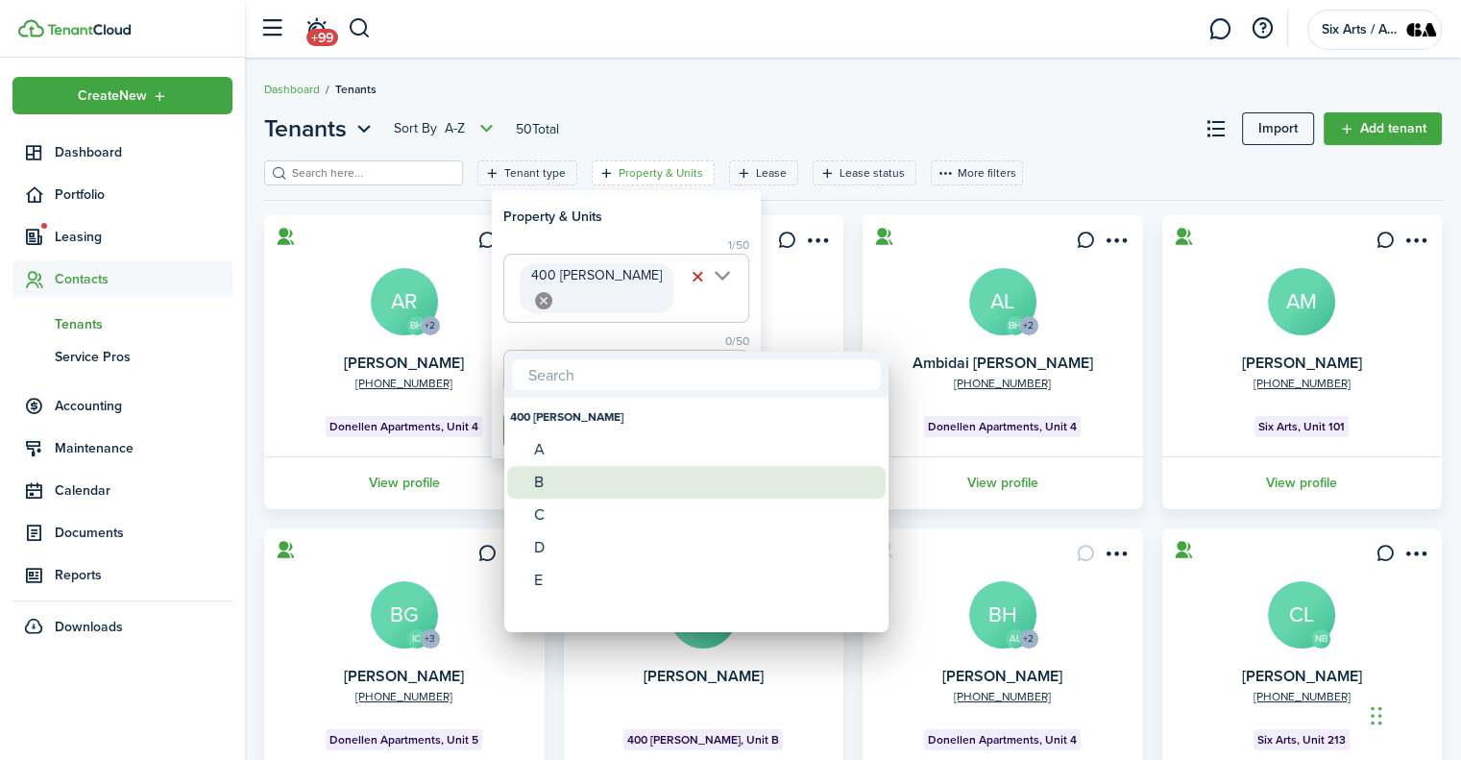
click at [555, 473] on div "B" at bounding box center [704, 482] width 340 height 33
type input "B"
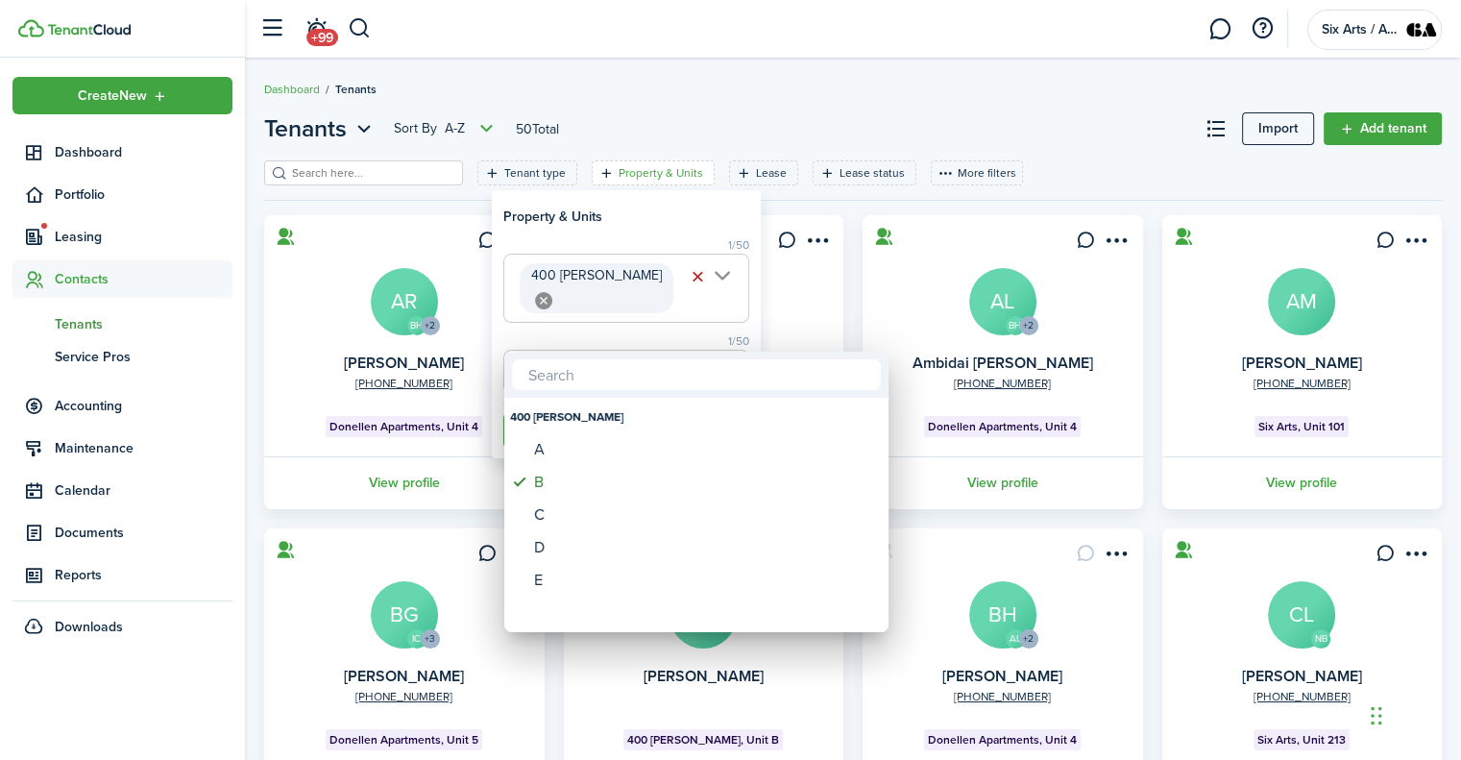
click at [647, 212] on div at bounding box center [730, 379] width 1768 height 1067
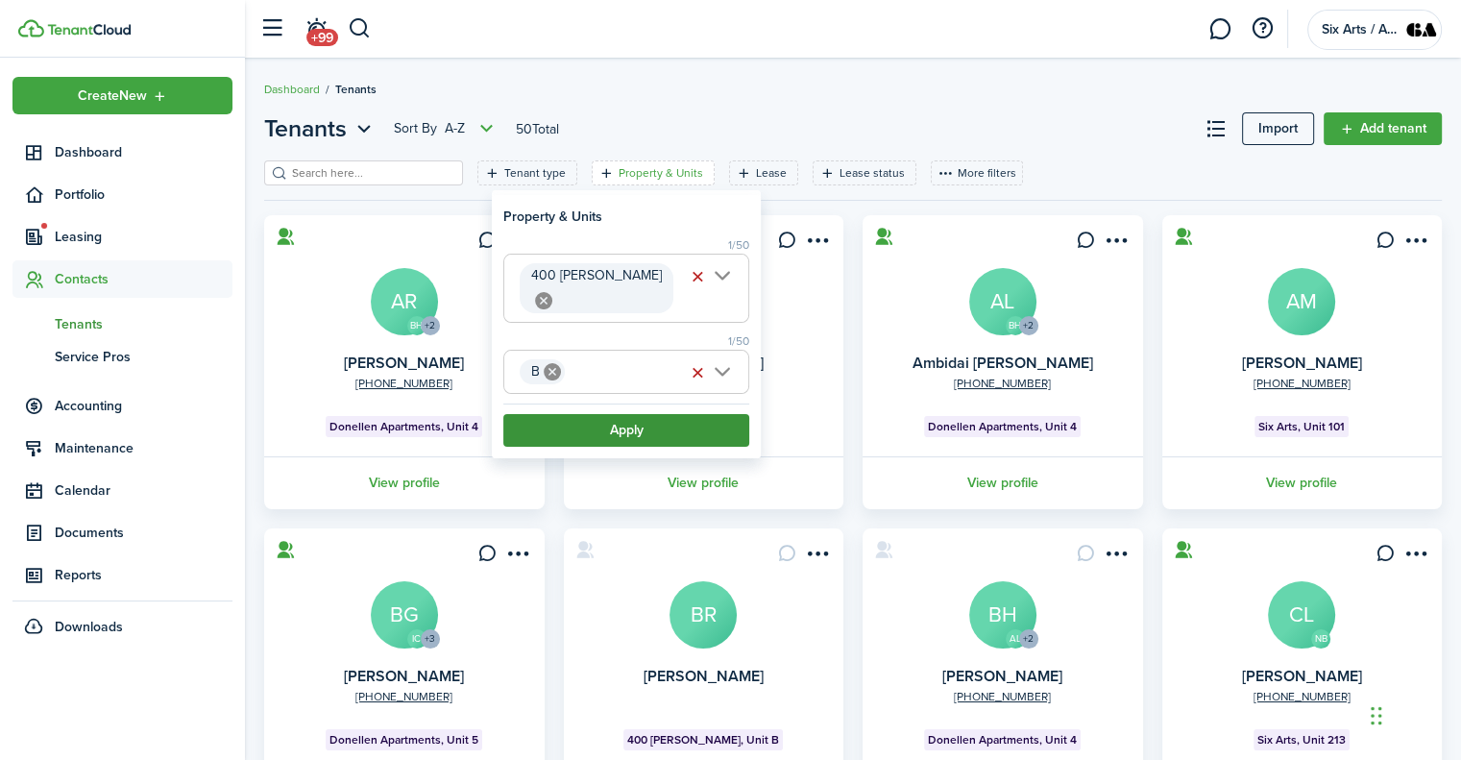
click at [630, 414] on button "Apply" at bounding box center [626, 430] width 246 height 33
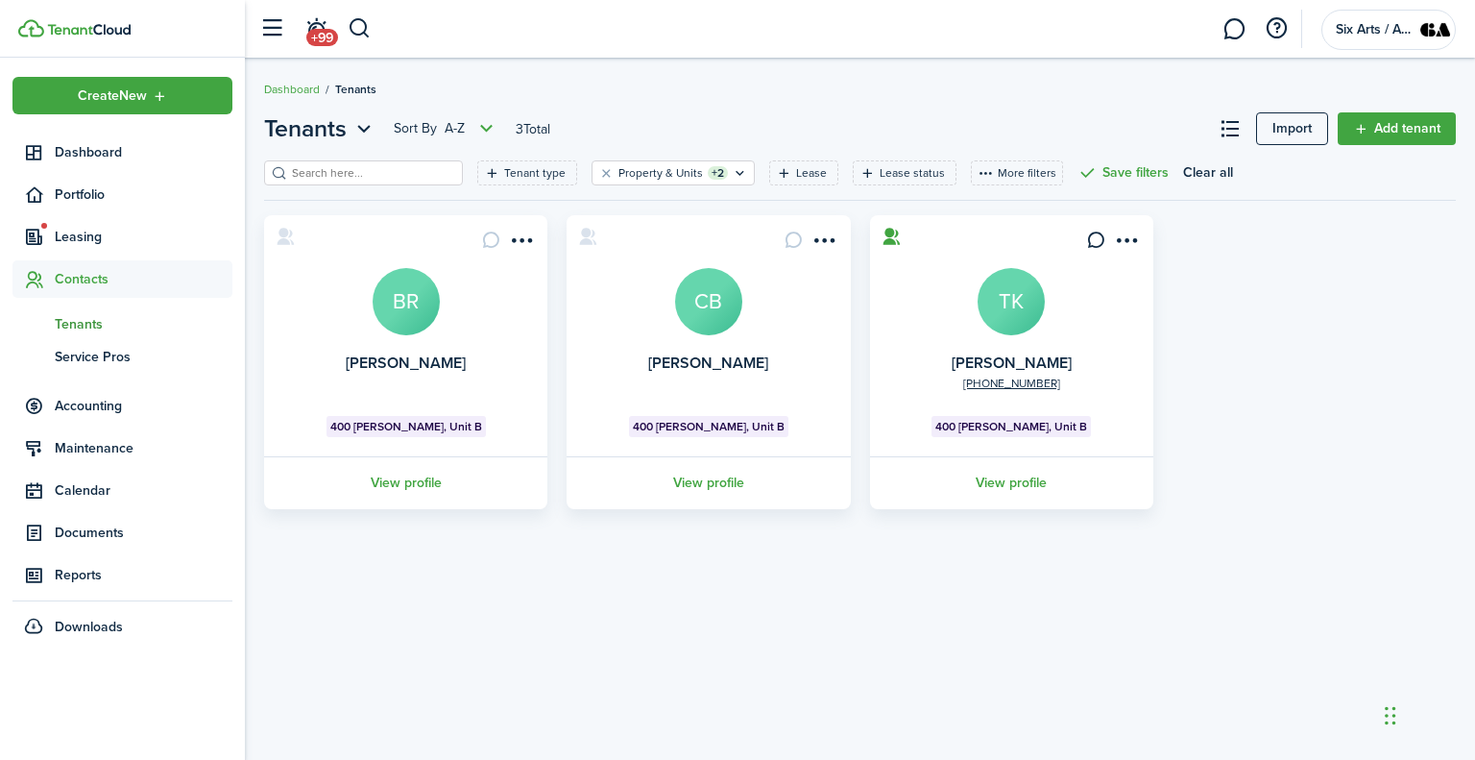
click at [710, 320] on avatar-text "CB" at bounding box center [708, 301] width 67 height 67
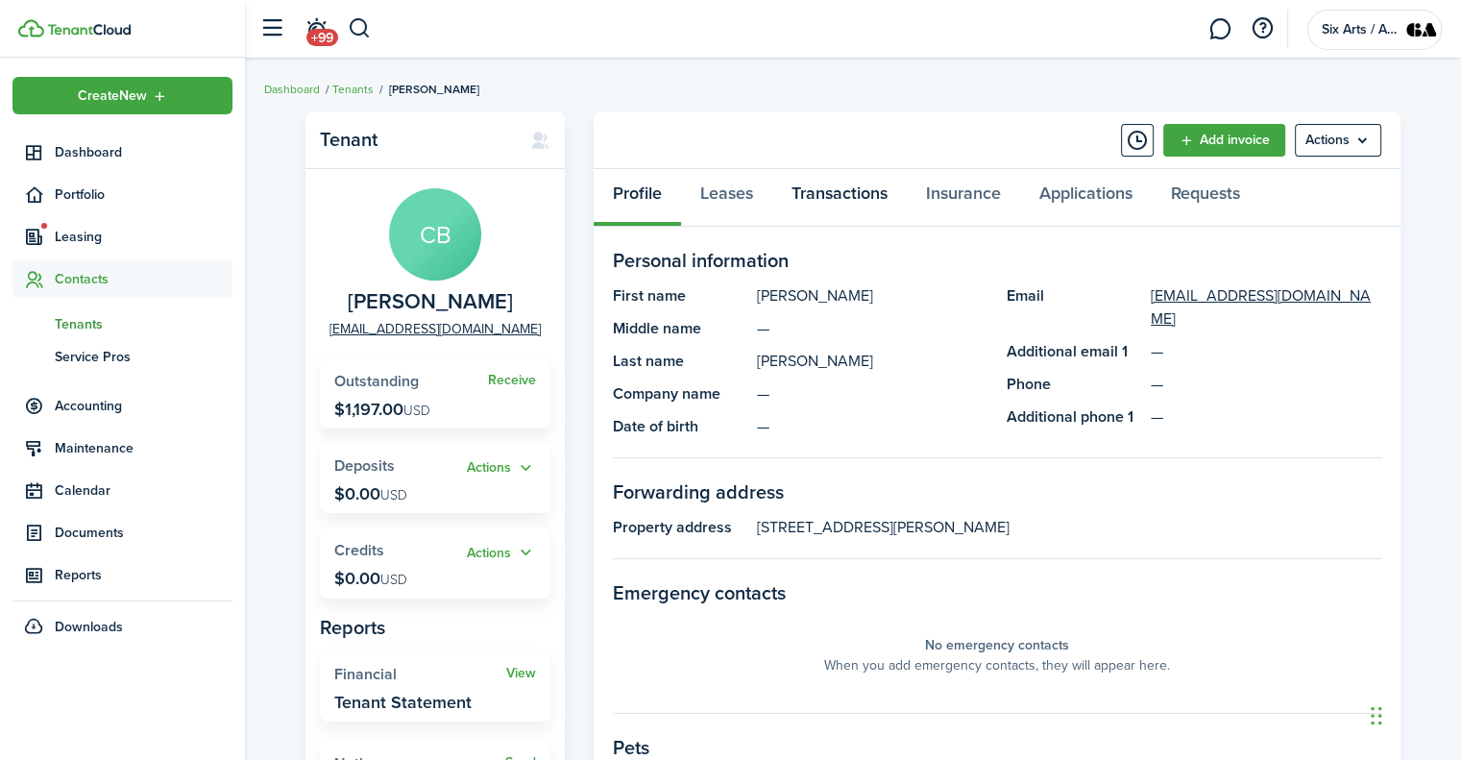
click at [831, 191] on link "Transactions" at bounding box center [839, 198] width 134 height 58
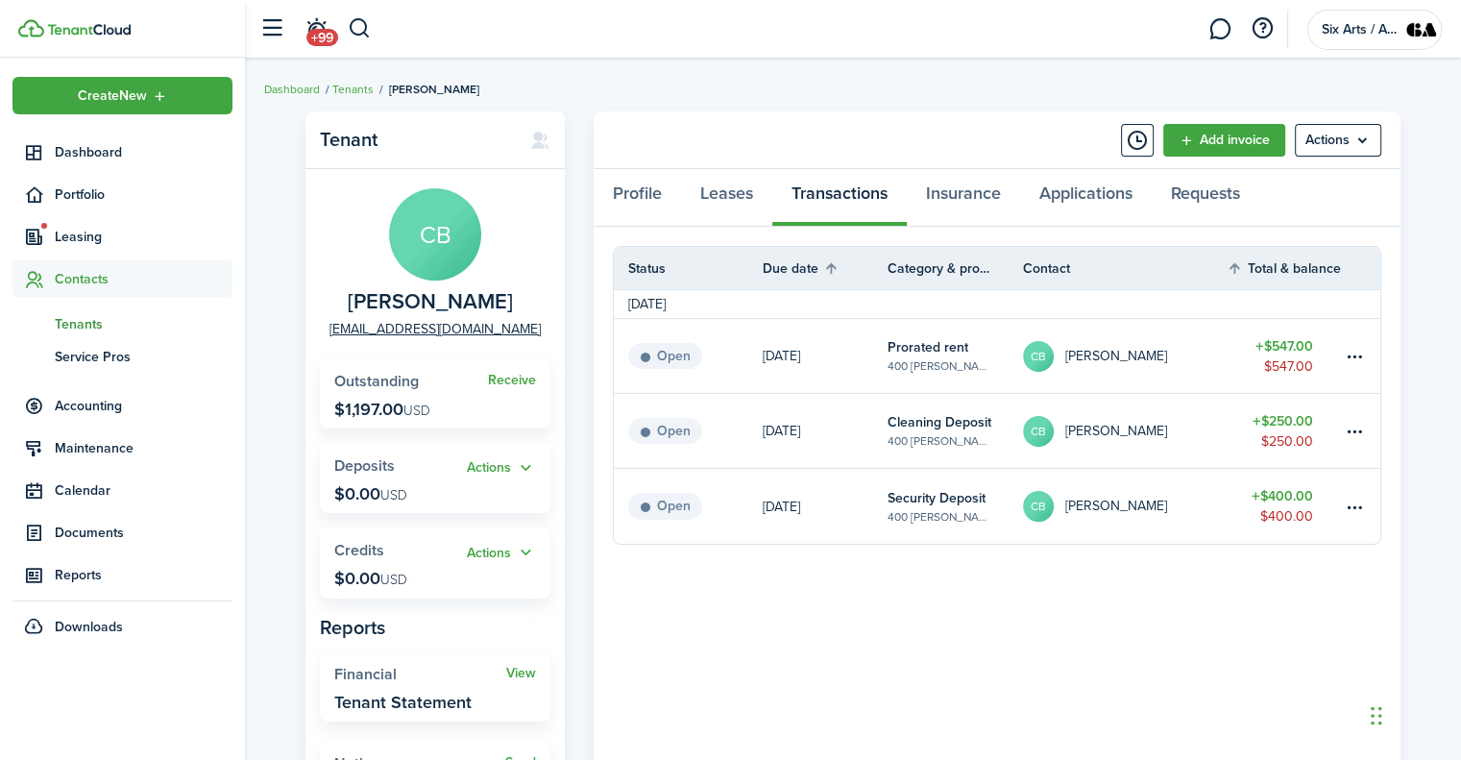
click at [655, 71] on breadcrumb "Dashboard Tenants [PERSON_NAME]" at bounding box center [852, 80] width 1177 height 44
click at [730, 194] on link "Leases" at bounding box center [726, 198] width 91 height 58
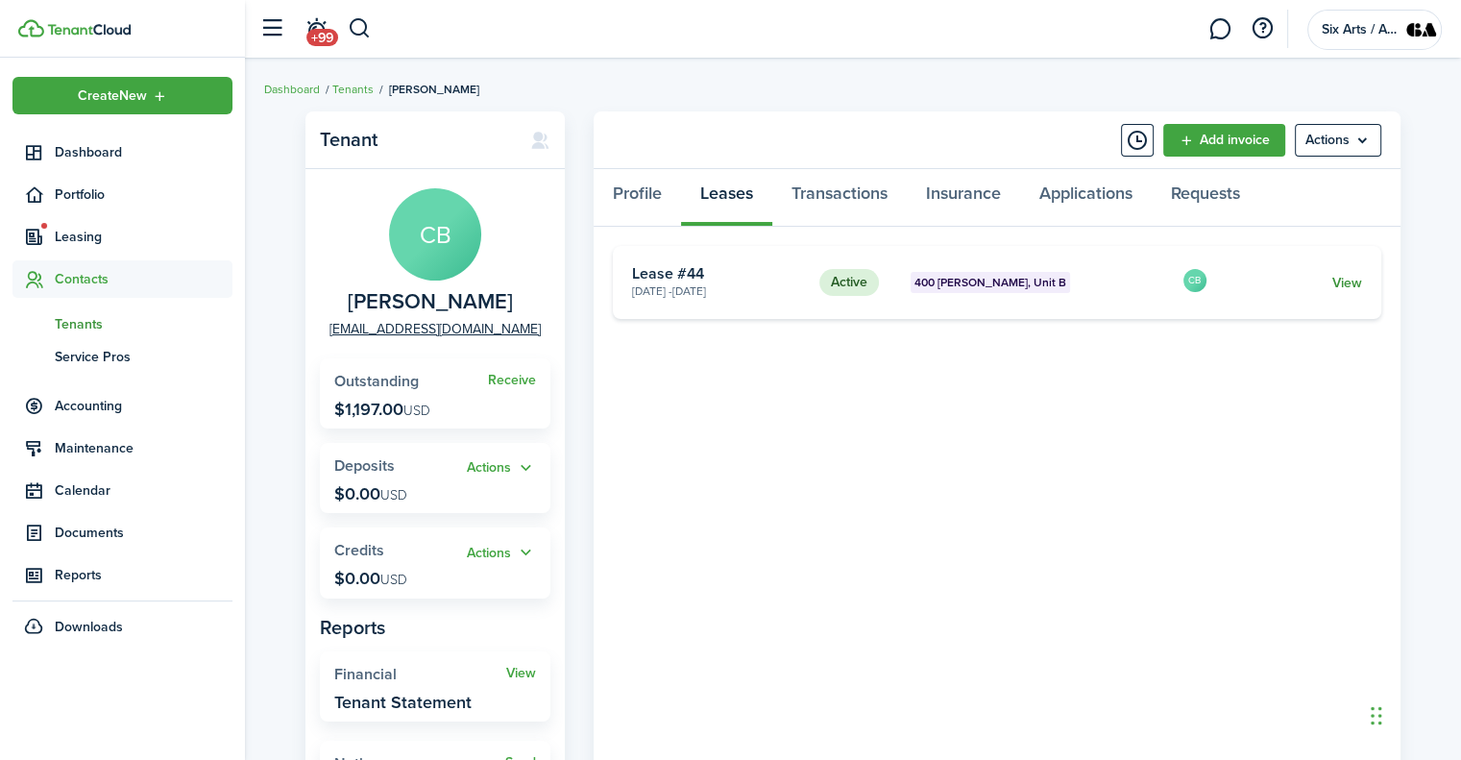
click at [1341, 277] on link "View" at bounding box center [1347, 283] width 30 height 20
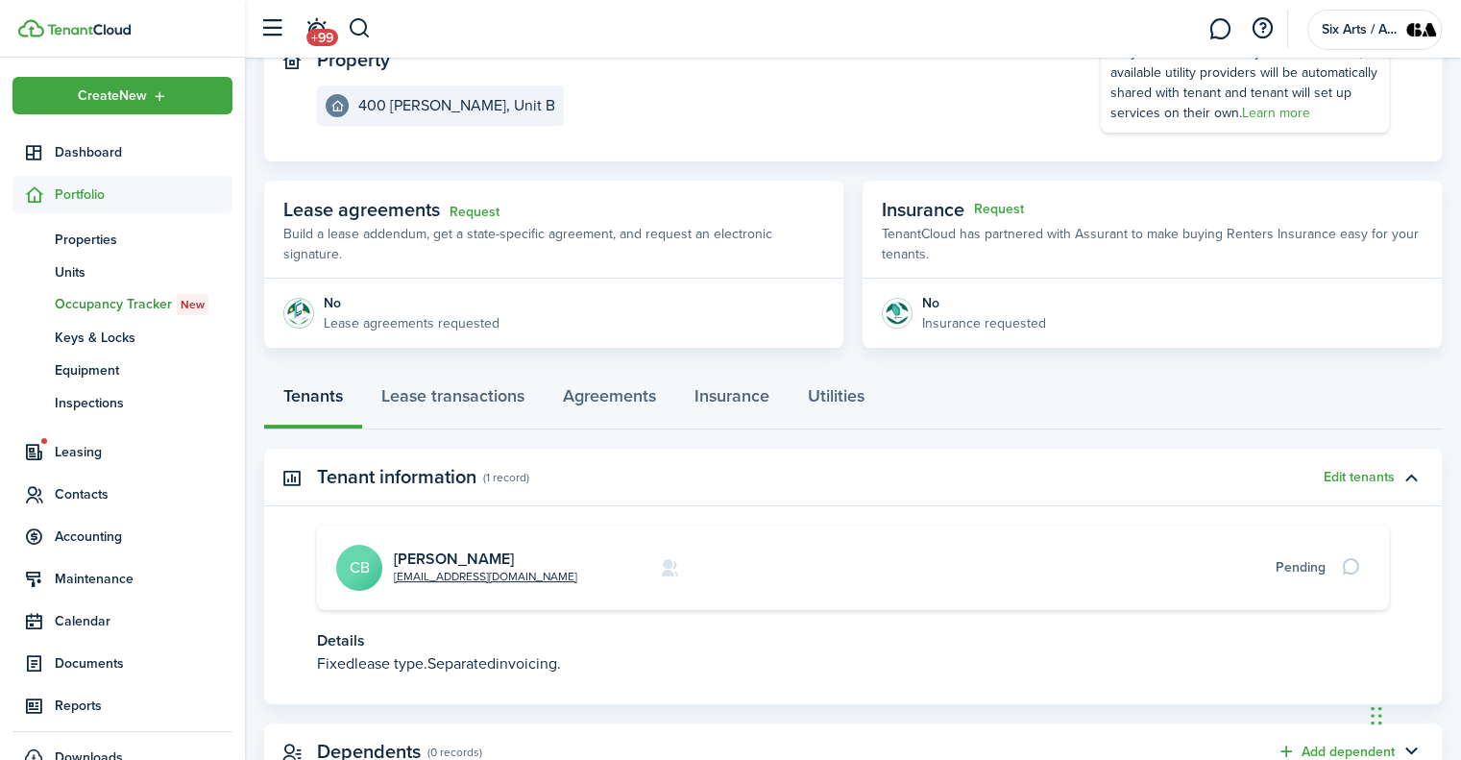
scroll to position [303, 0]
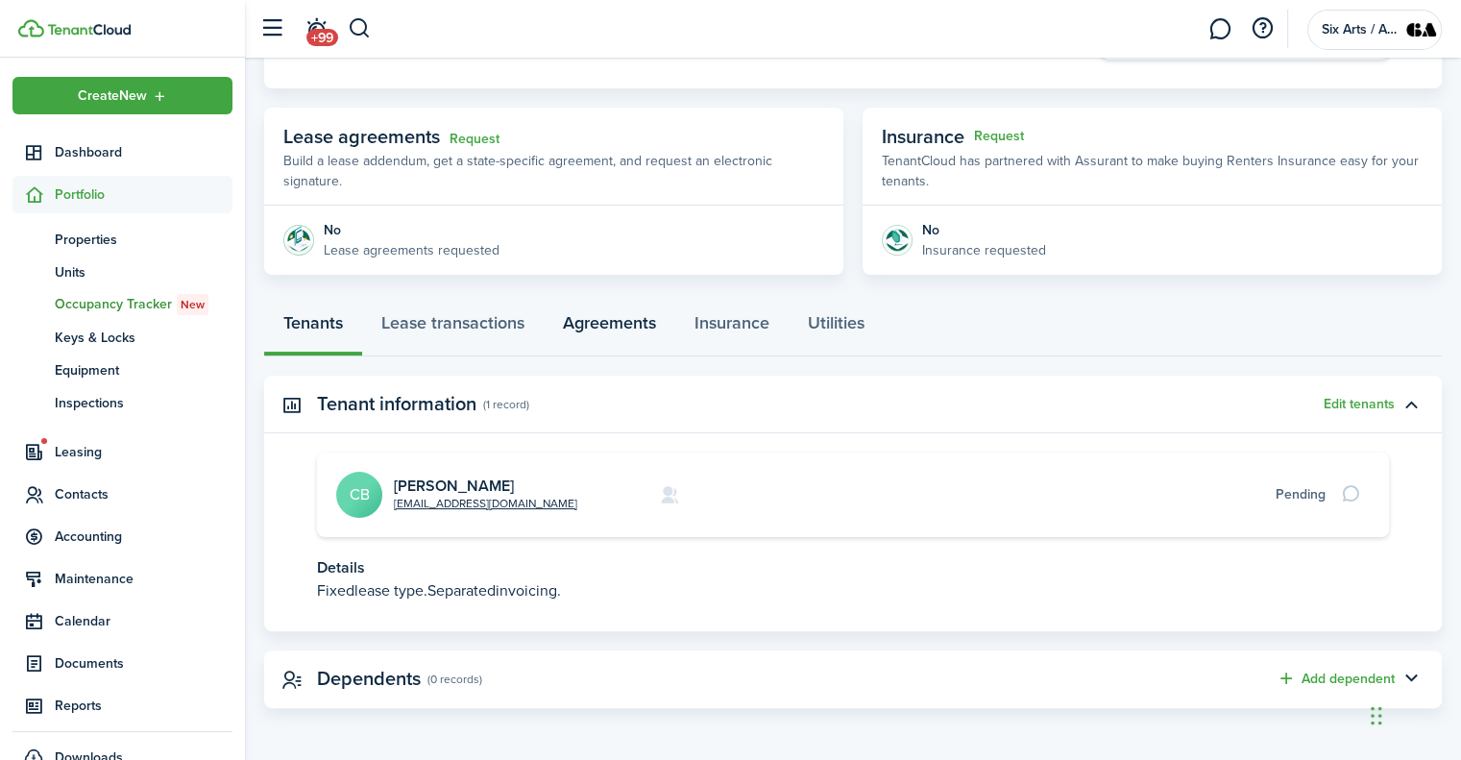
click at [601, 320] on link "Agreements" at bounding box center [610, 328] width 132 height 58
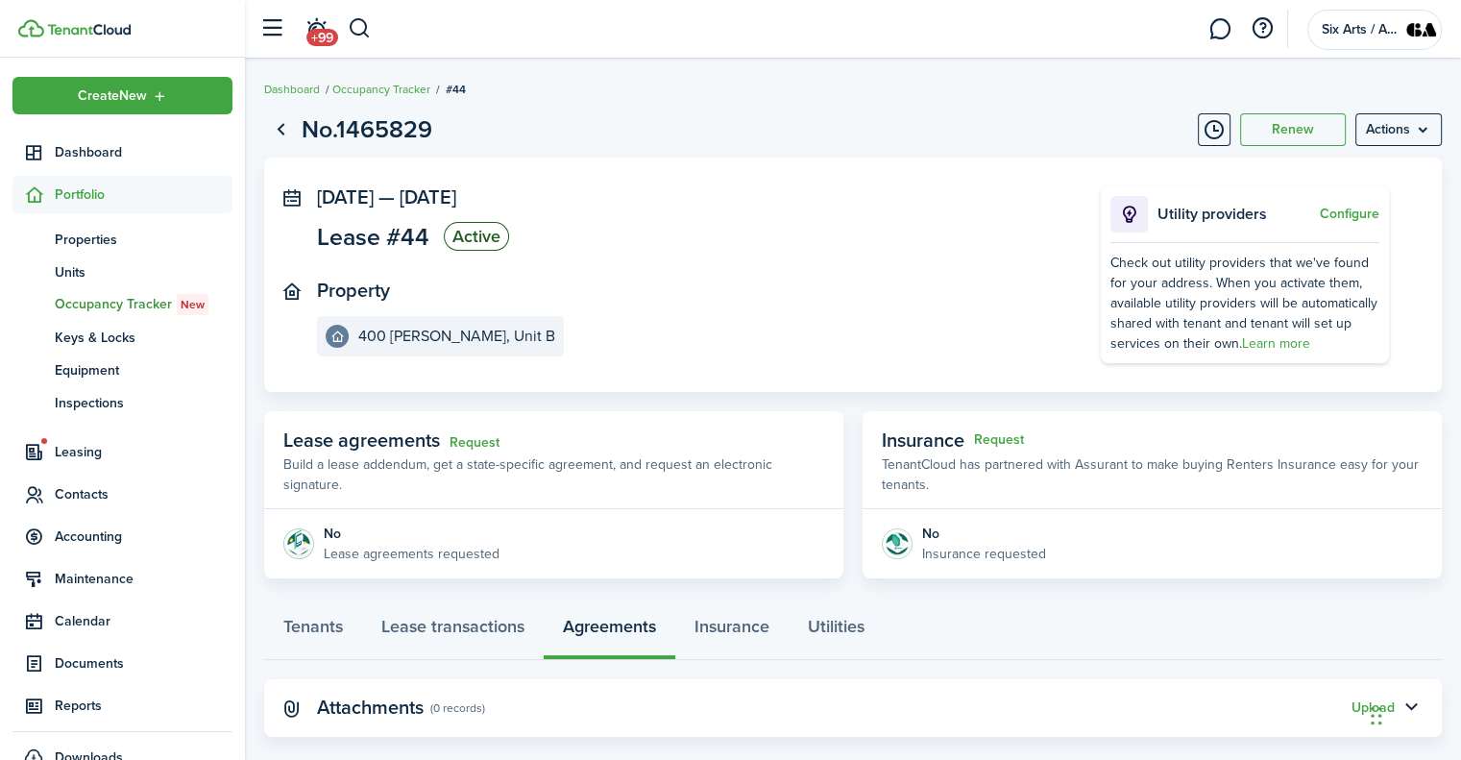
scroll to position [29, 0]
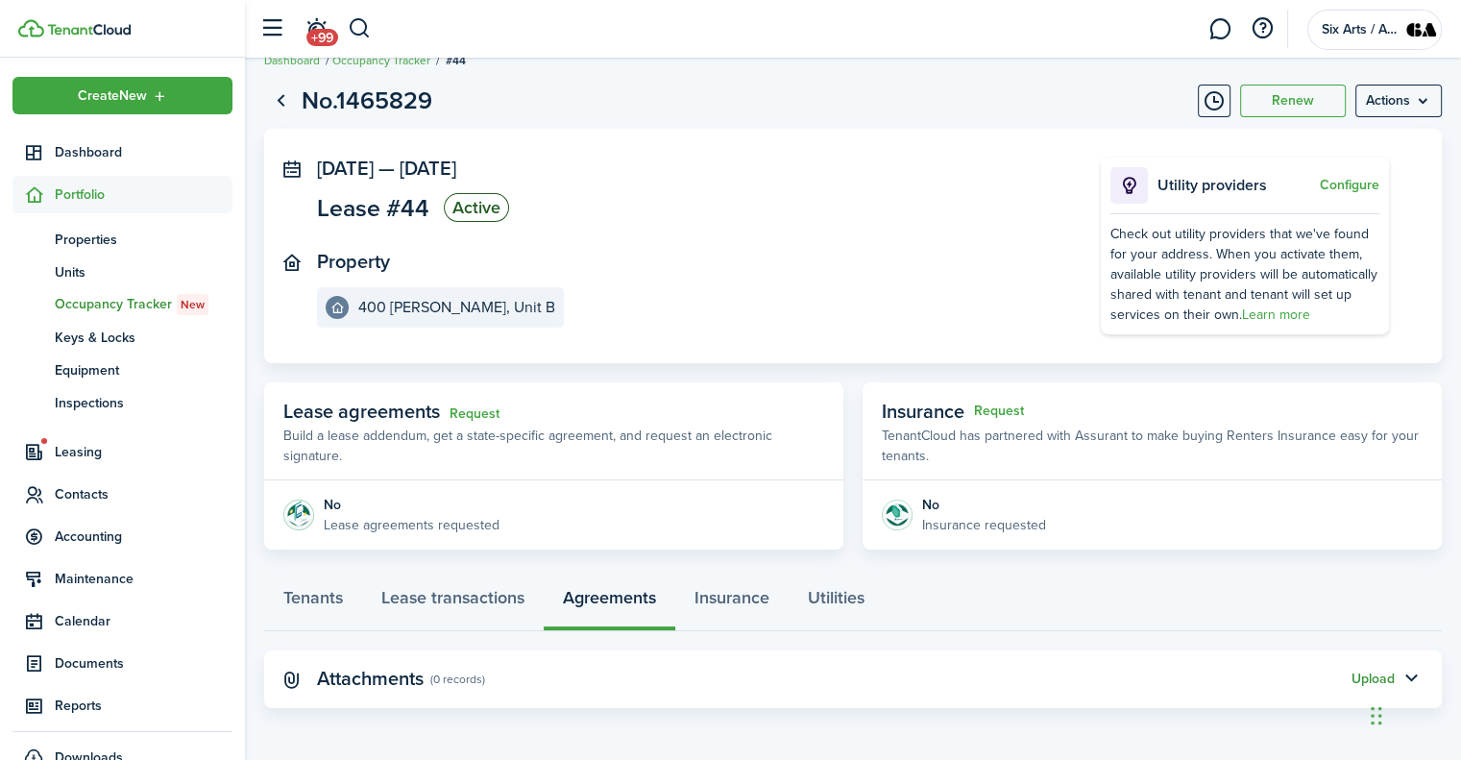
click at [1358, 675] on button "Upload" at bounding box center [1372, 678] width 43 height 15
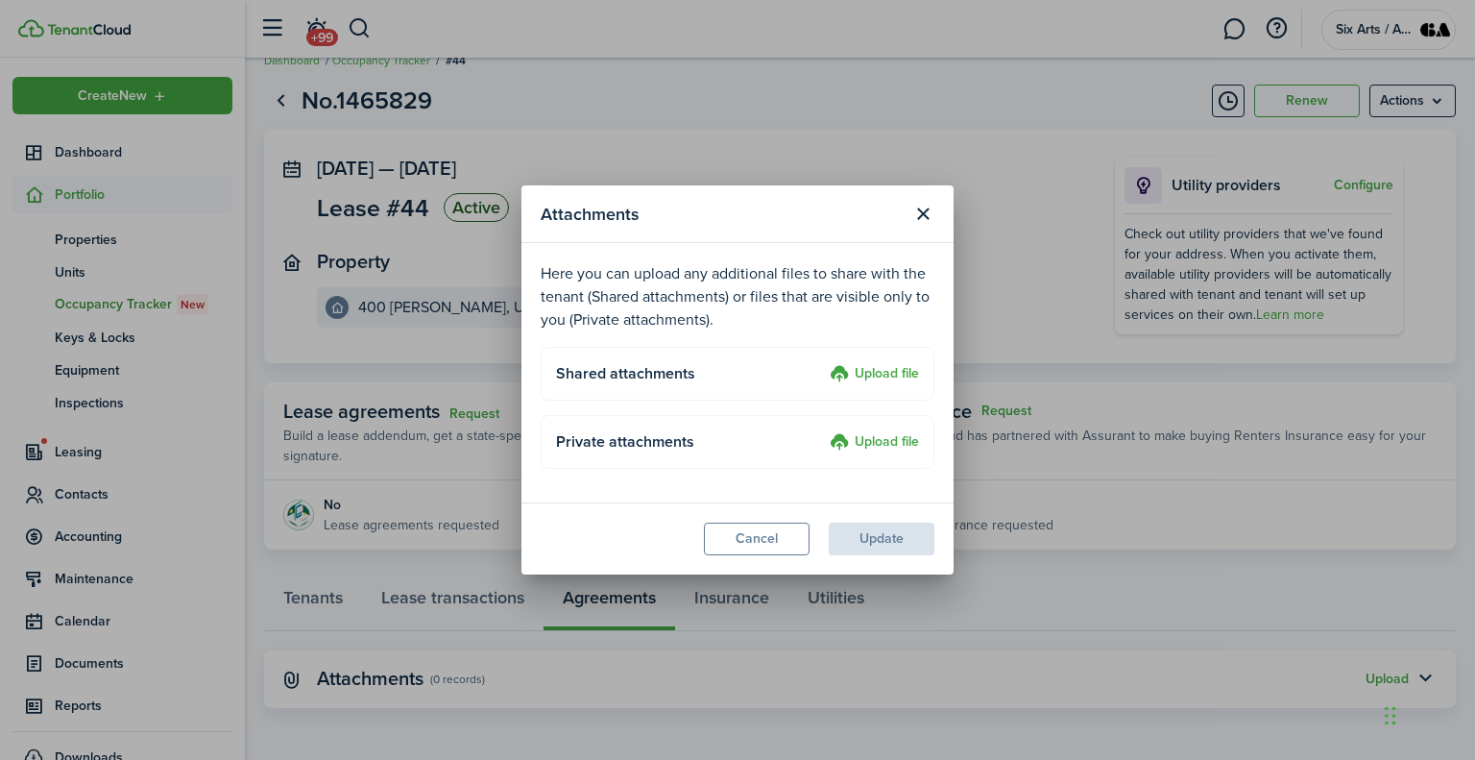
click at [890, 375] on label "Upload file" at bounding box center [874, 374] width 89 height 23
click at [823, 363] on input "Upload file" at bounding box center [823, 363] width 0 height 0
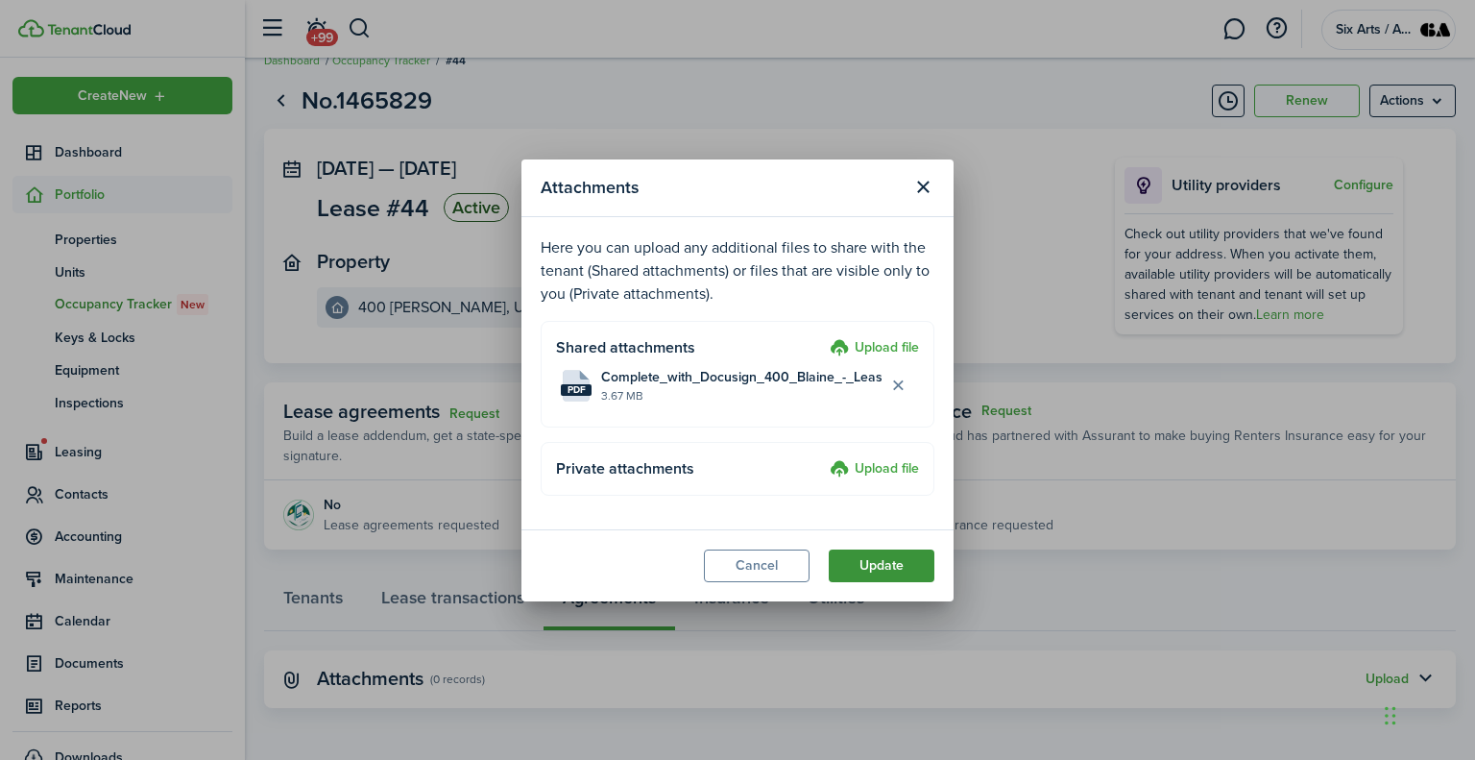
click at [891, 565] on button "Update" at bounding box center [882, 565] width 106 height 33
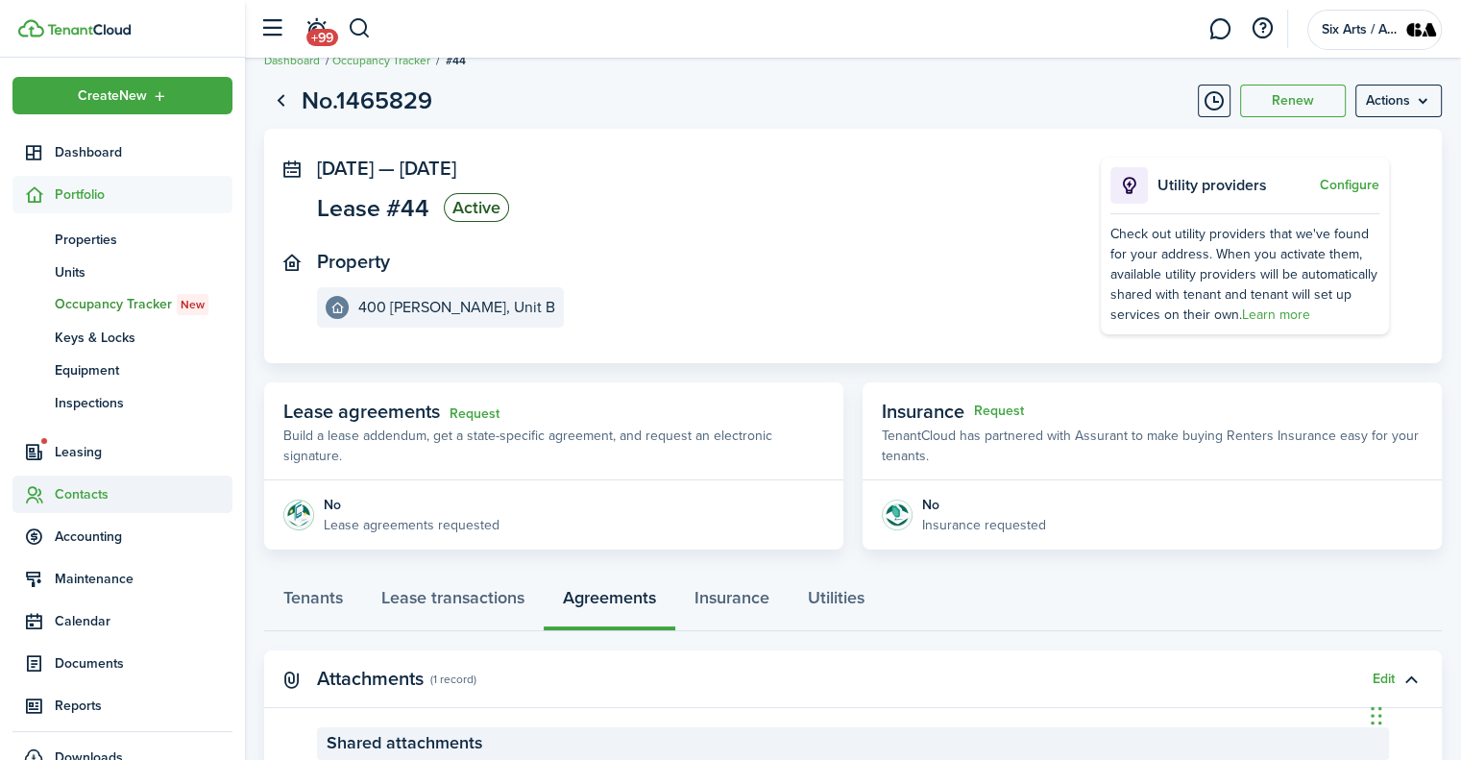
click at [92, 489] on span "Contacts" at bounding box center [144, 494] width 178 height 20
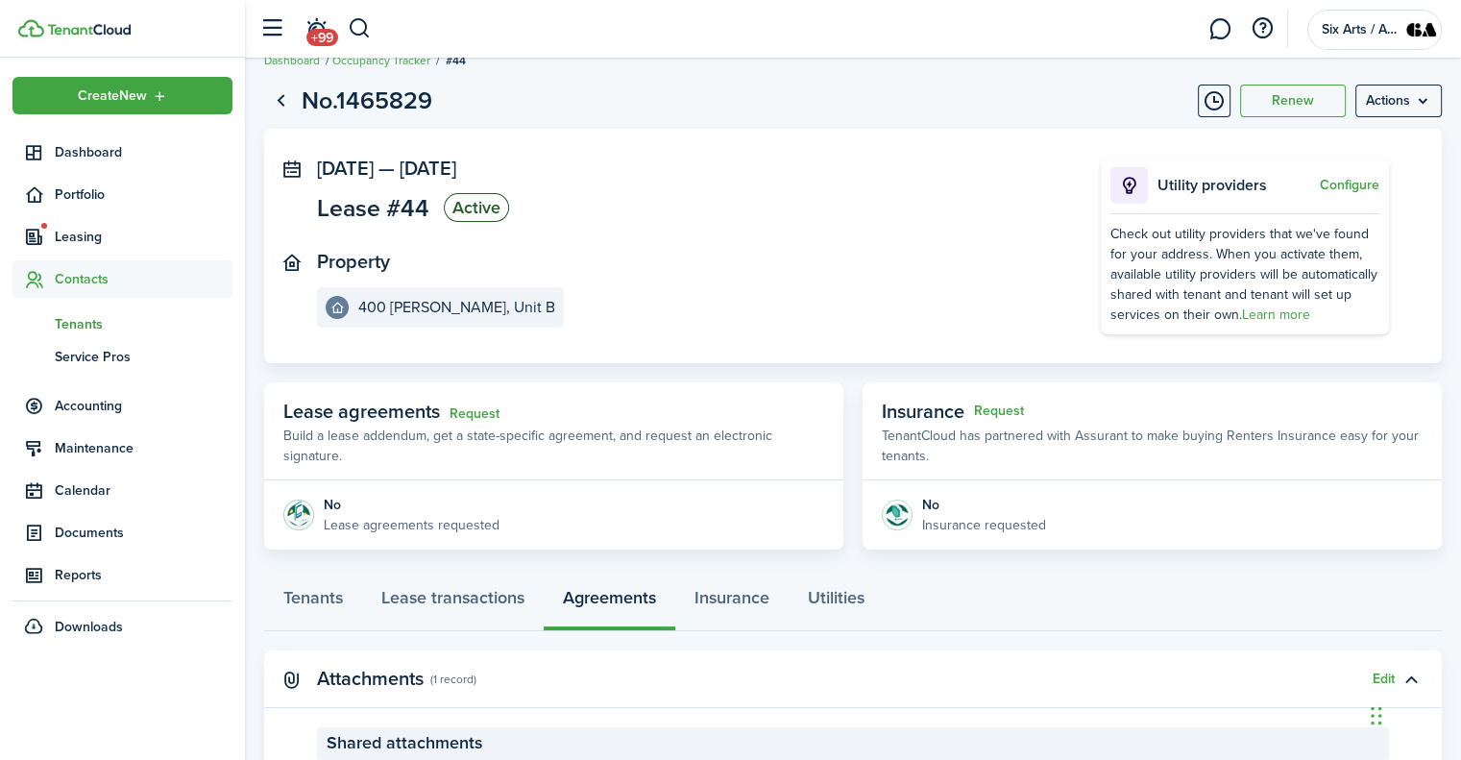
click at [65, 331] on span "Tenants" at bounding box center [144, 324] width 178 height 20
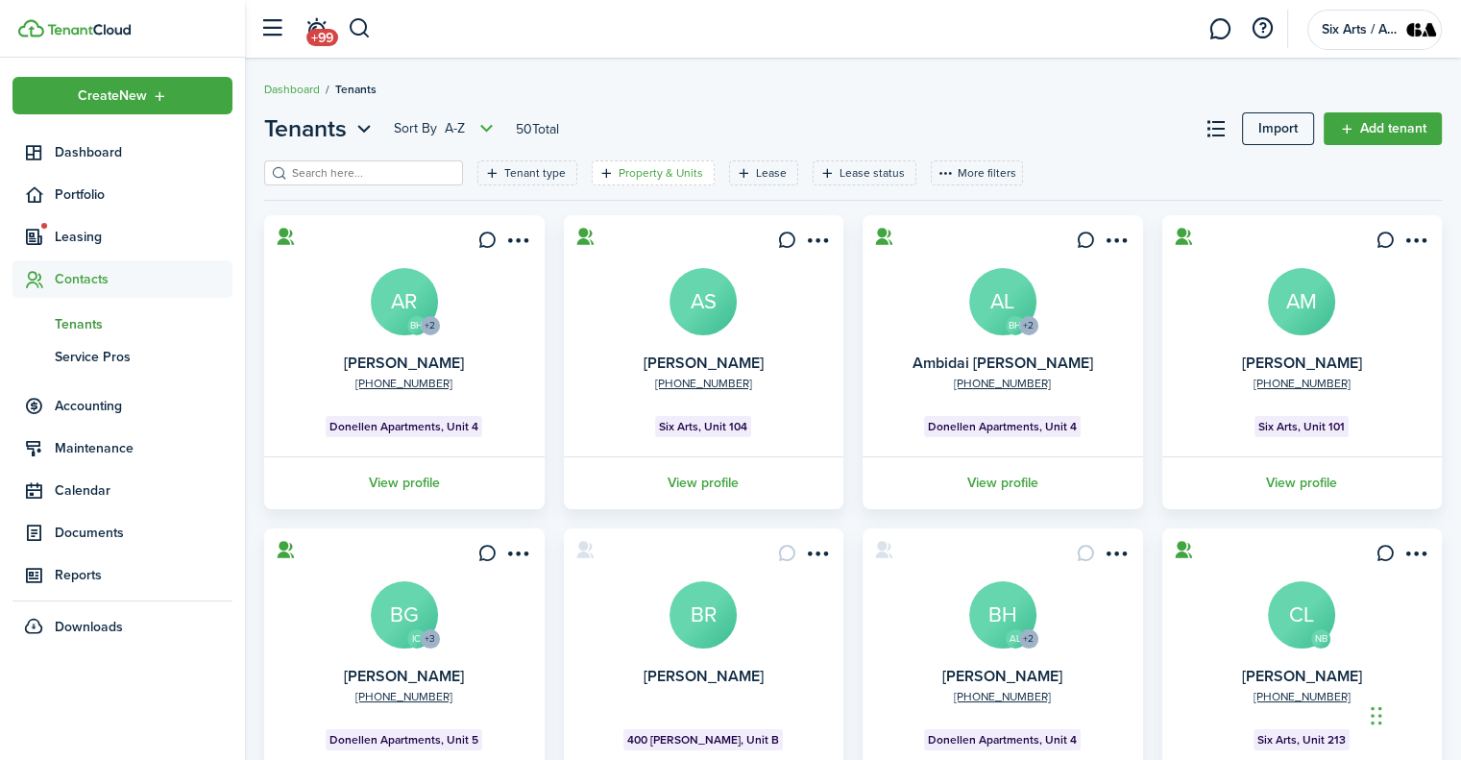
click at [665, 173] on filter-tag-label "Property & Units" at bounding box center [660, 172] width 85 height 17
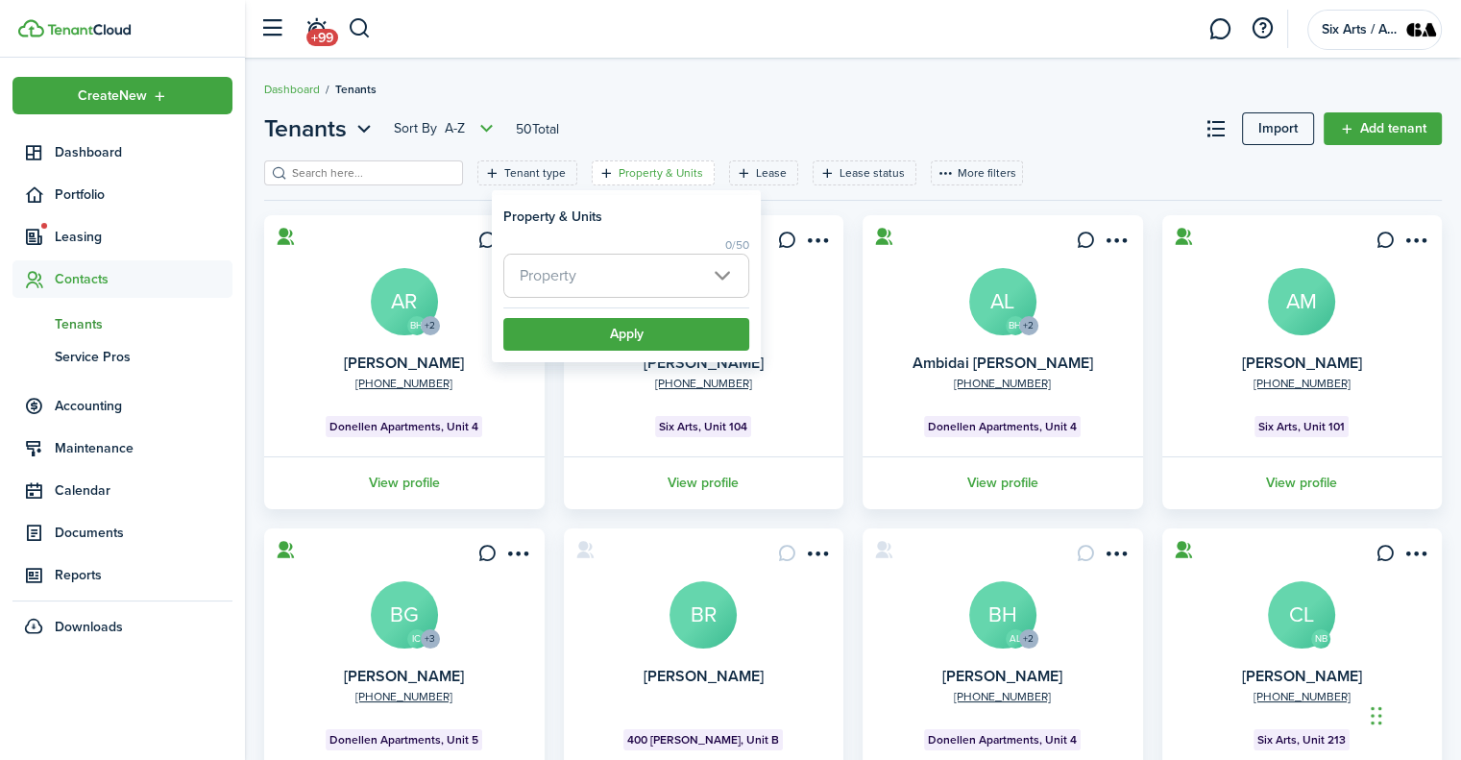
click at [723, 269] on span "Property" at bounding box center [626, 276] width 244 height 42
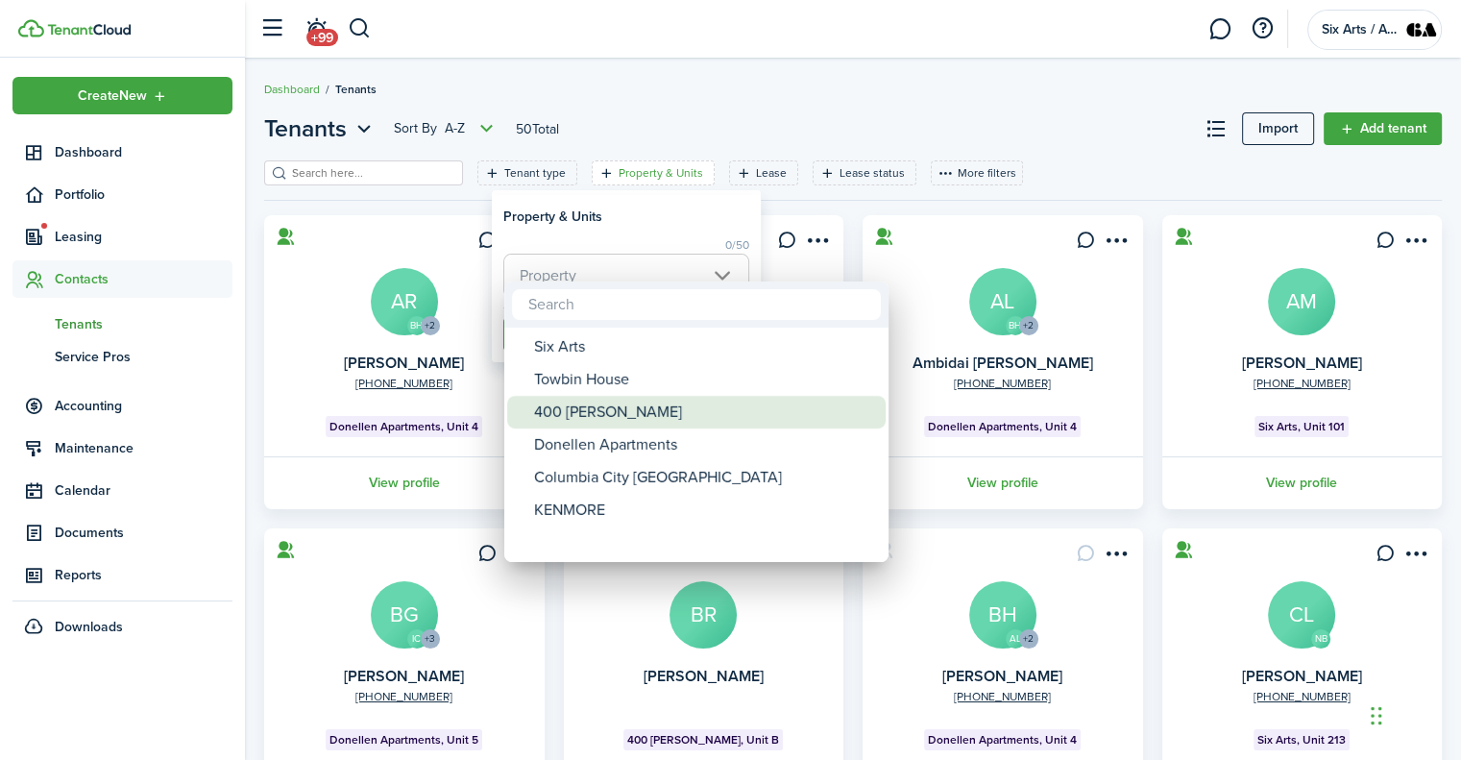
click at [567, 403] on div "400 [PERSON_NAME]" at bounding box center [704, 412] width 340 height 33
type input "400 [PERSON_NAME]"
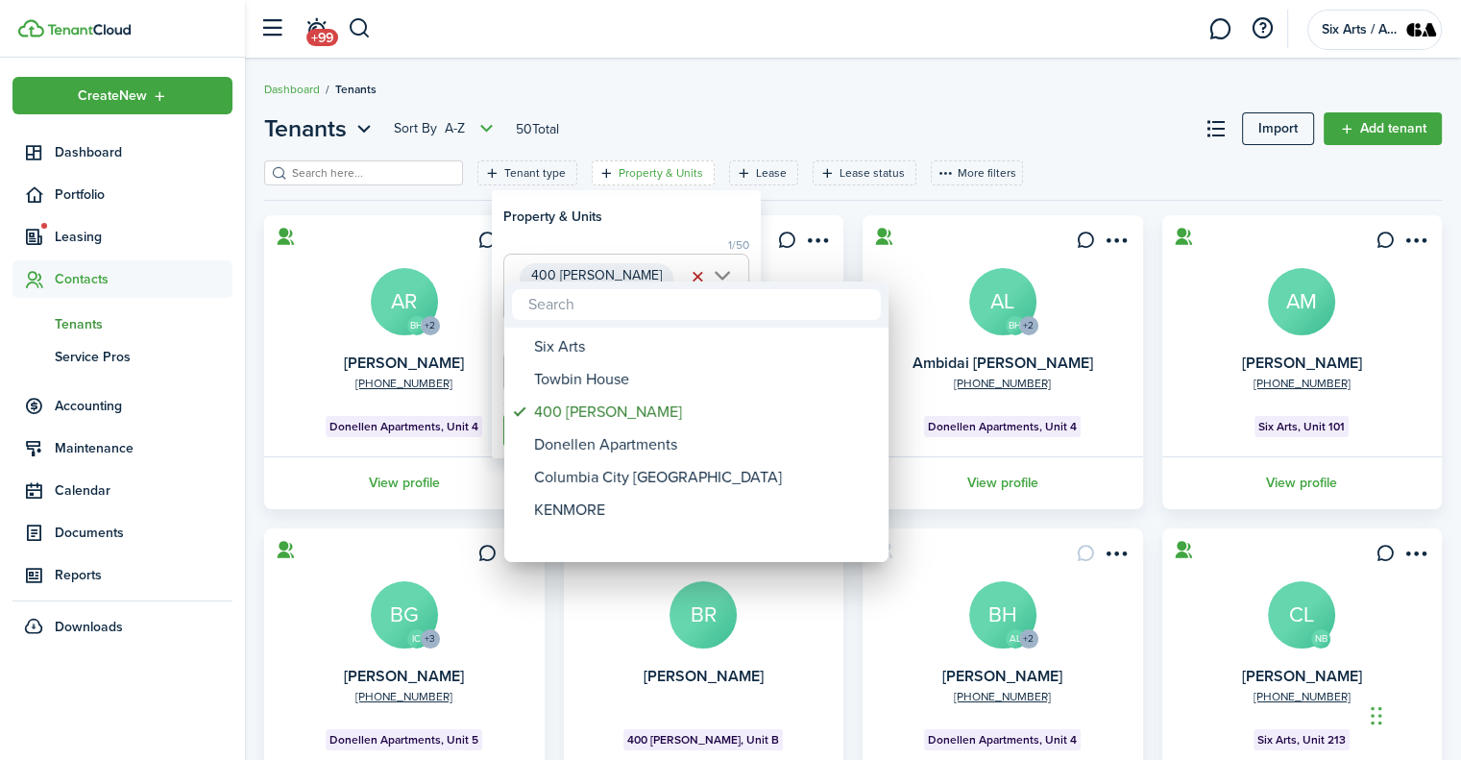
click at [638, 220] on div at bounding box center [730, 379] width 1768 height 1067
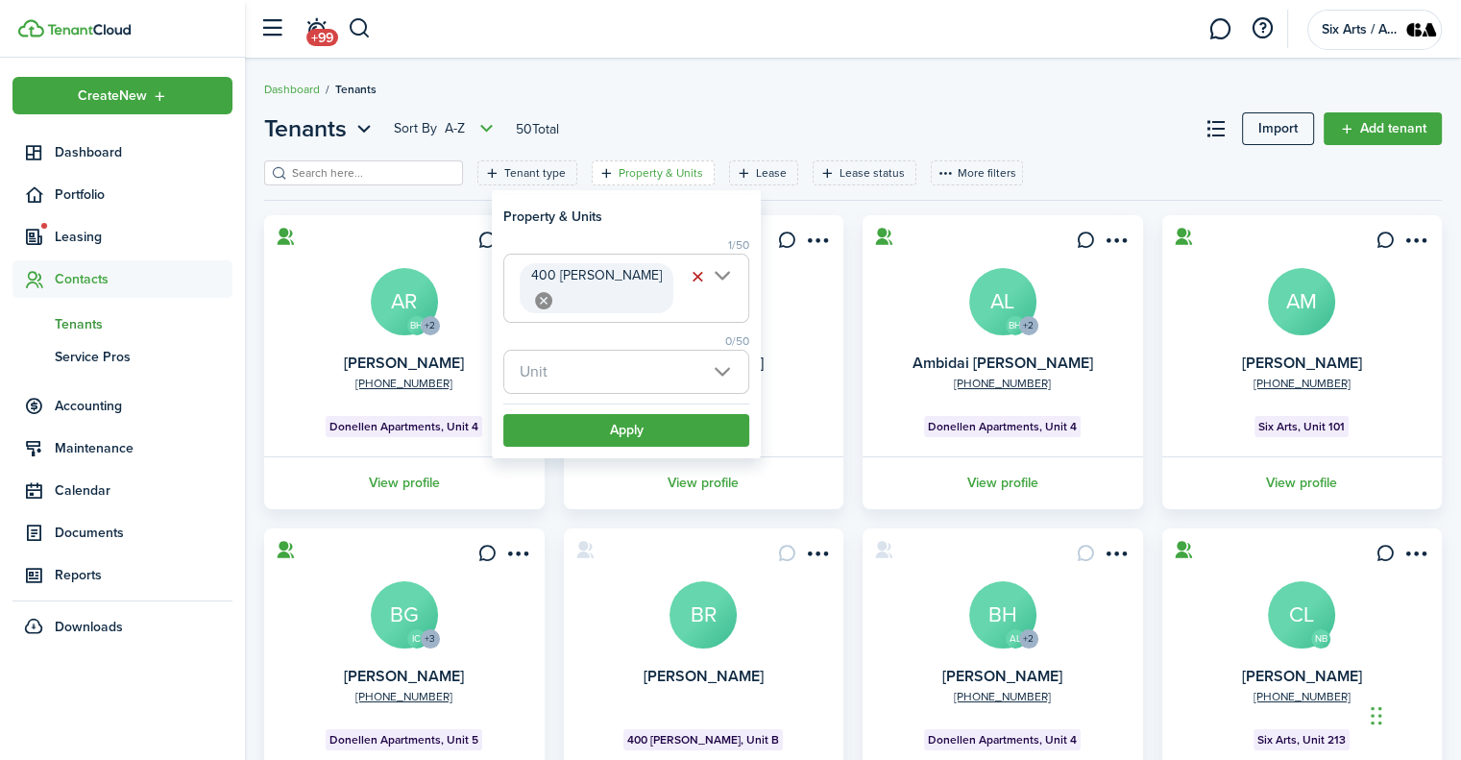
click at [724, 351] on span "Unit" at bounding box center [626, 372] width 244 height 42
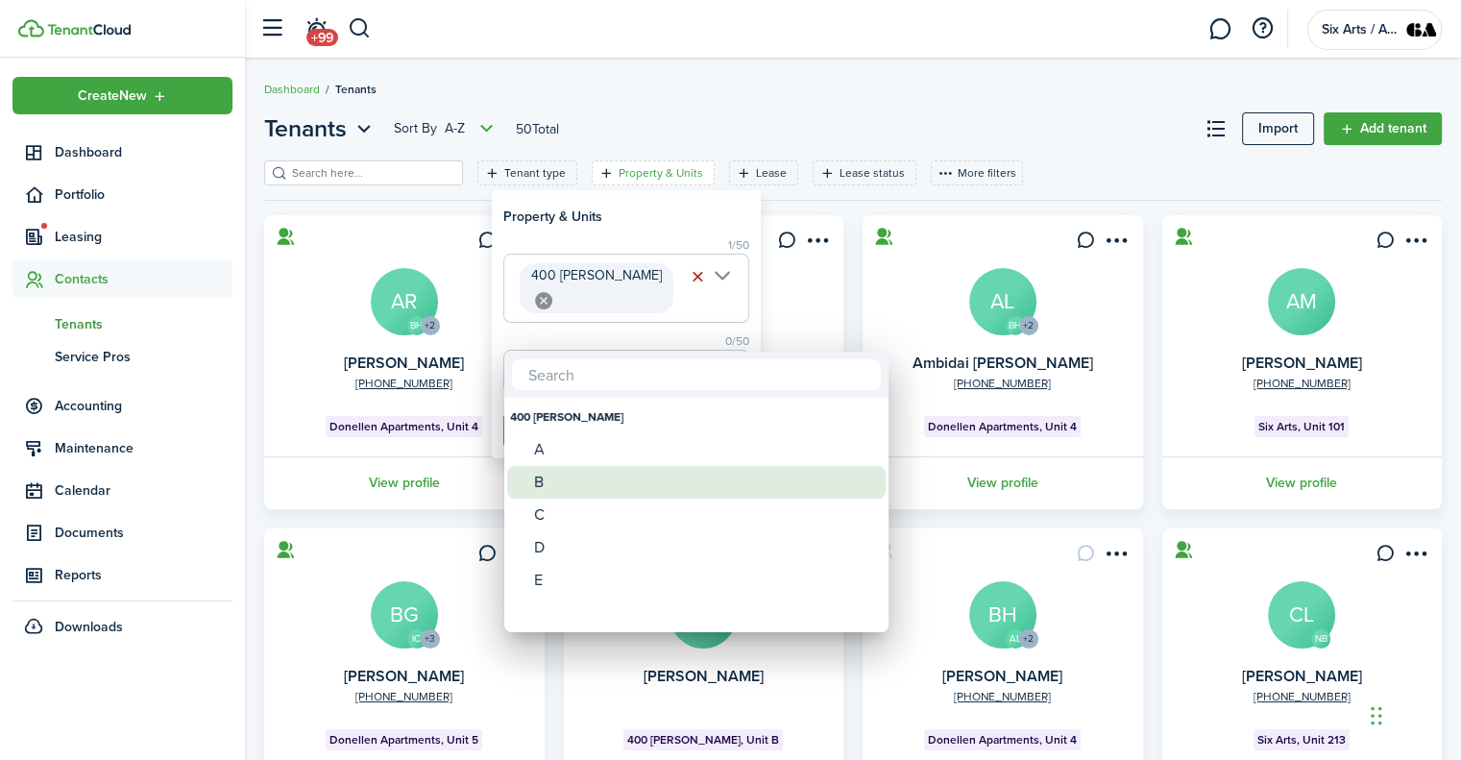
click at [555, 495] on div "B" at bounding box center [704, 482] width 340 height 33
type input "B"
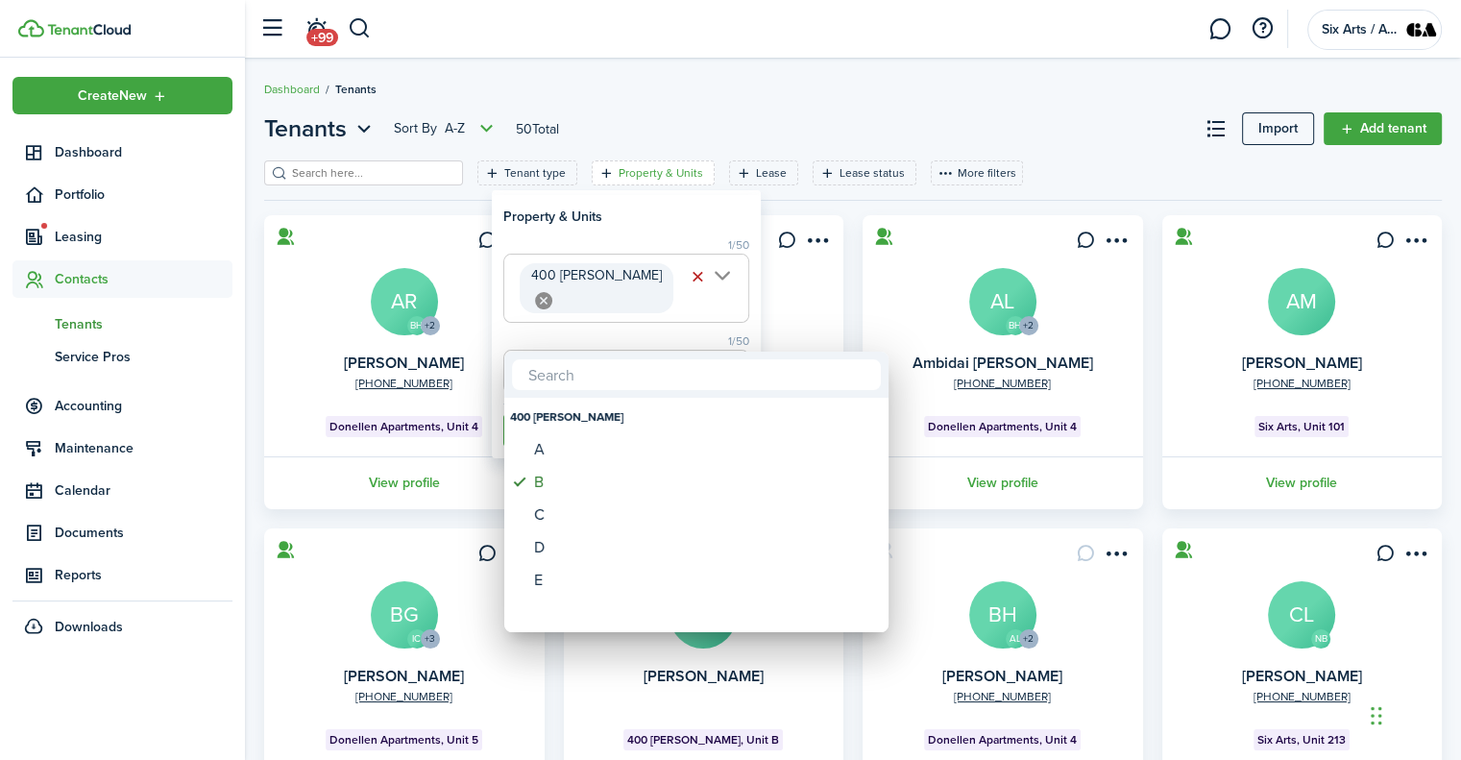
click at [650, 228] on div at bounding box center [730, 379] width 1768 height 1067
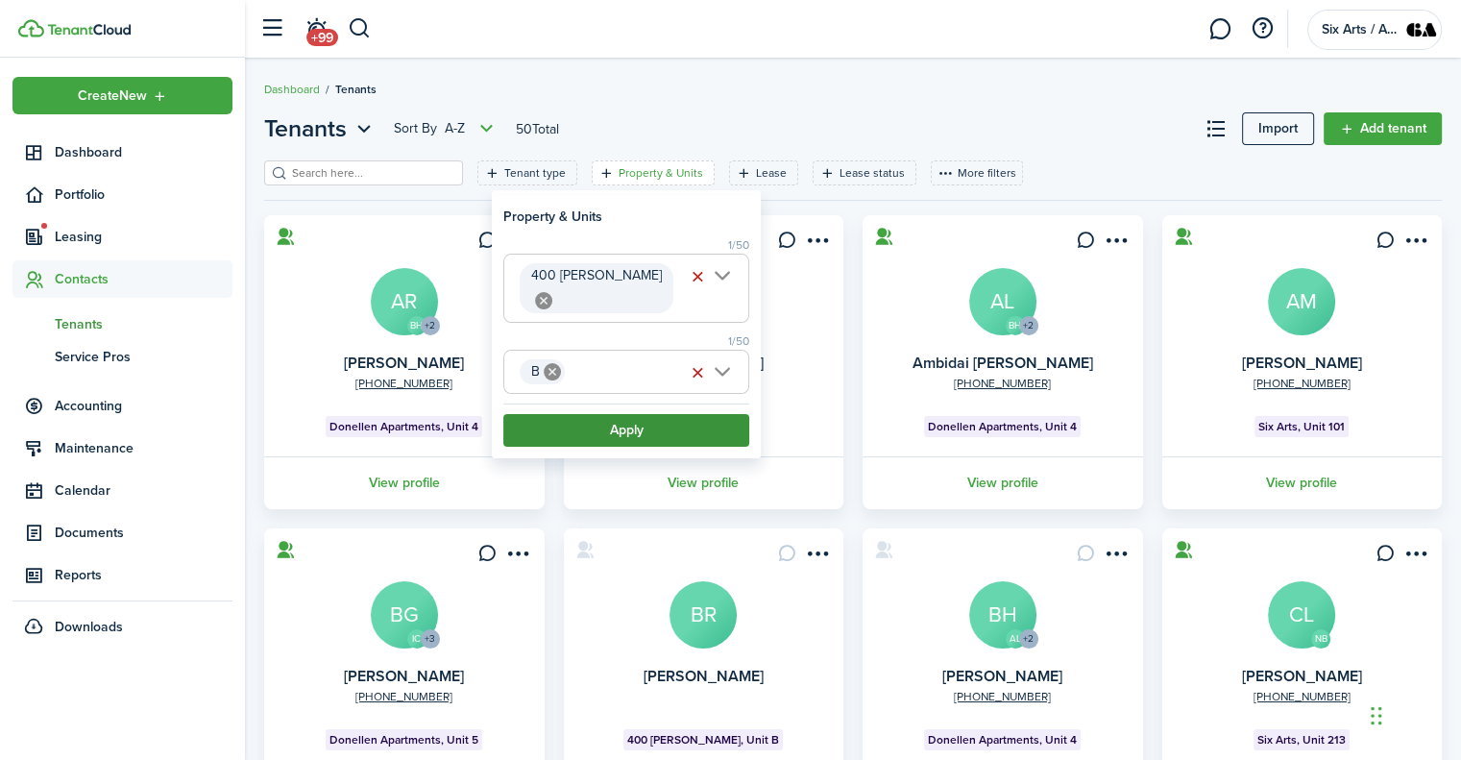
click at [622, 414] on button "Apply" at bounding box center [626, 430] width 246 height 33
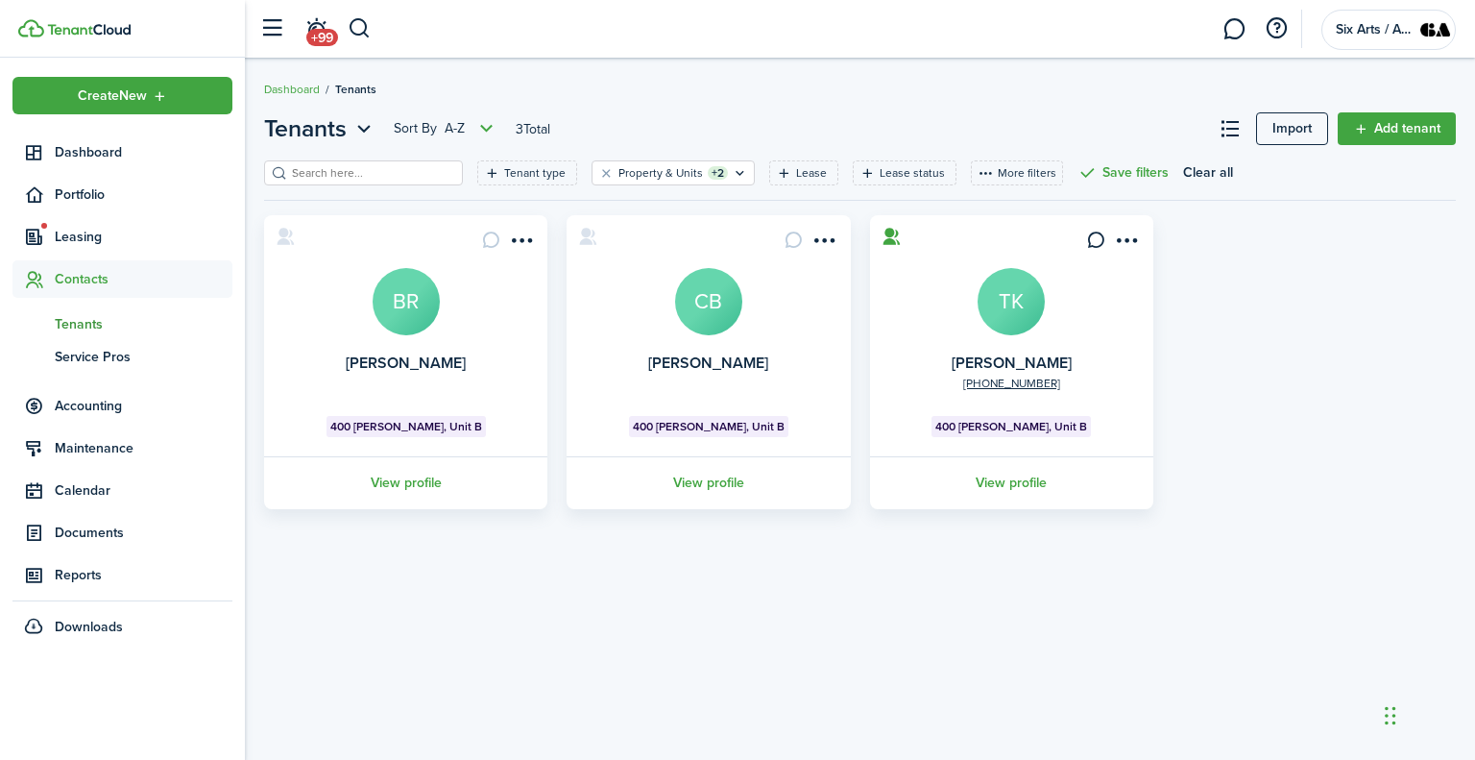
click at [1007, 294] on avatar-text "TK" at bounding box center [1011, 301] width 67 height 67
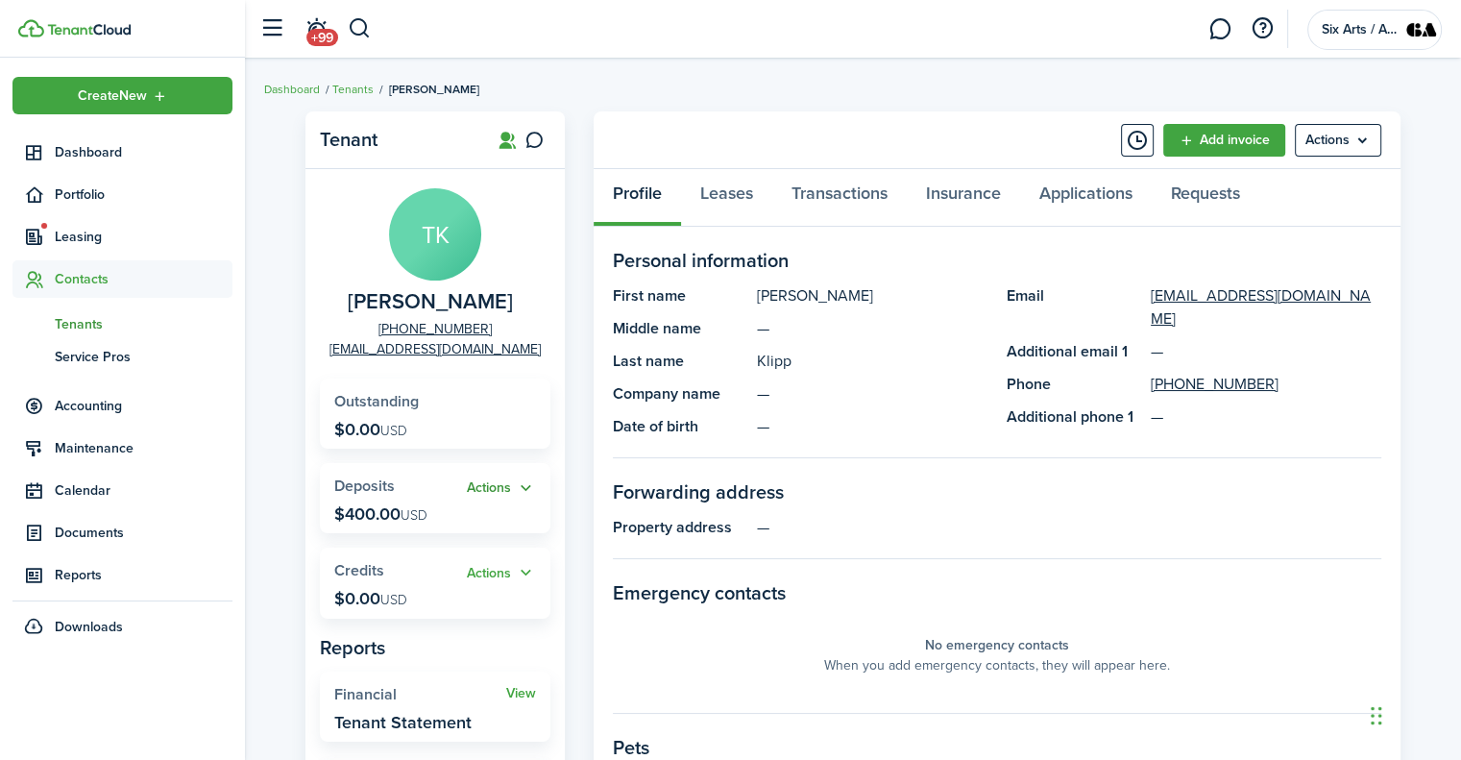
click at [520, 487] on button "Actions" at bounding box center [501, 488] width 69 height 22
click at [391, 594] on link "Return" at bounding box center [452, 592] width 168 height 33
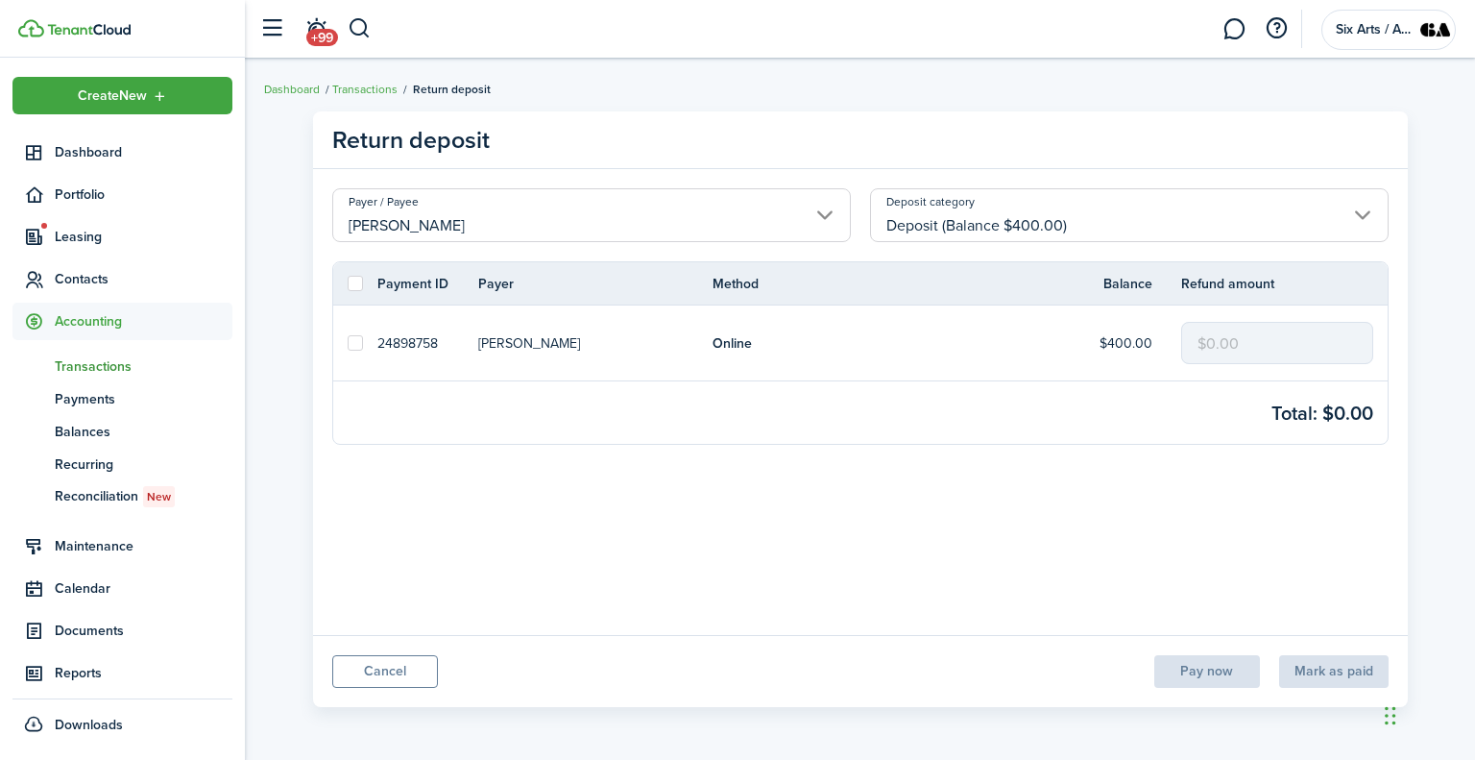
click at [353, 342] on label at bounding box center [355, 342] width 15 height 15
click at [348, 343] on input "checkbox" at bounding box center [347, 343] width 1 height 1
checkbox input "true"
click at [1206, 341] on input "$0.00" at bounding box center [1277, 343] width 192 height 42
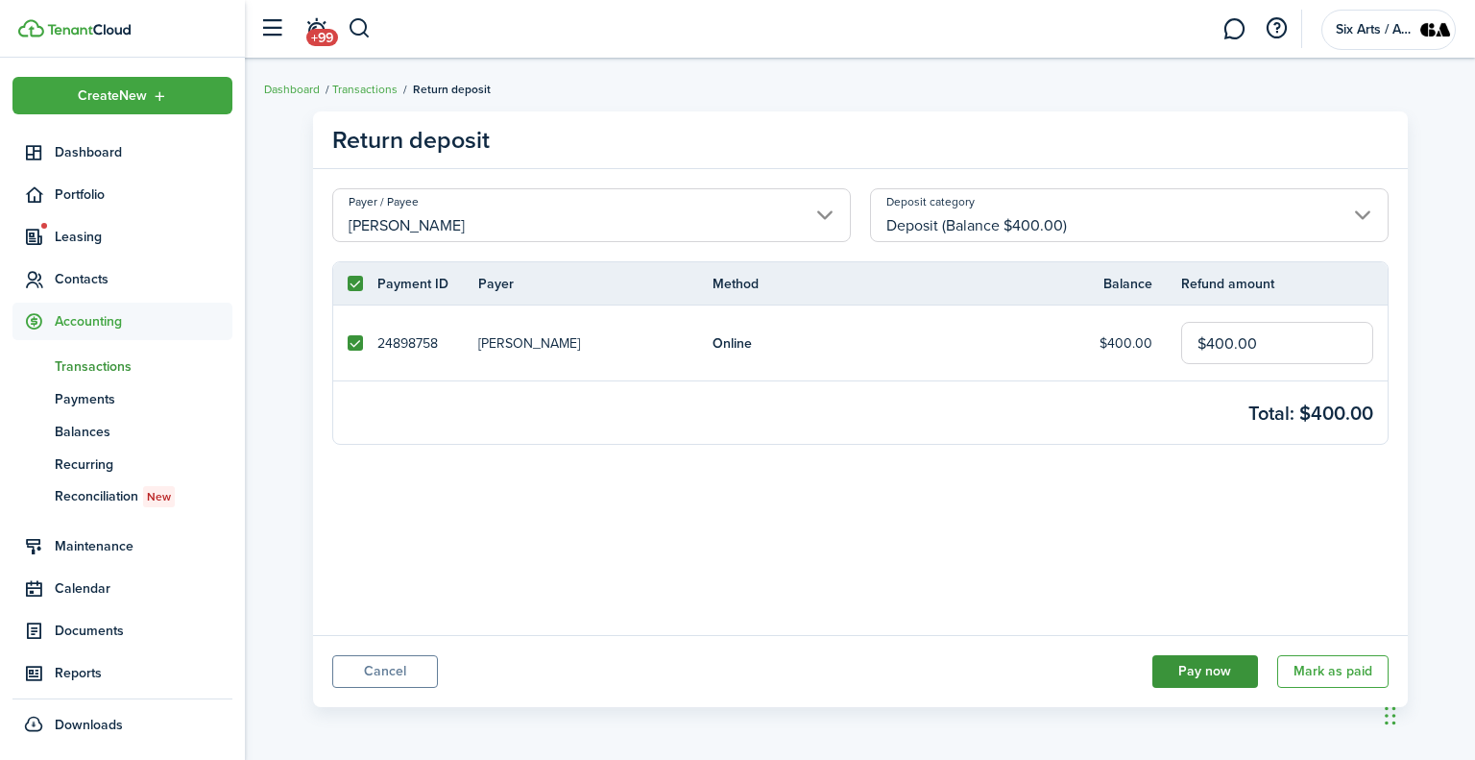
type input "$400.00"
click at [1210, 669] on button "Pay now" at bounding box center [1205, 671] width 106 height 33
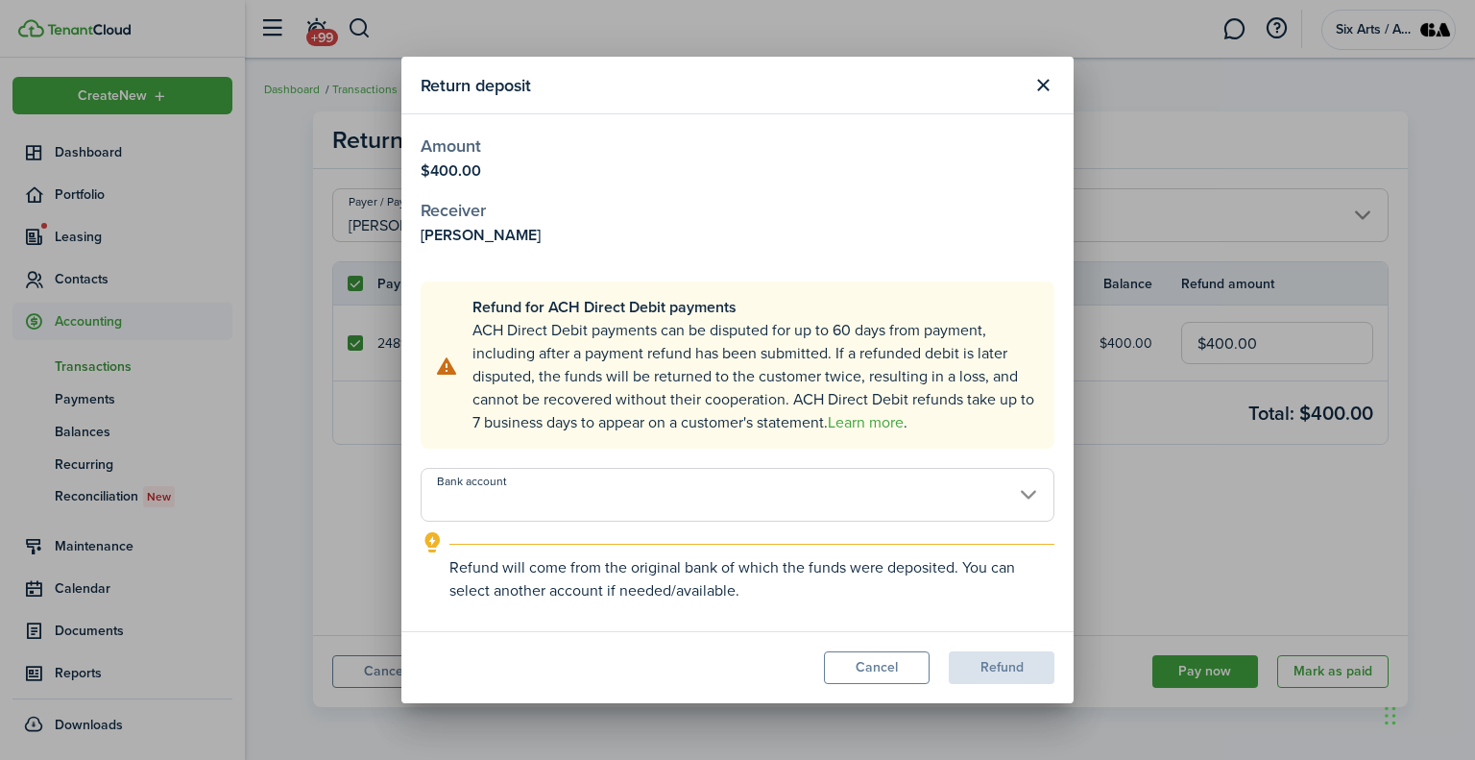
click at [1010, 491] on input "Bank account" at bounding box center [738, 495] width 634 height 54
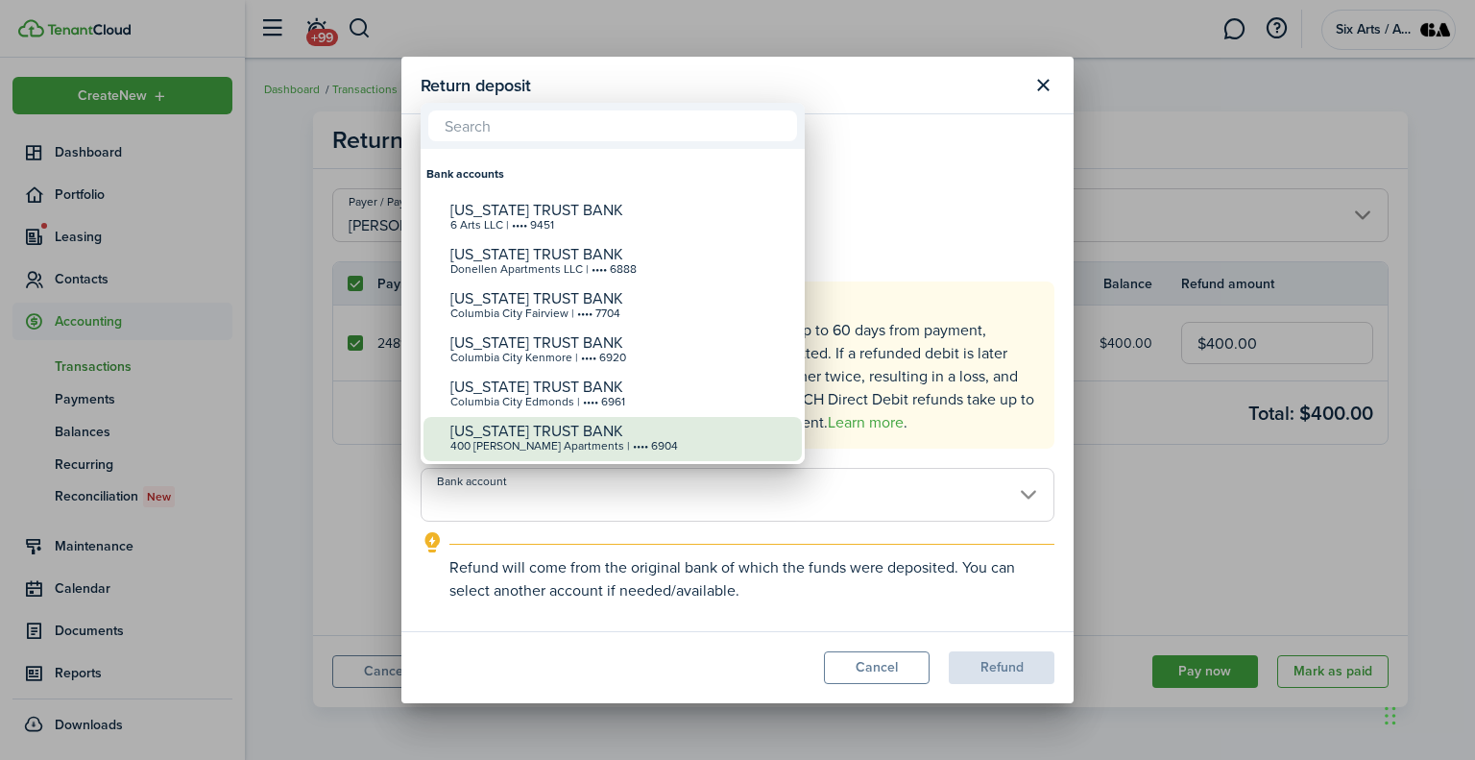
click at [551, 441] on div "400 [PERSON_NAME] Apartments | •••• 6904" at bounding box center [620, 446] width 340 height 13
type input "•••• •••• •••• 6904"
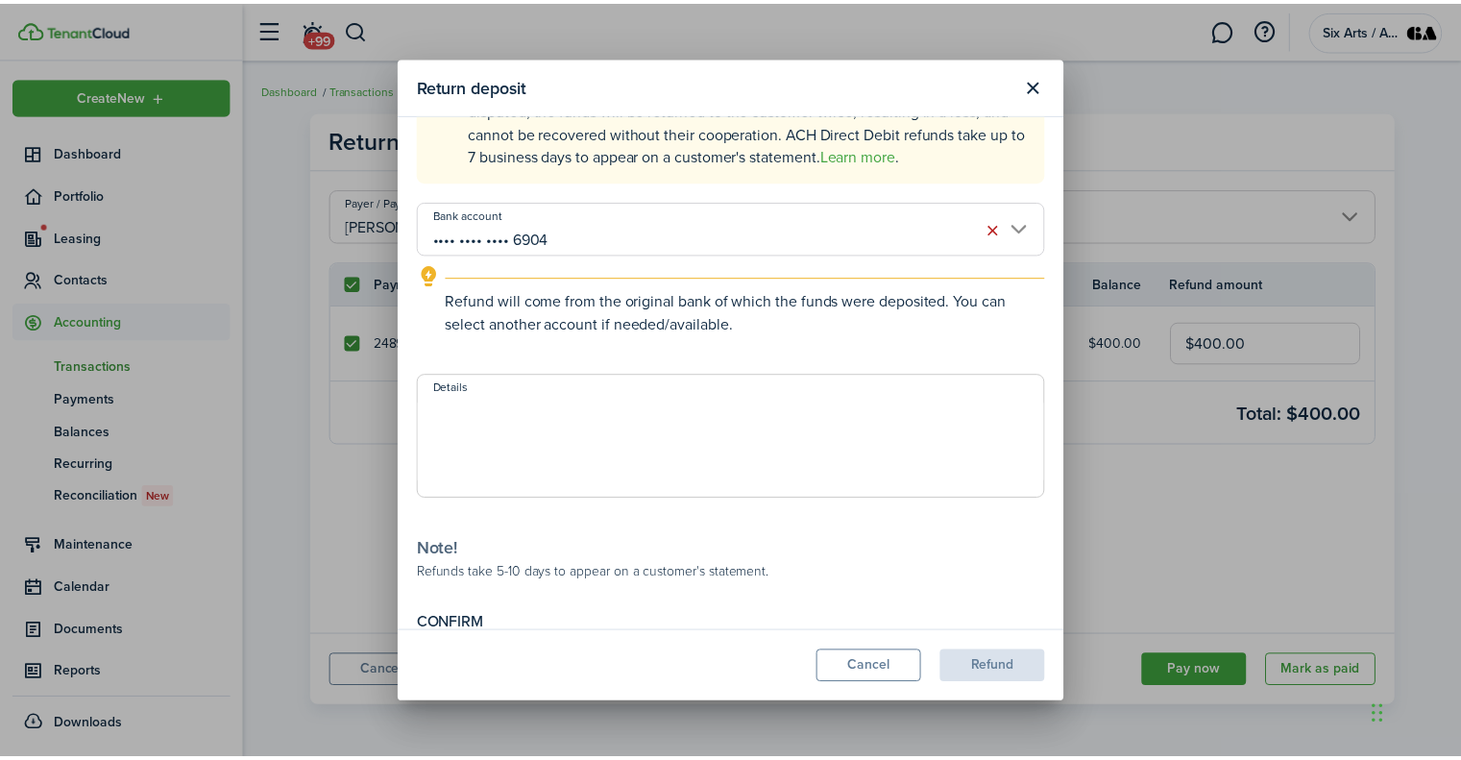
scroll to position [315, 0]
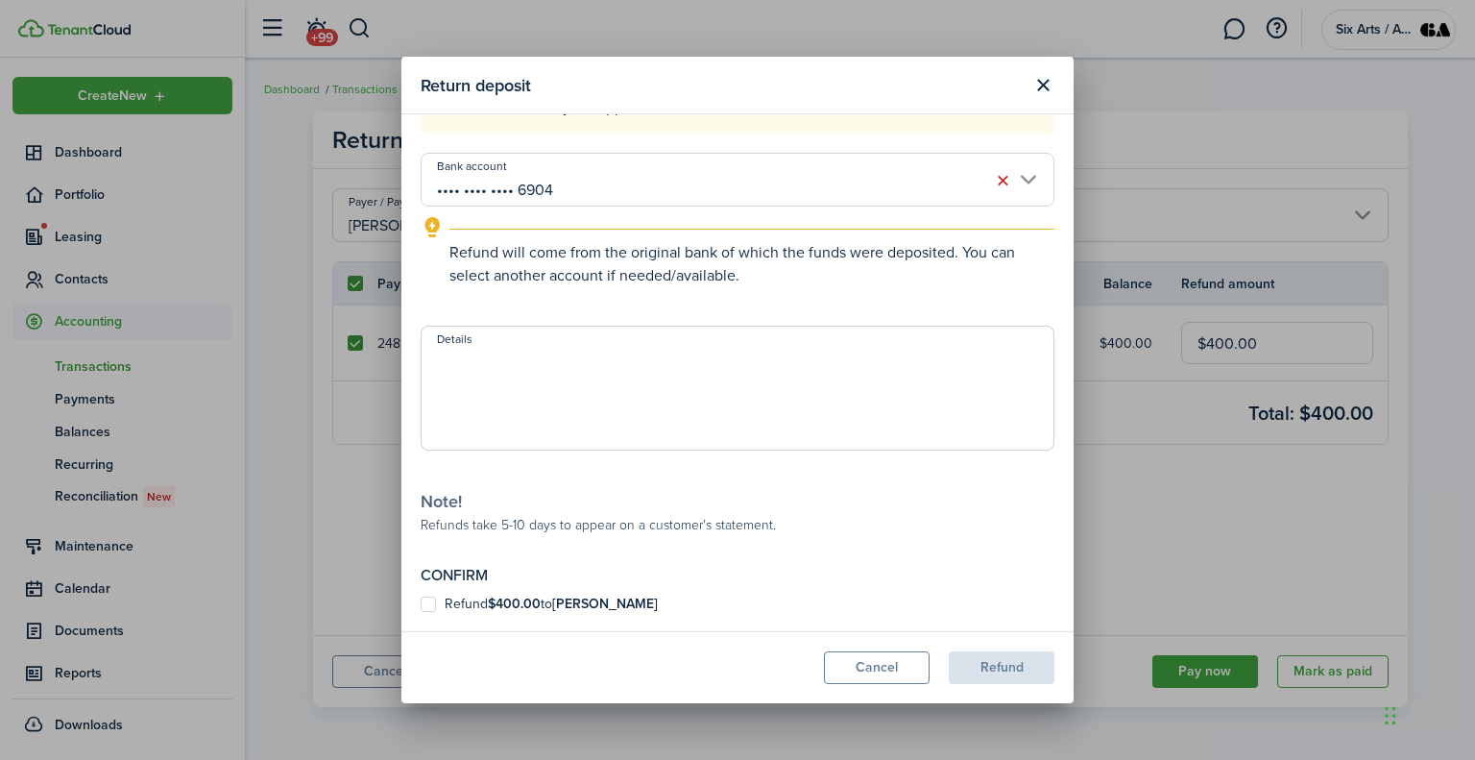
click at [451, 361] on textarea "Details" at bounding box center [738, 394] width 632 height 92
type textarea "Refund Security Deposit"
click at [427, 606] on label "Refund $400.00 to [PERSON_NAME]" at bounding box center [539, 603] width 237 height 15
checkbox input "true"
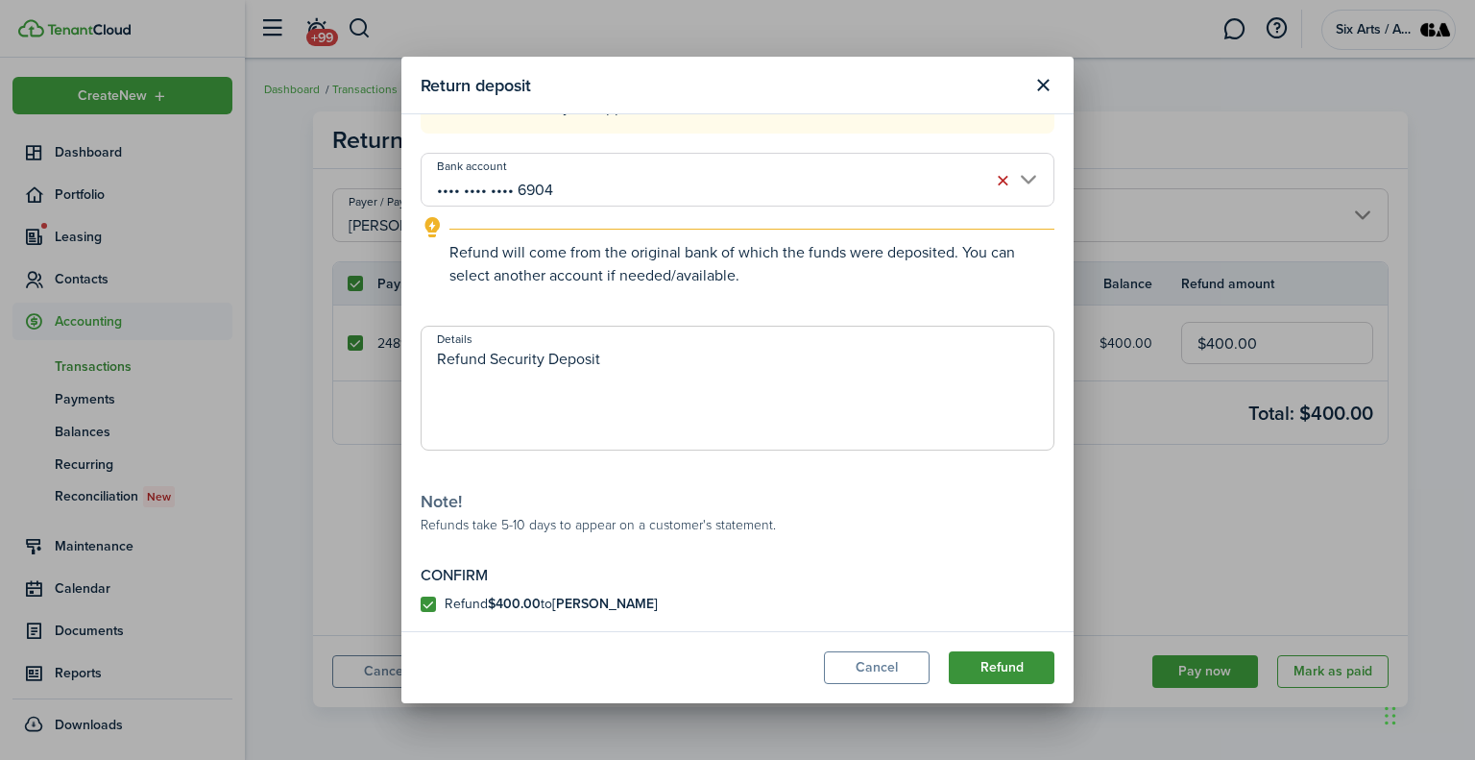
click at [989, 675] on button "Refund" at bounding box center [1002, 667] width 106 height 33
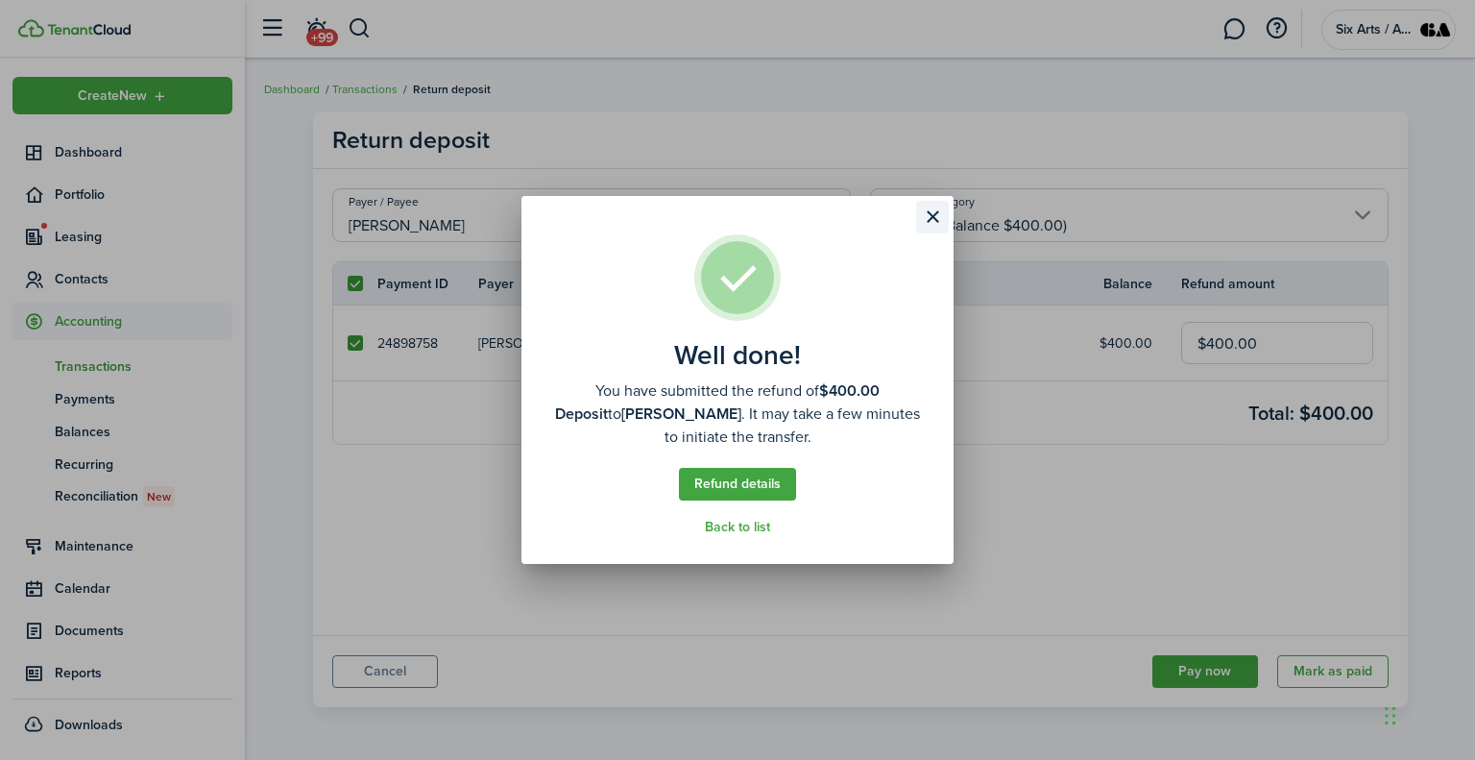
click at [931, 214] on button "Close modal" at bounding box center [932, 217] width 33 height 33
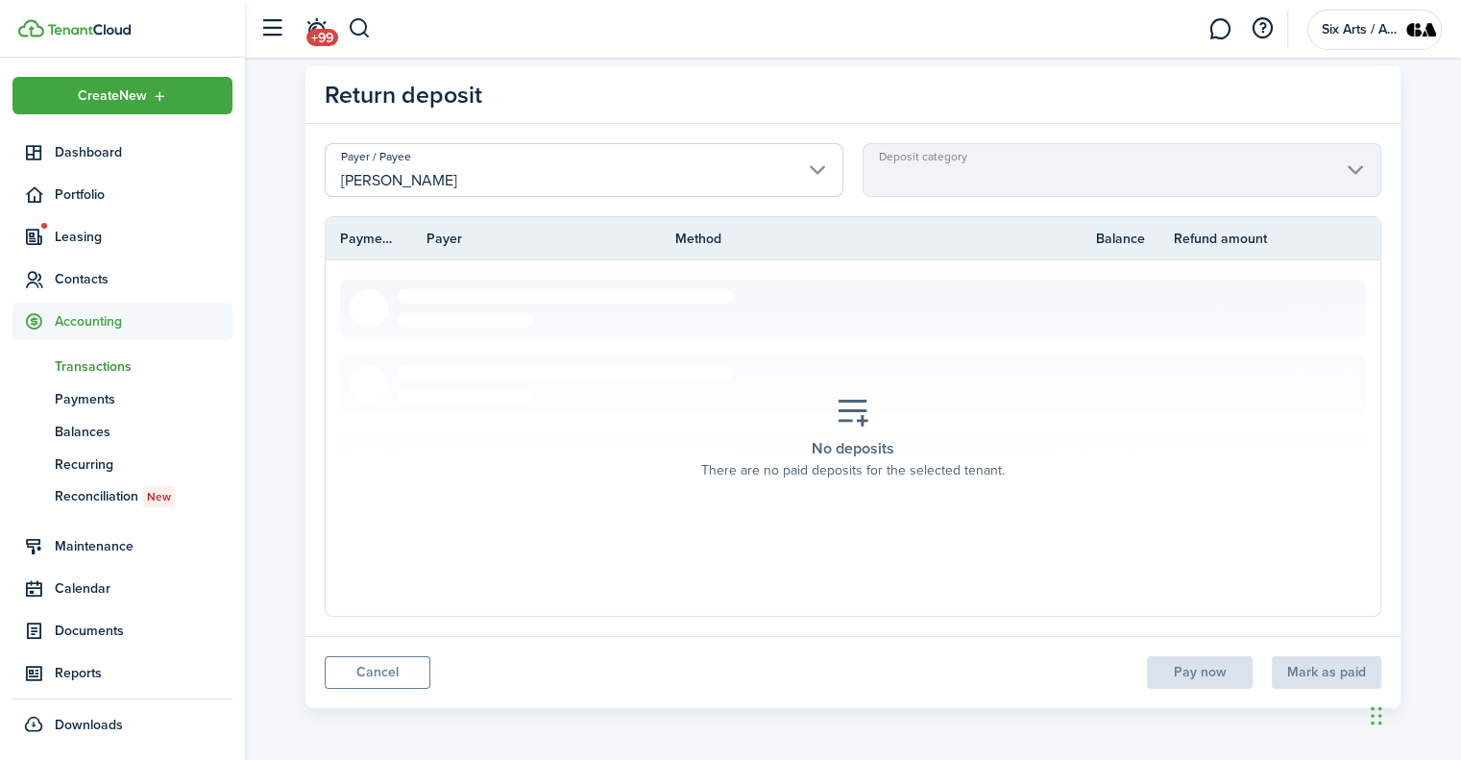
scroll to position [0, 0]
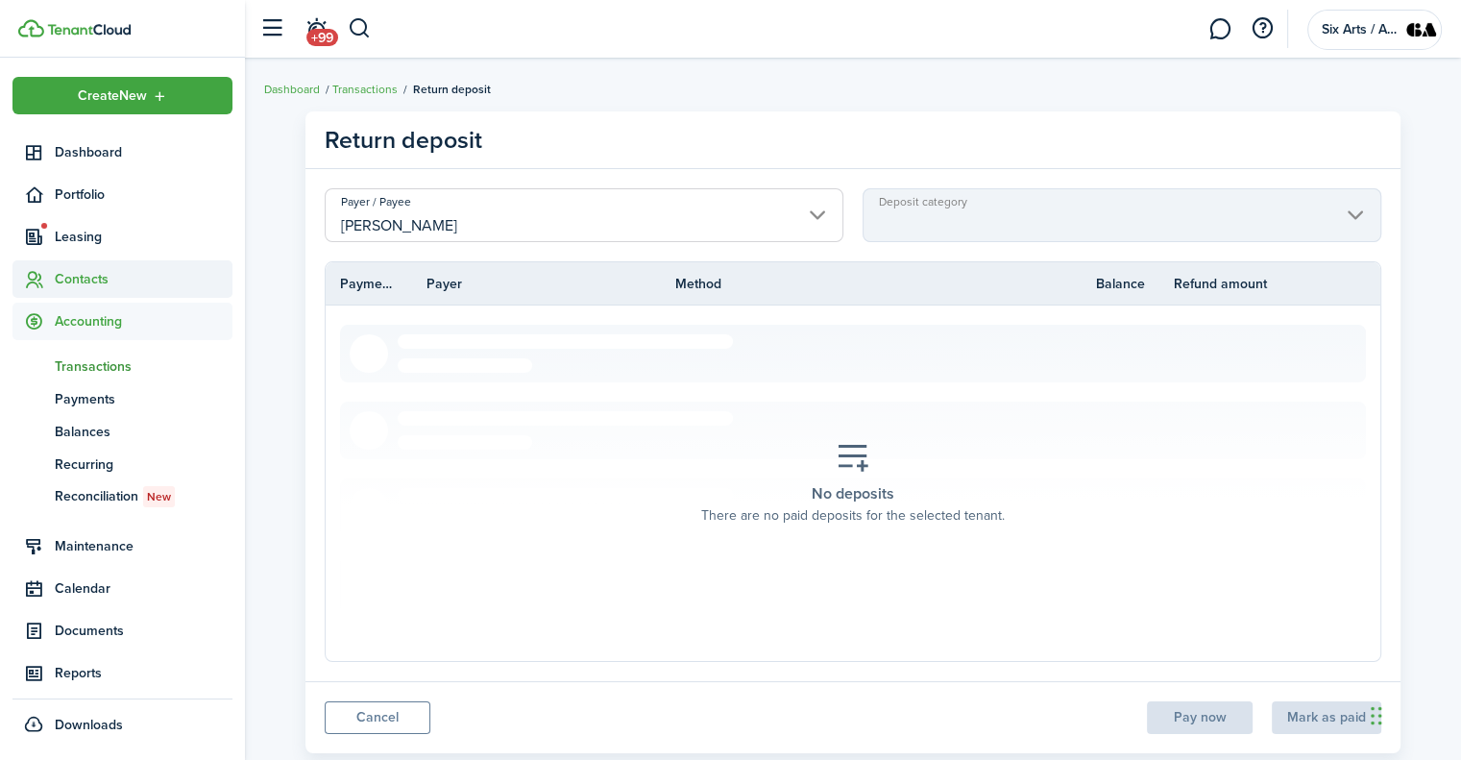
click at [92, 276] on span "Contacts" at bounding box center [144, 279] width 178 height 20
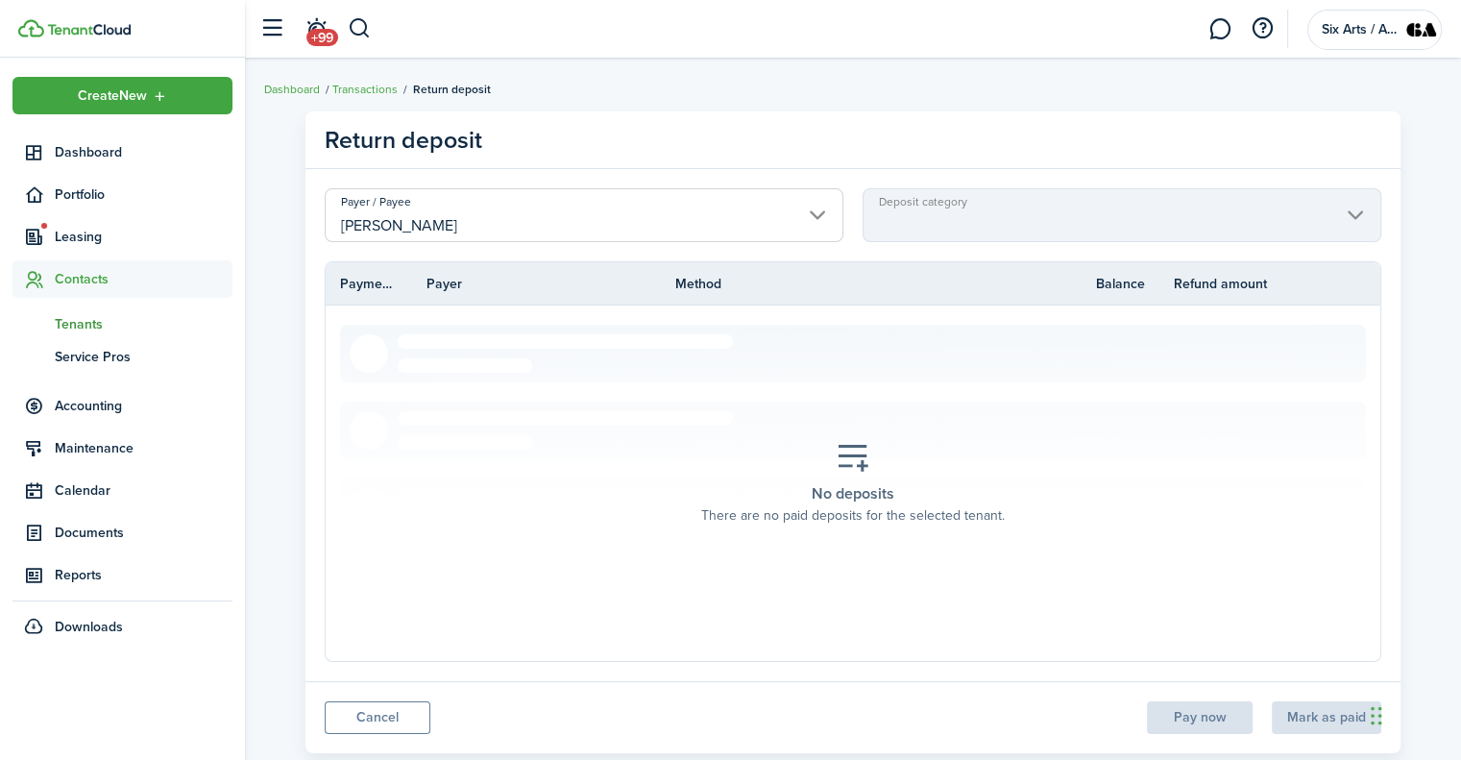
click at [79, 329] on span "Tenants" at bounding box center [144, 324] width 178 height 20
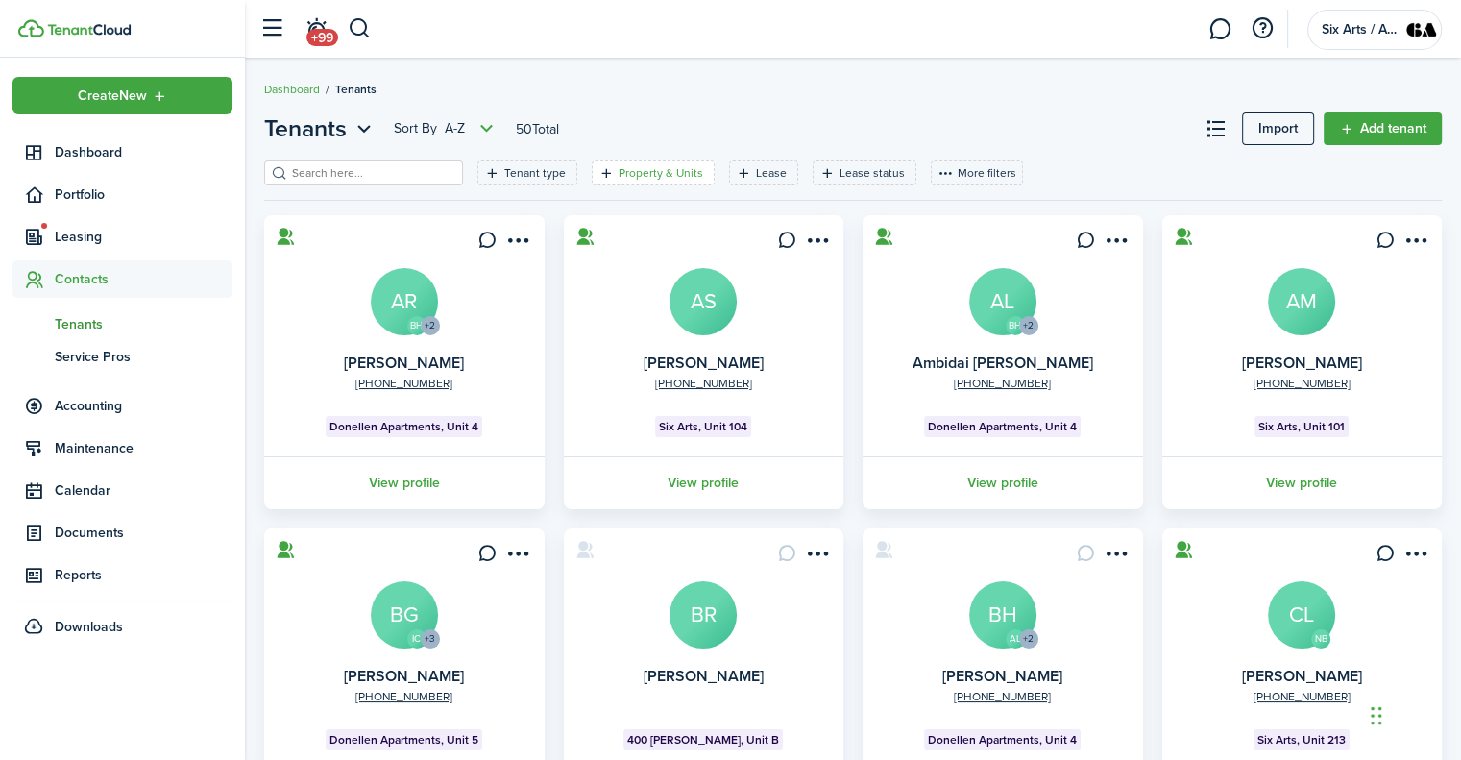
click at [641, 174] on filter-tag-label "Property & Units" at bounding box center [660, 172] width 85 height 17
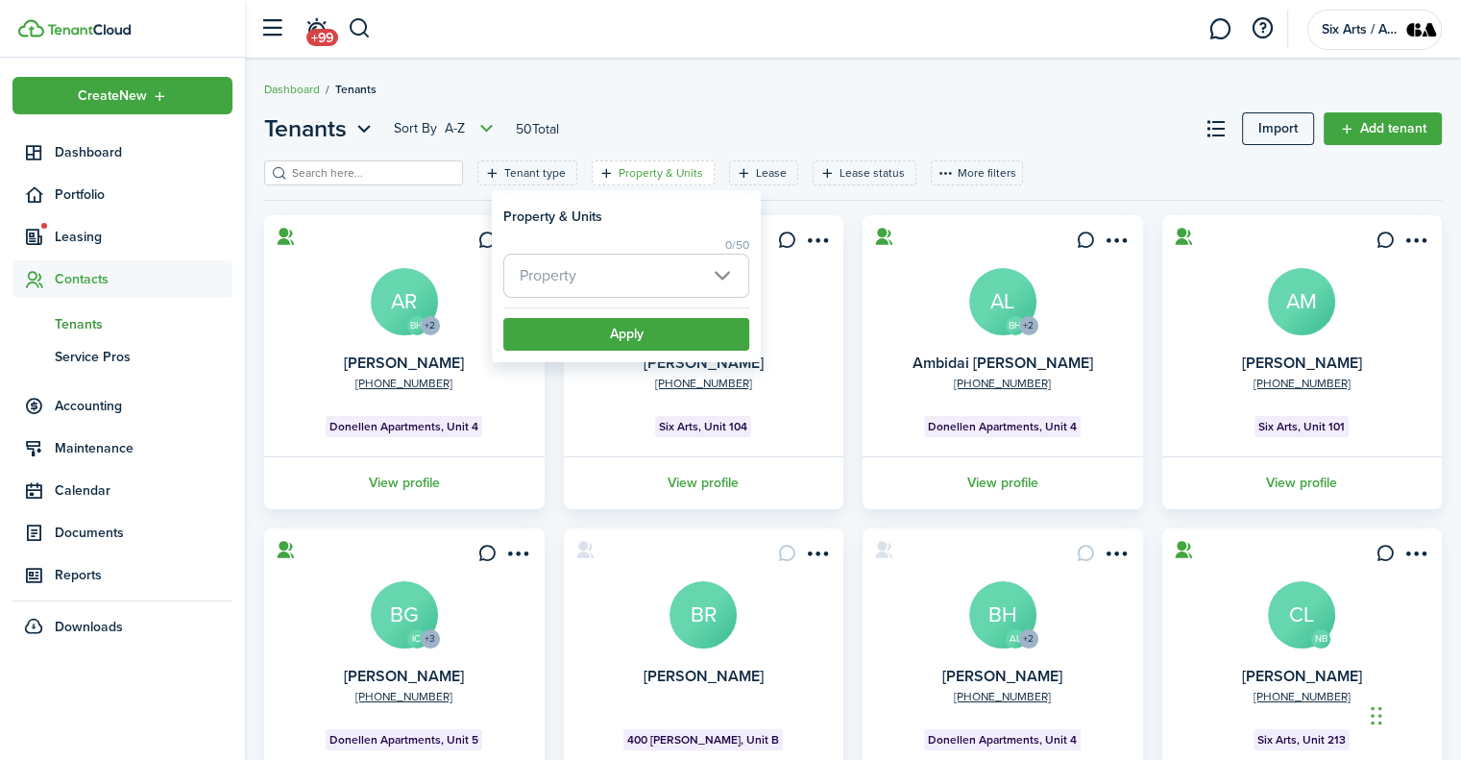
click at [719, 275] on span "Property" at bounding box center [626, 276] width 244 height 42
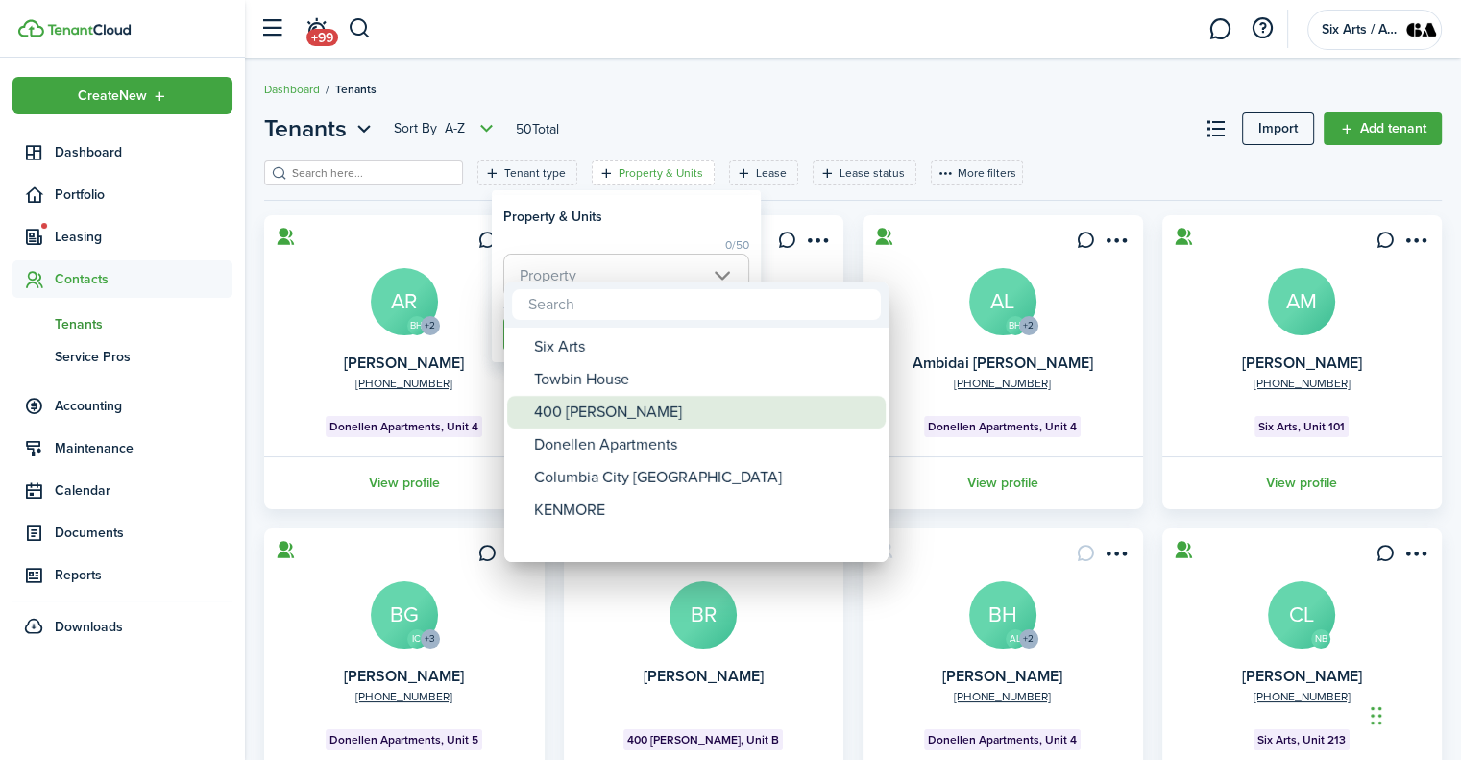
click at [581, 410] on div "400 [PERSON_NAME]" at bounding box center [704, 412] width 340 height 33
type input "400 [PERSON_NAME]"
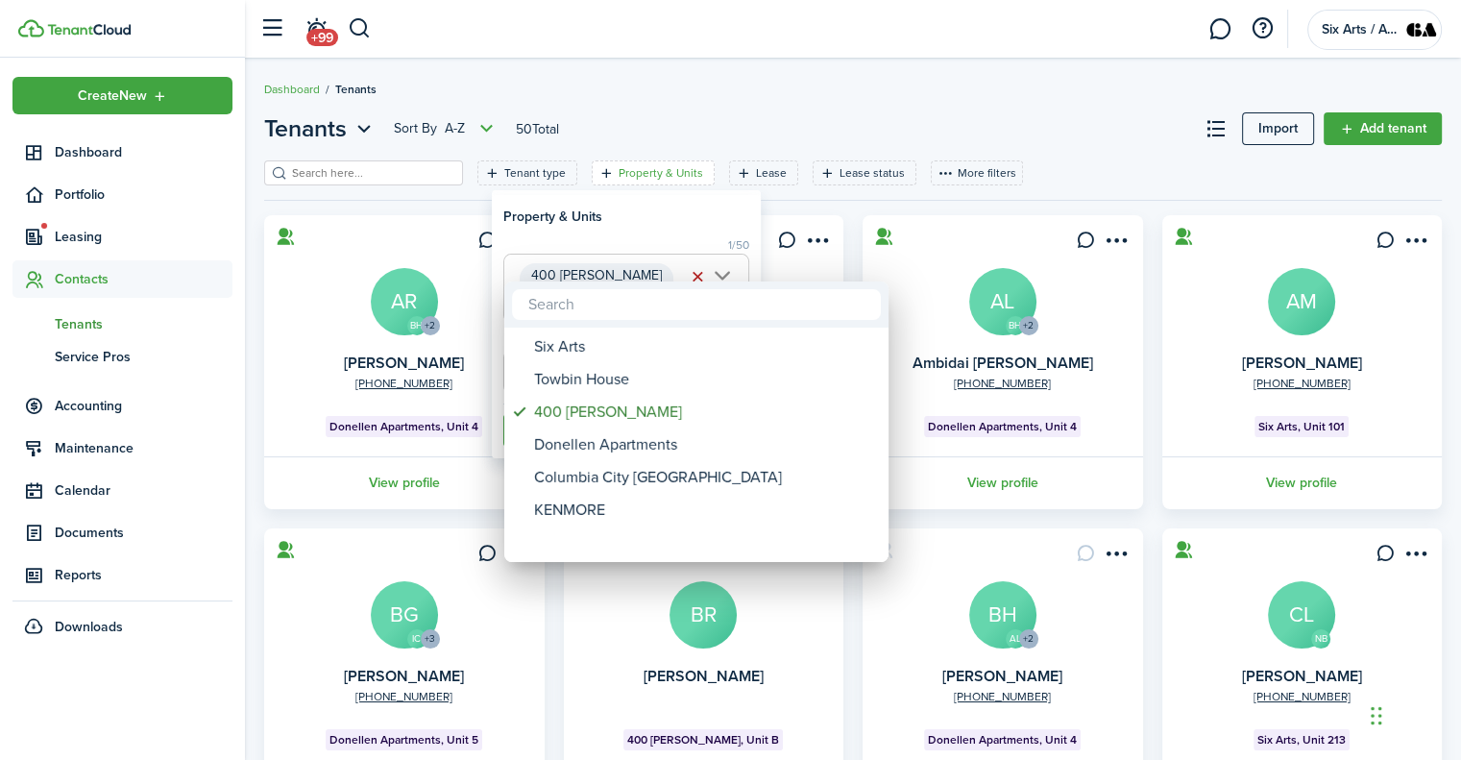
click at [615, 208] on div at bounding box center [730, 379] width 1768 height 1067
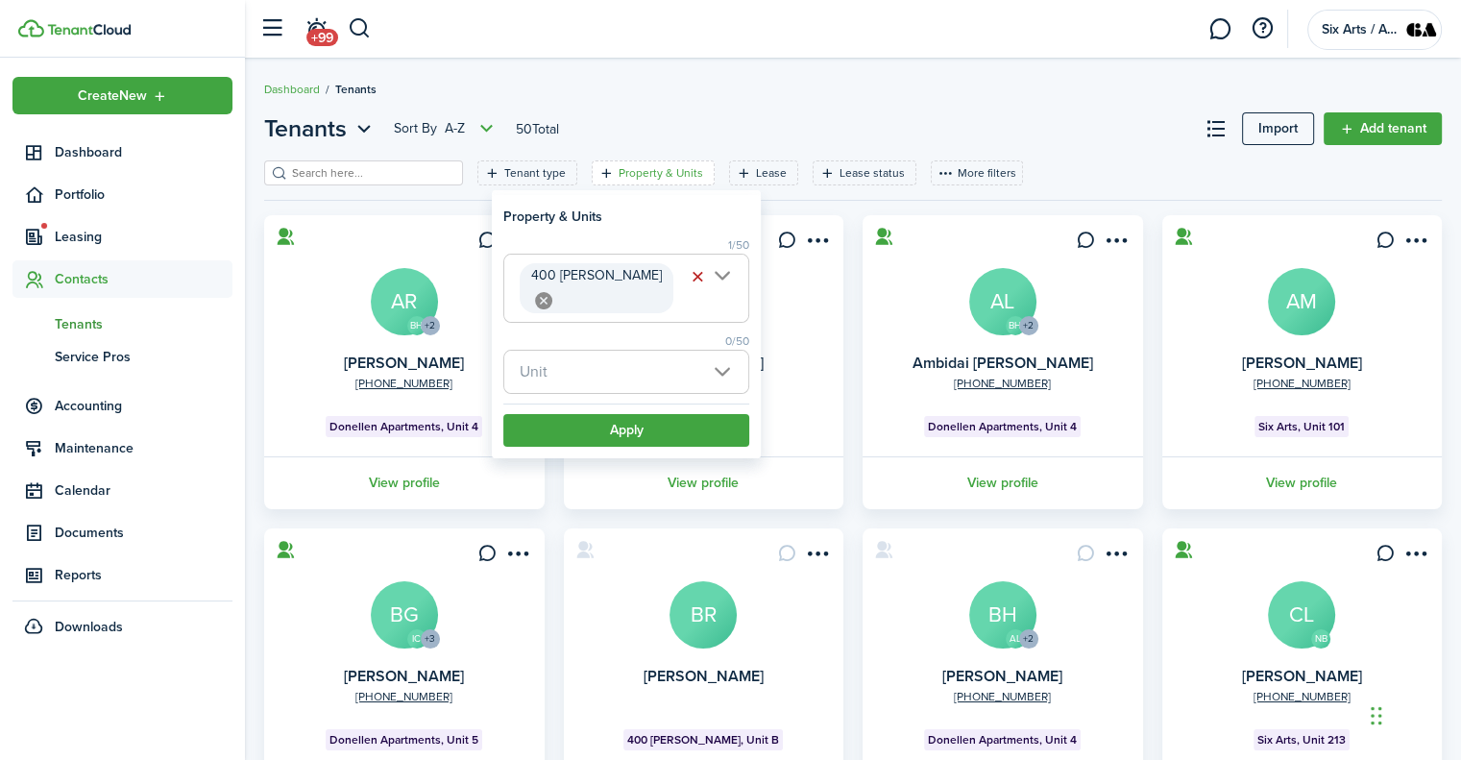
click at [720, 351] on span "Unit" at bounding box center [626, 372] width 244 height 42
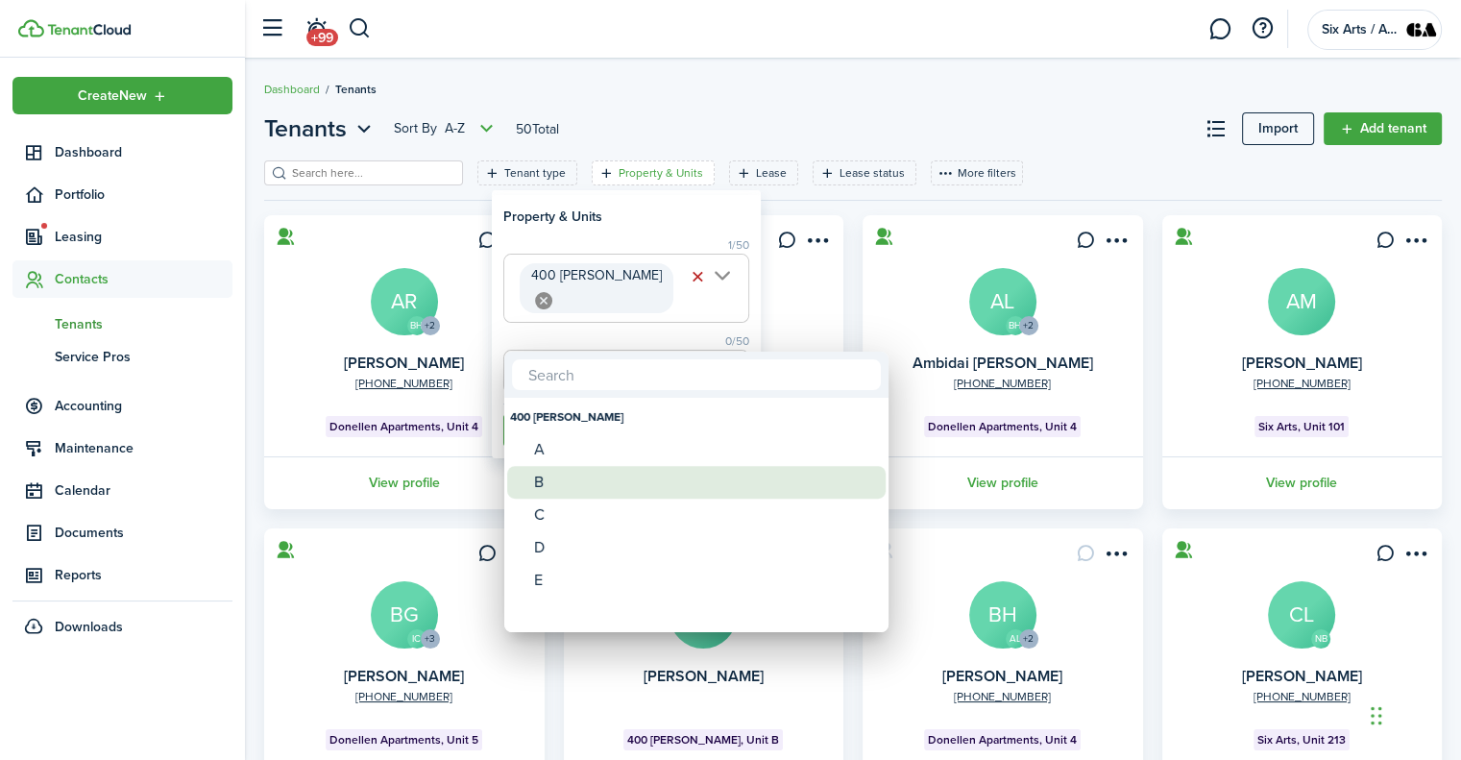
click at [539, 472] on div "B" at bounding box center [704, 482] width 340 height 33
type input "B"
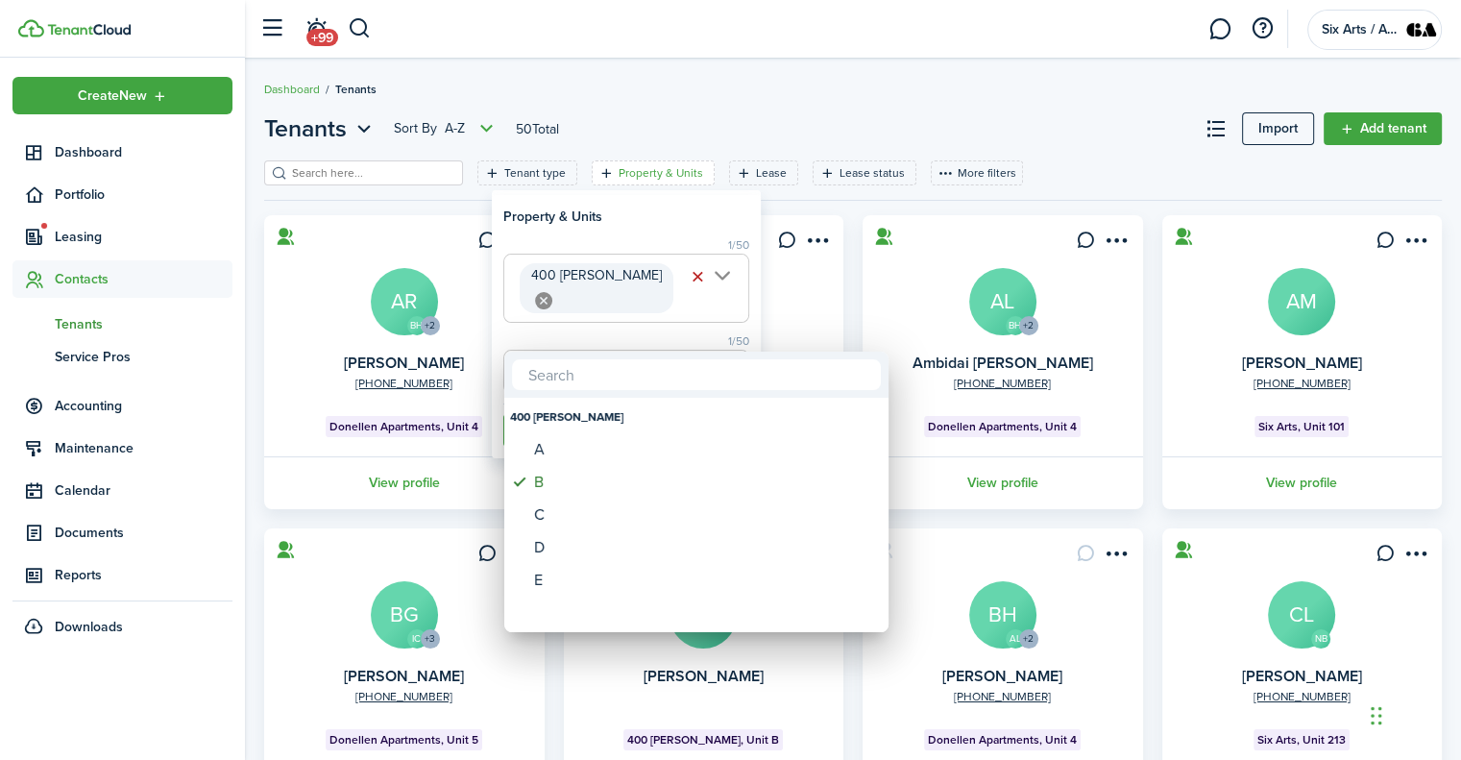
click at [634, 217] on div at bounding box center [730, 379] width 1768 height 1067
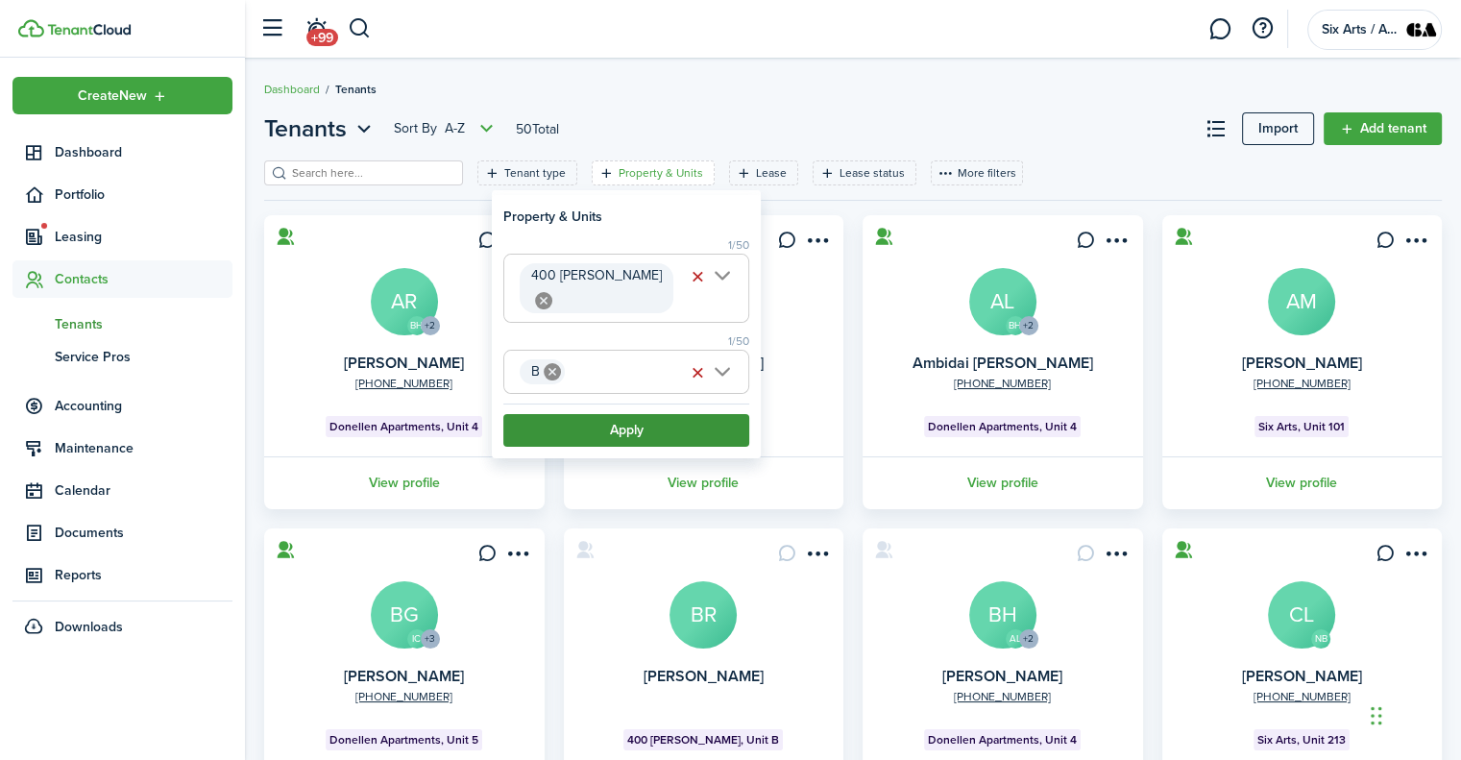
click at [607, 414] on button "Apply" at bounding box center [626, 430] width 246 height 33
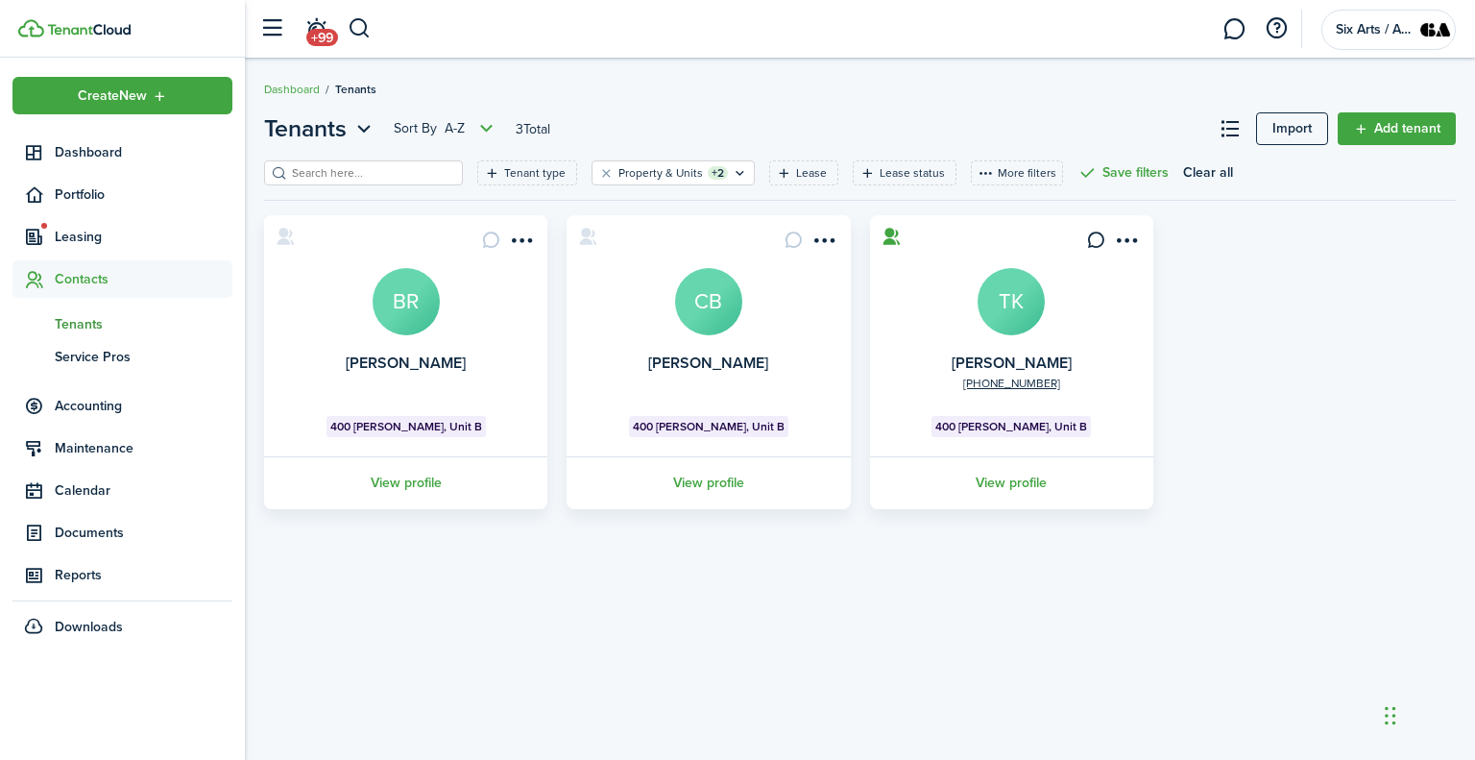
click at [998, 306] on avatar-text "TK" at bounding box center [1011, 301] width 67 height 67
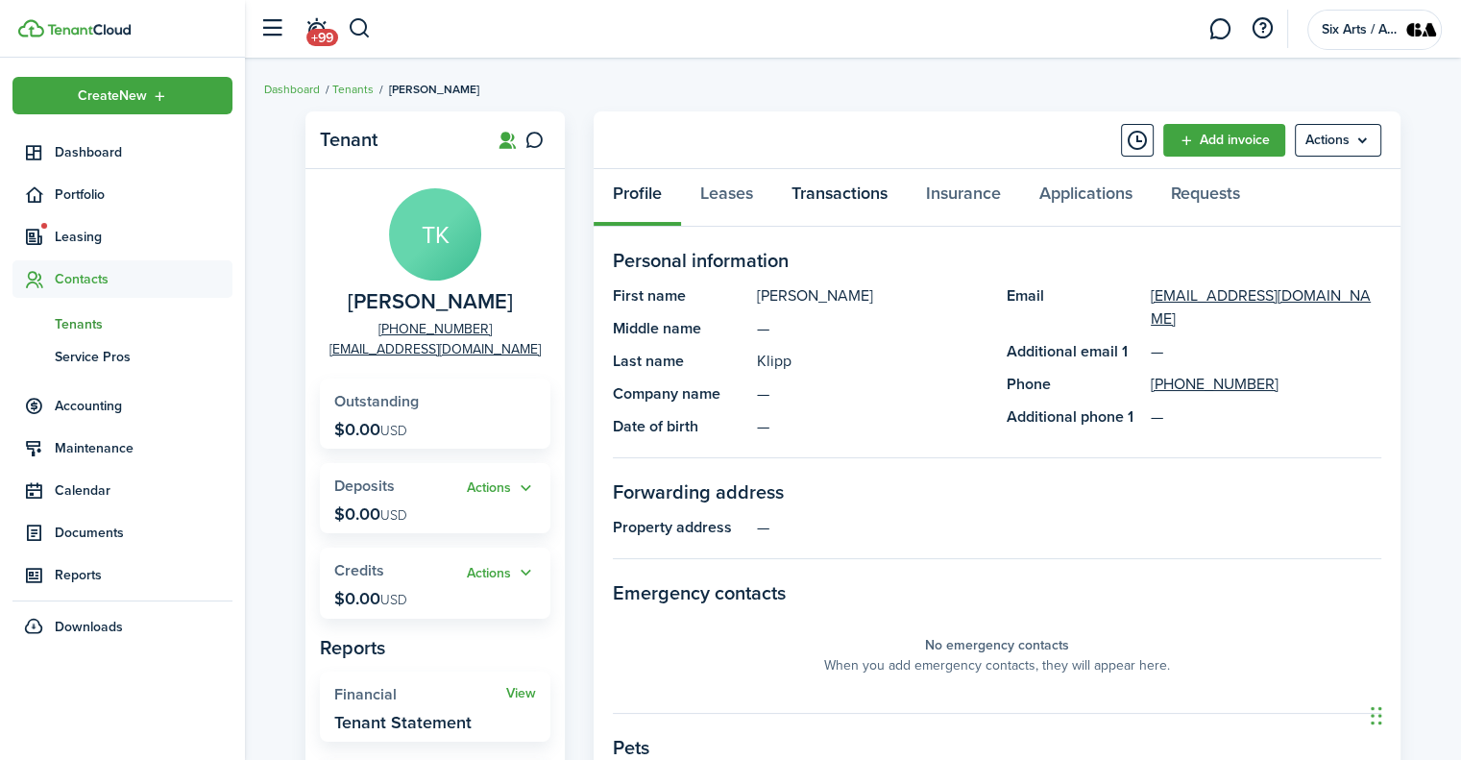
click at [820, 194] on link "Transactions" at bounding box center [839, 198] width 134 height 58
